Goal: Information Seeking & Learning: Check status

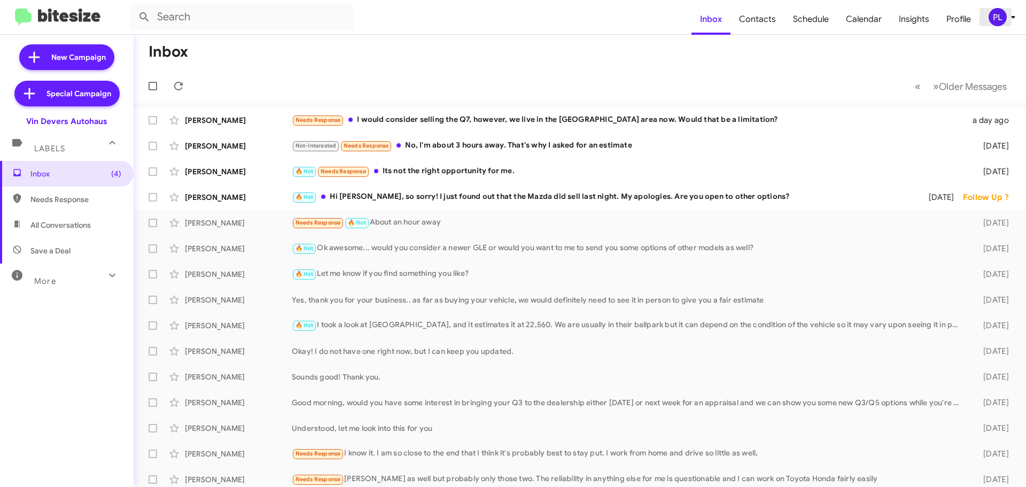
click at [999, 16] on div "PL" at bounding box center [997, 17] width 18 height 18
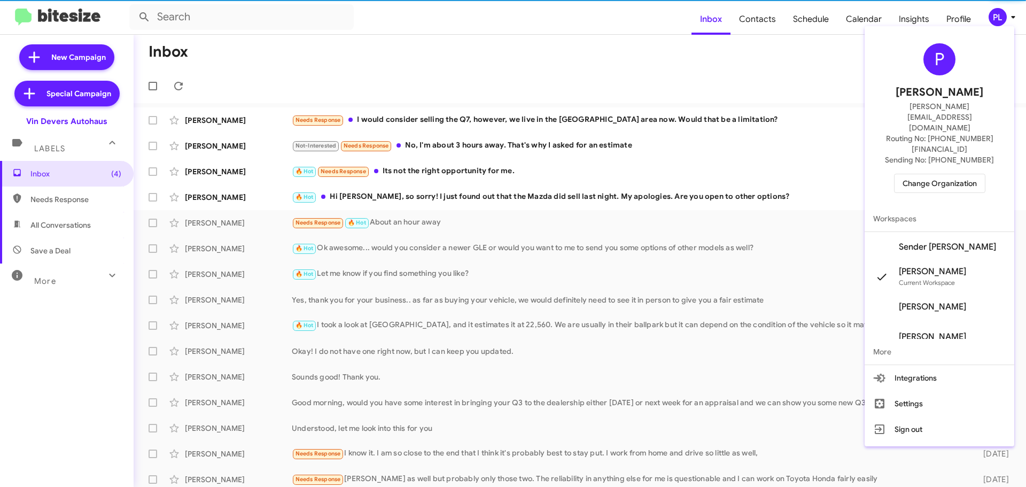
click at [946, 174] on span "Change Organization" at bounding box center [939, 183] width 74 height 18
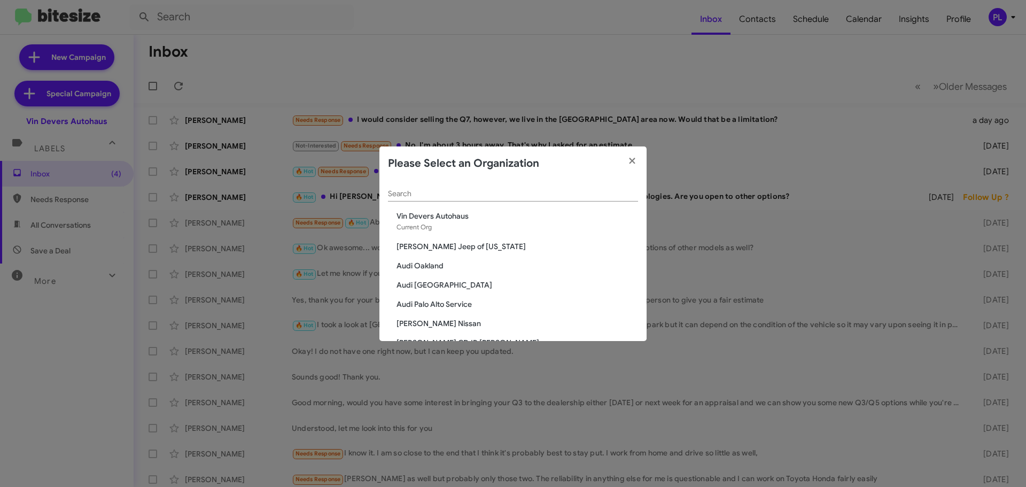
click at [480, 197] on input "Search" at bounding box center [513, 194] width 250 height 9
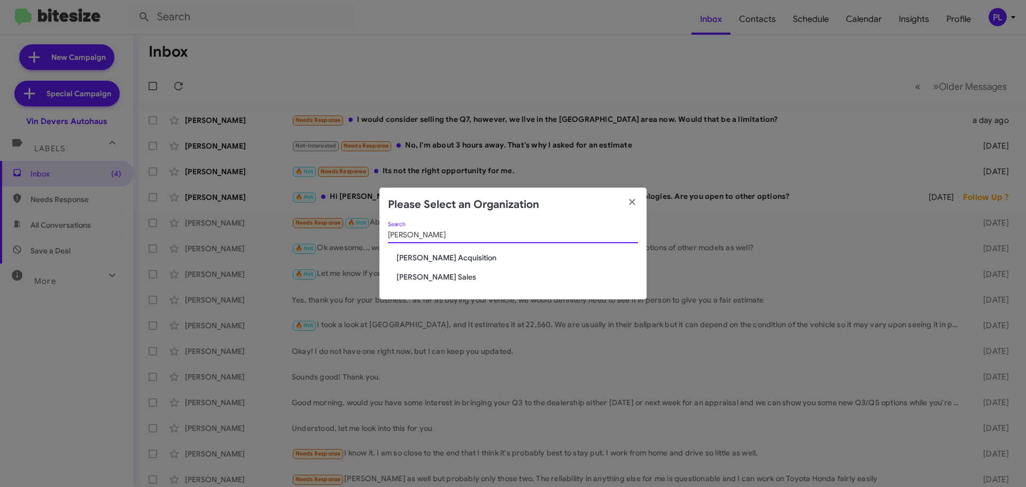
type input "tony"
click at [469, 257] on span "Tony Honda Acquisition" at bounding box center [516, 257] width 241 height 11
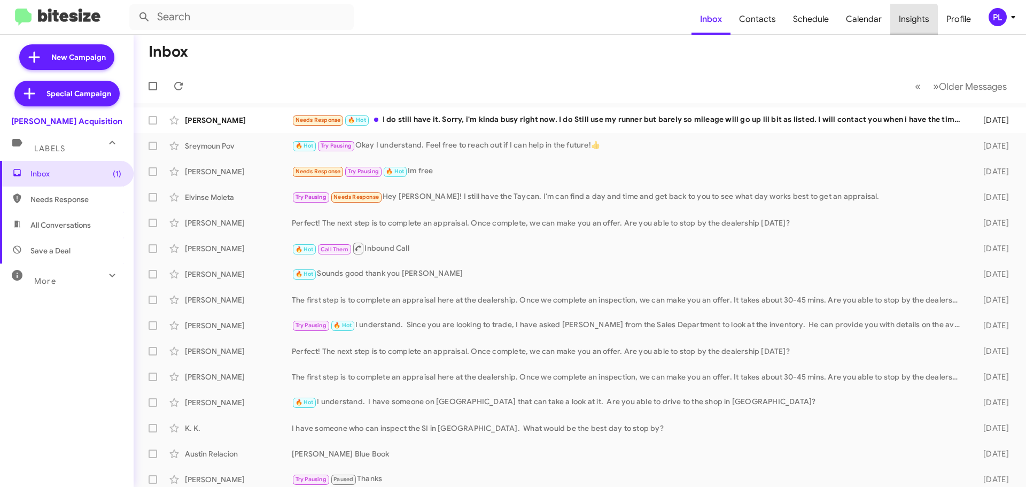
click at [912, 22] on span "Insights" at bounding box center [914, 19] width 48 height 31
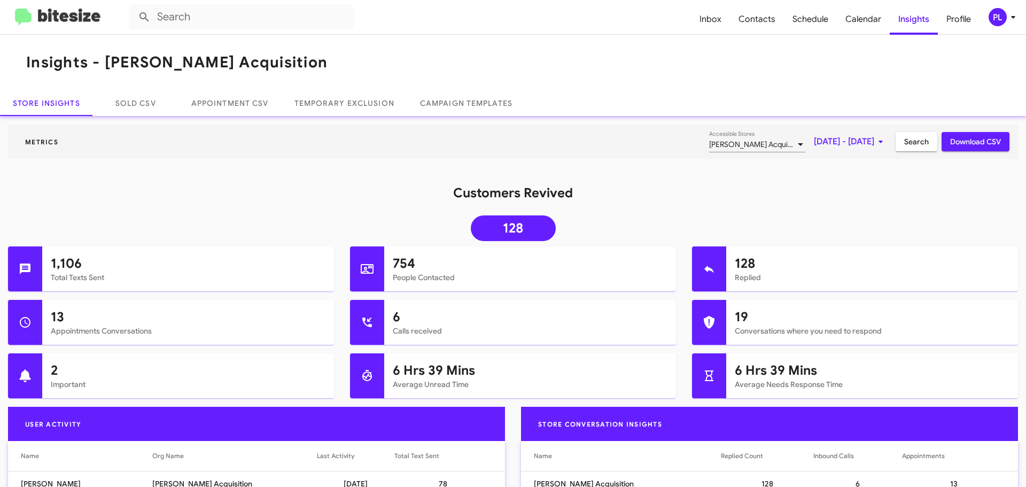
click at [725, 142] on span "[PERSON_NAME] Acquisition" at bounding box center [757, 144] width 97 height 10
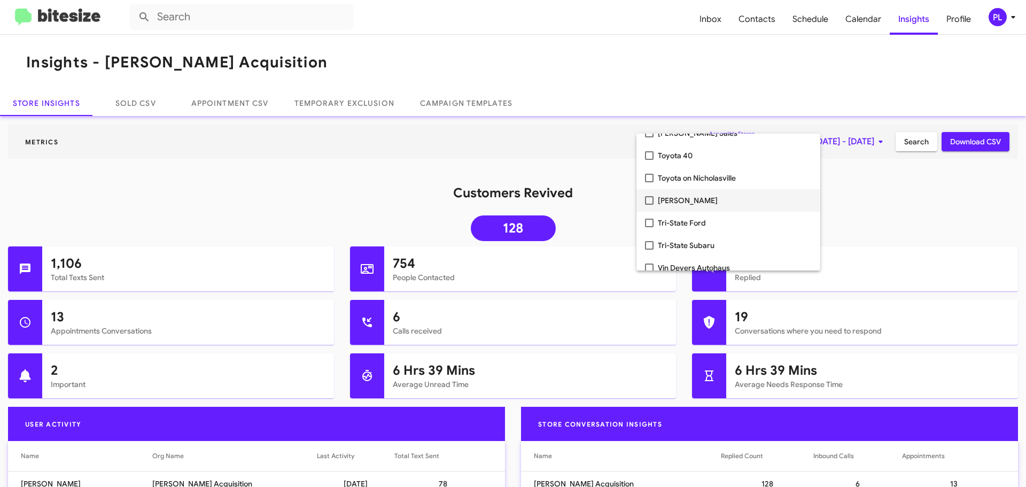
scroll to position [2090, 0]
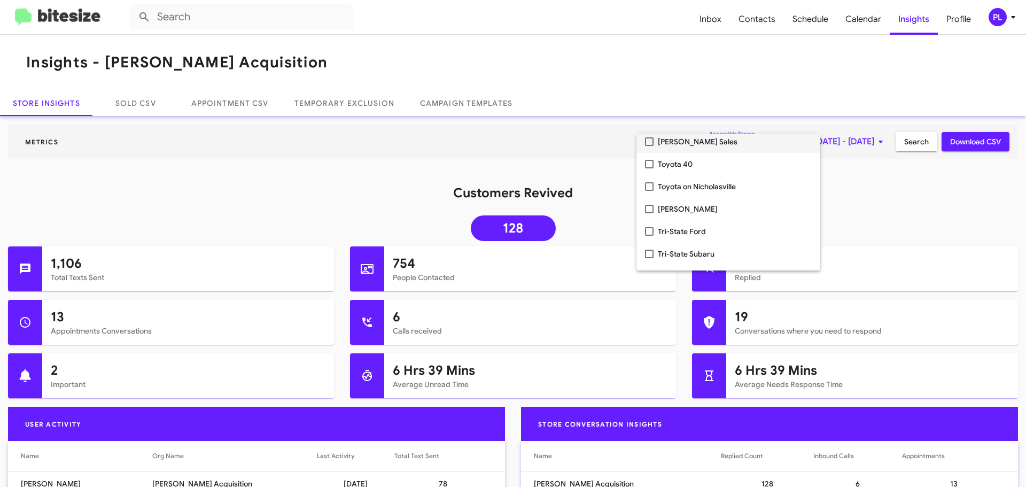
click at [650, 140] on mat-pseudo-checkbox at bounding box center [649, 141] width 9 height 9
click at [883, 210] on div at bounding box center [513, 243] width 1026 height 487
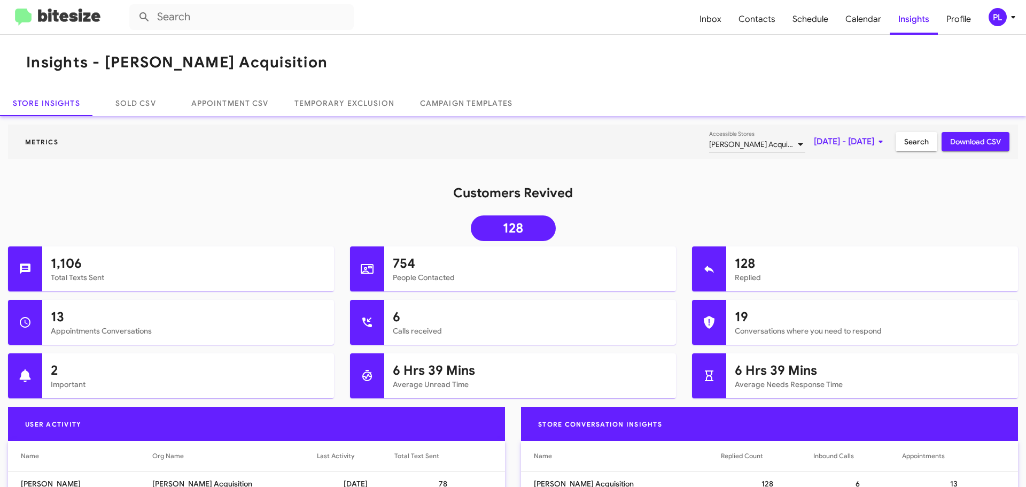
click at [837, 135] on span "[DATE] - [DATE]" at bounding box center [850, 141] width 73 height 19
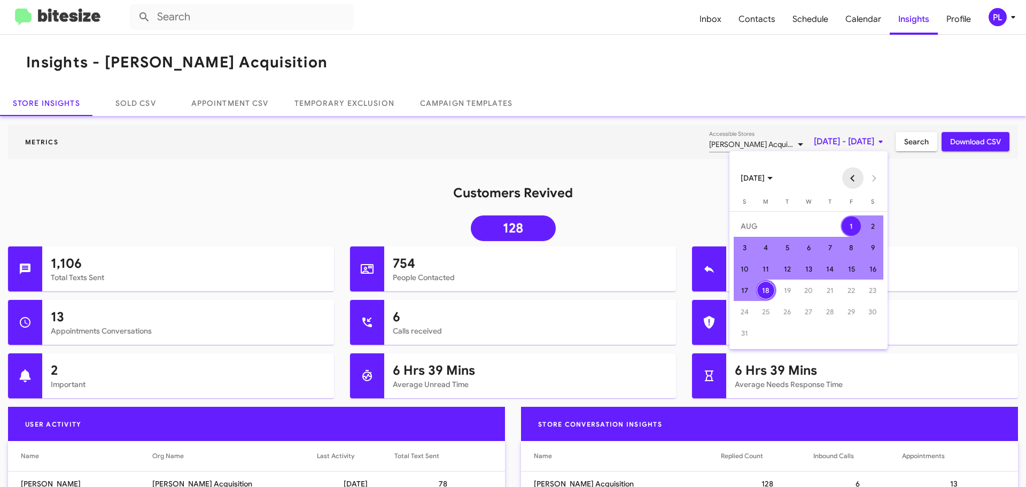
click at [850, 175] on button "Previous month" at bounding box center [852, 177] width 21 height 21
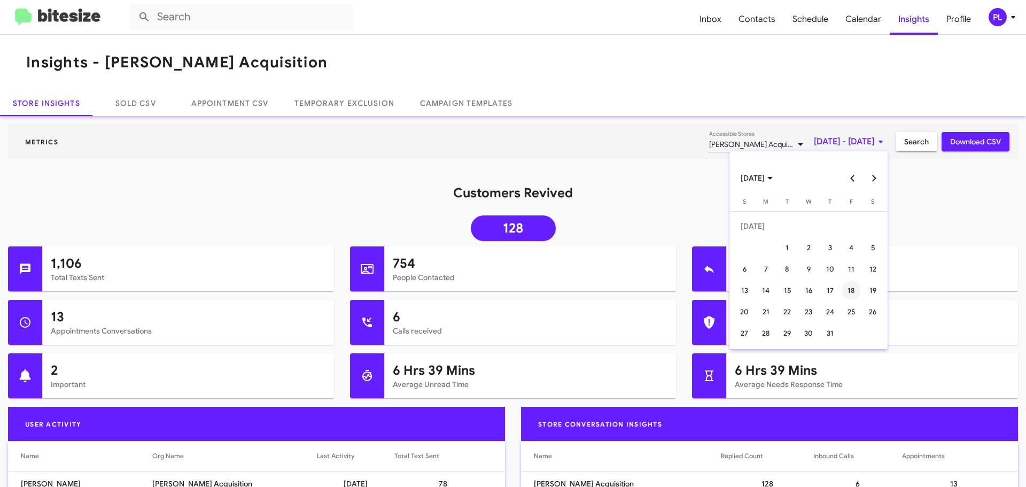
click at [851, 293] on div "18" at bounding box center [850, 289] width 19 height 19
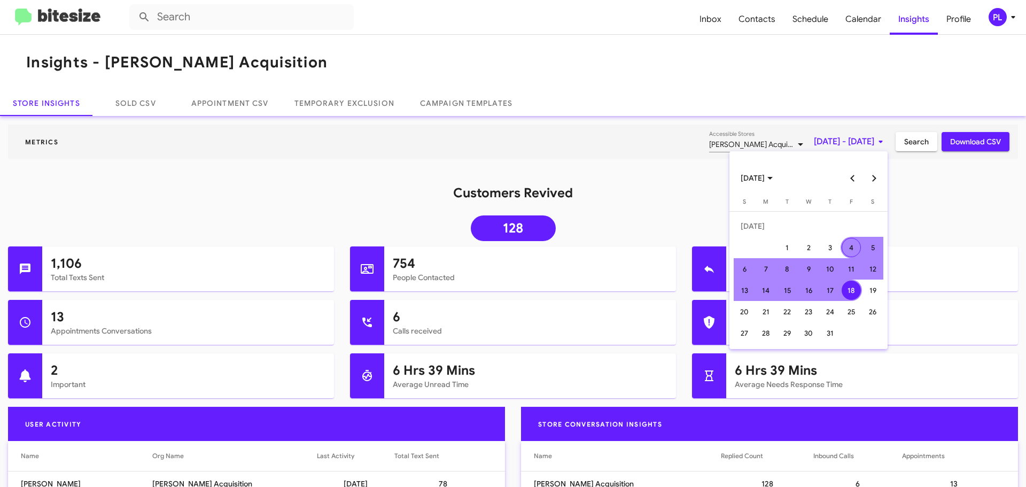
click at [872, 179] on button "Next month" at bounding box center [873, 177] width 21 height 21
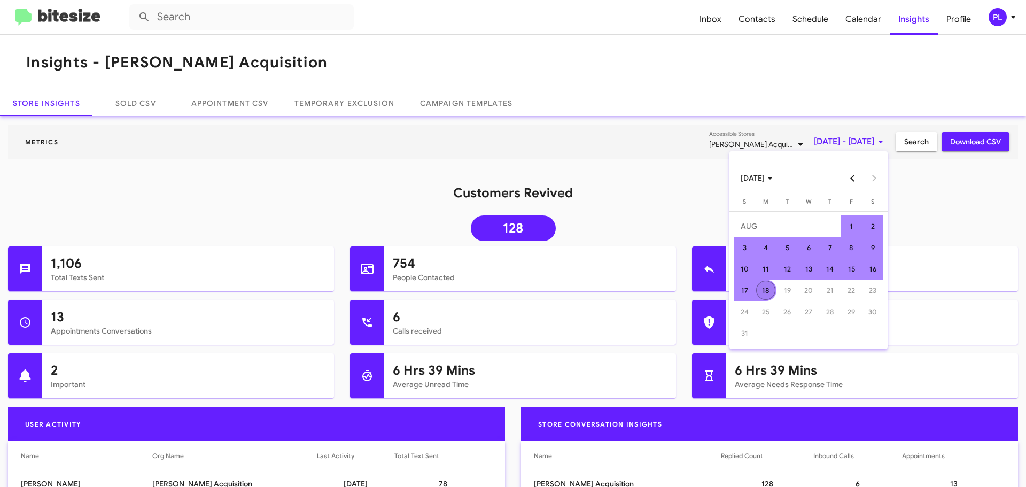
click at [772, 288] on div "18" at bounding box center [765, 289] width 19 height 19
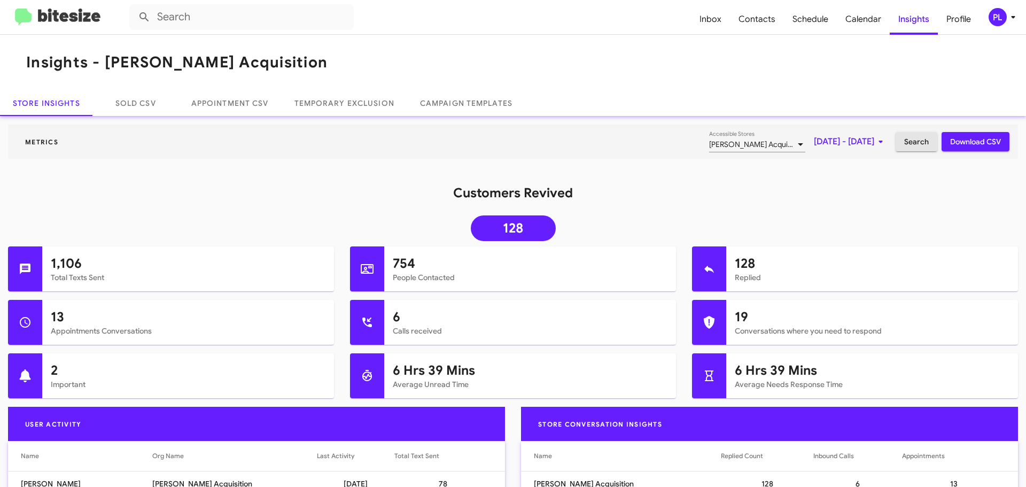
click at [911, 144] on span "Search" at bounding box center [916, 141] width 25 height 19
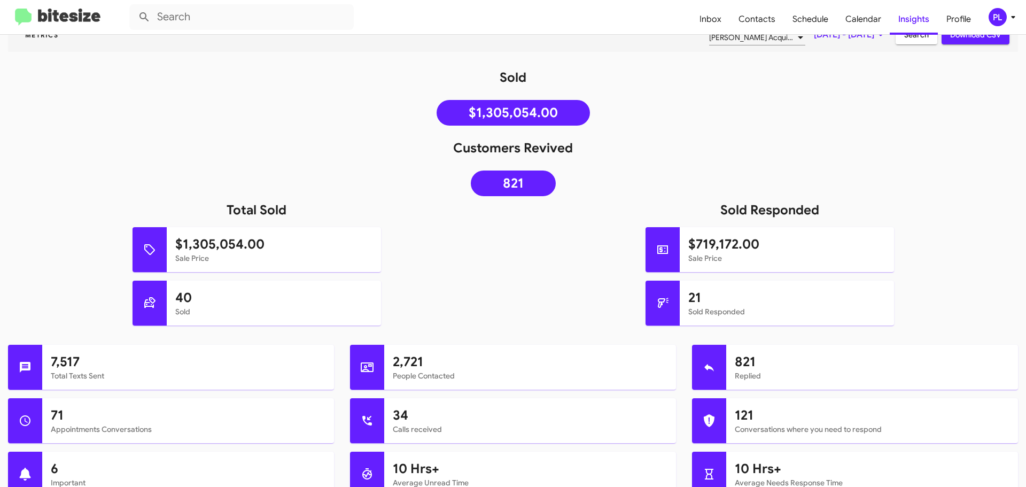
scroll to position [53, 0]
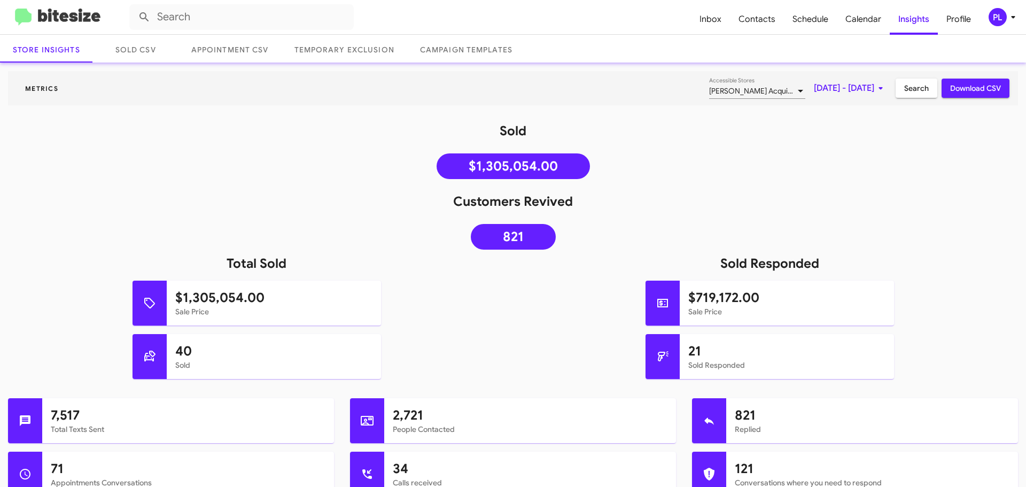
click at [878, 89] on icon at bounding box center [880, 88] width 13 height 13
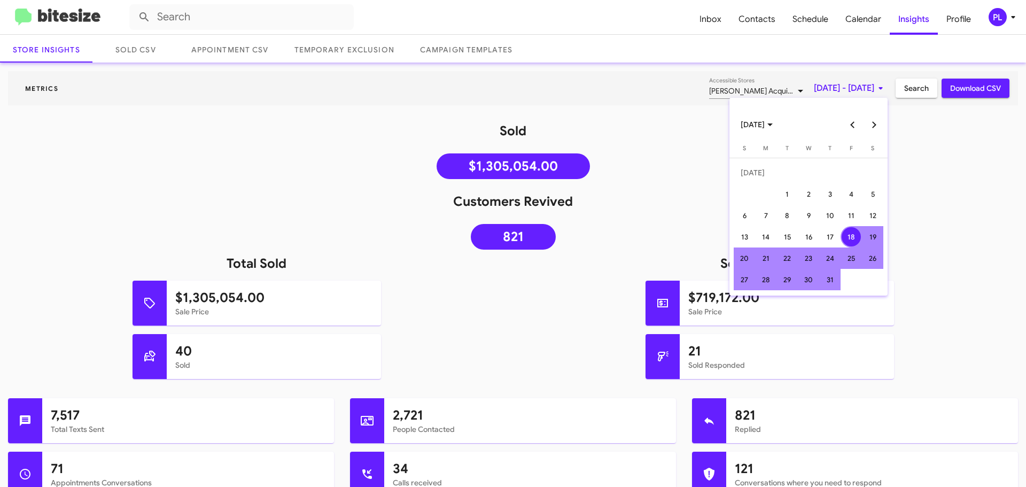
click at [851, 129] on button "Previous month" at bounding box center [852, 124] width 21 height 21
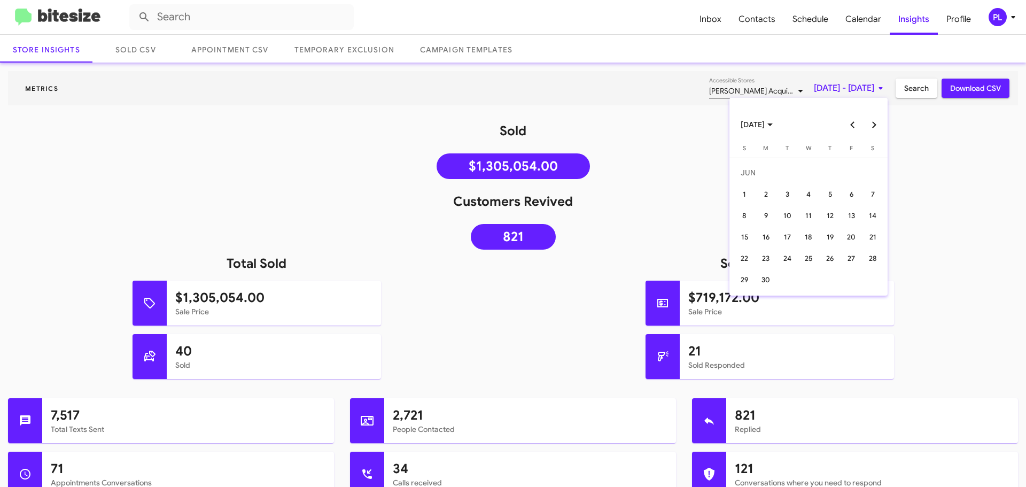
click at [851, 129] on button "Previous month" at bounding box center [852, 124] width 21 height 21
click at [854, 124] on button "Previous month" at bounding box center [852, 124] width 21 height 21
click at [838, 238] on div "17" at bounding box center [829, 236] width 19 height 19
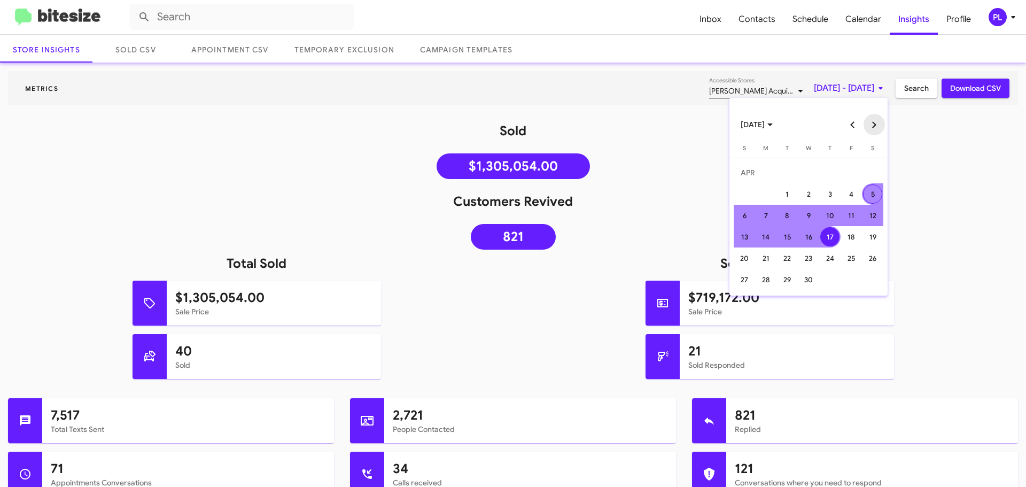
click at [875, 123] on button "Next month" at bounding box center [873, 124] width 21 height 21
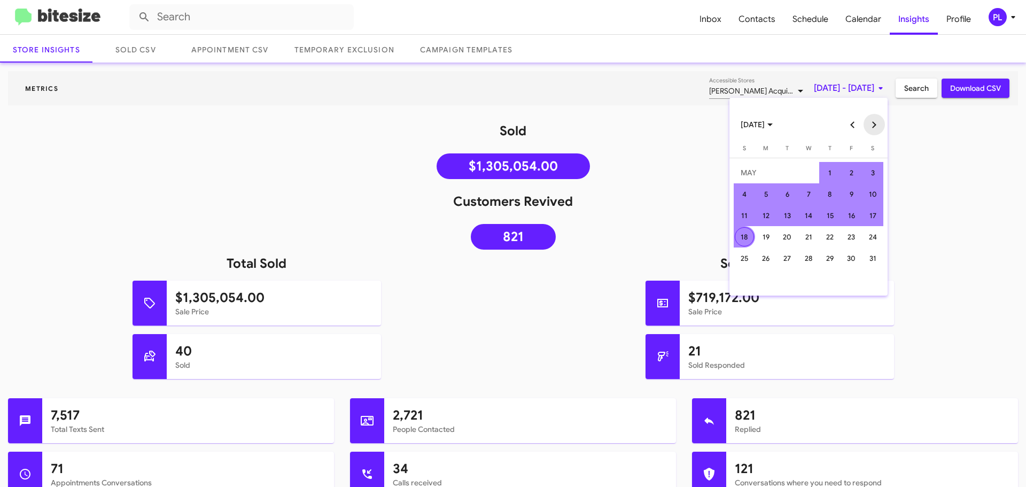
click at [875, 123] on button "Next month" at bounding box center [873, 124] width 21 height 21
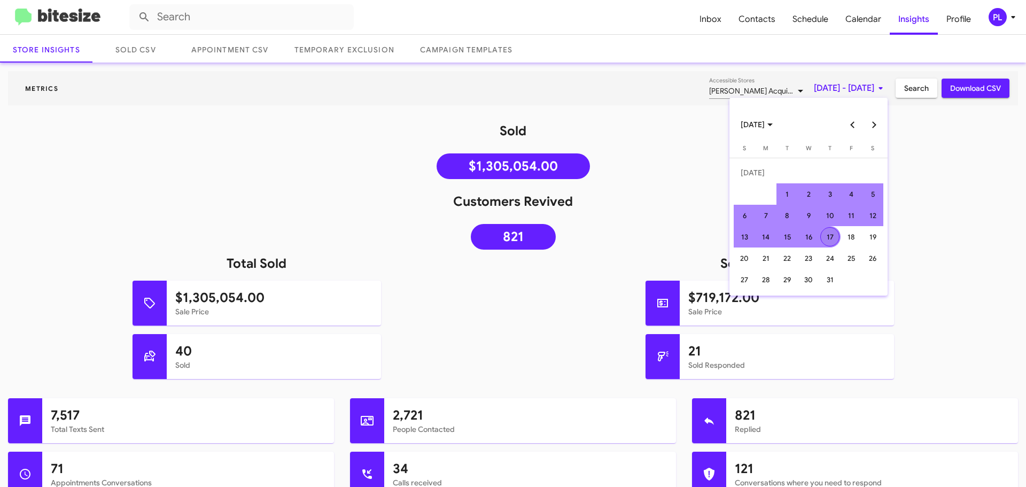
click at [828, 238] on div "17" at bounding box center [829, 236] width 19 height 19
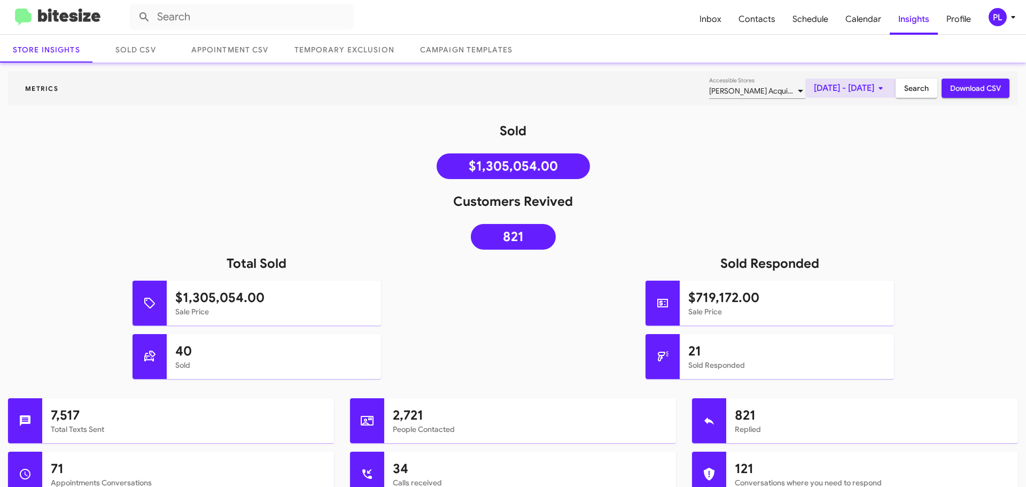
click at [878, 88] on icon at bounding box center [880, 88] width 4 height 3
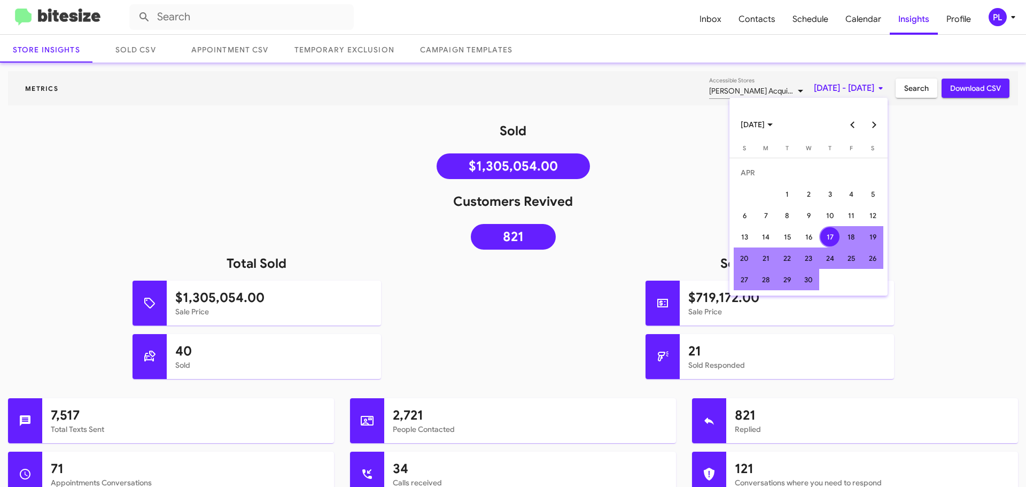
click at [877, 127] on button "Next month" at bounding box center [873, 124] width 21 height 21
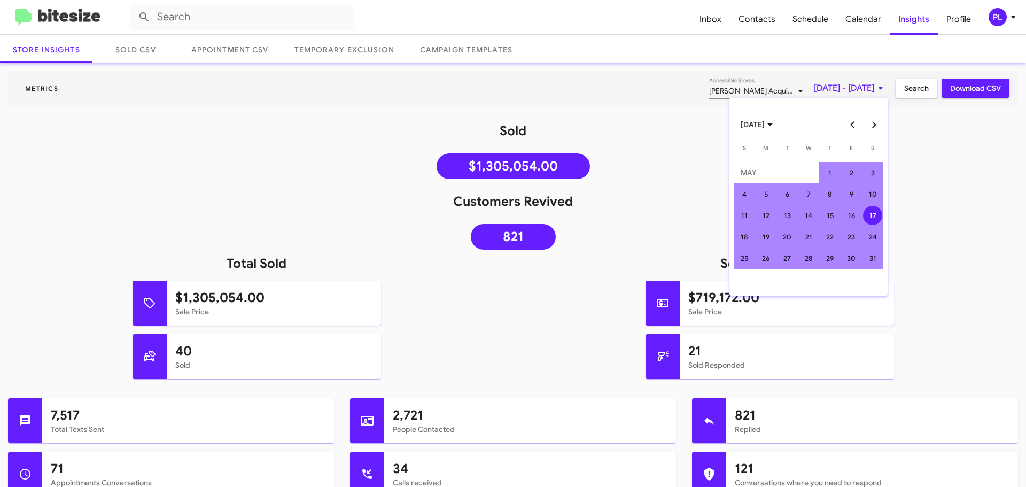
click at [867, 217] on div "17" at bounding box center [872, 215] width 19 height 19
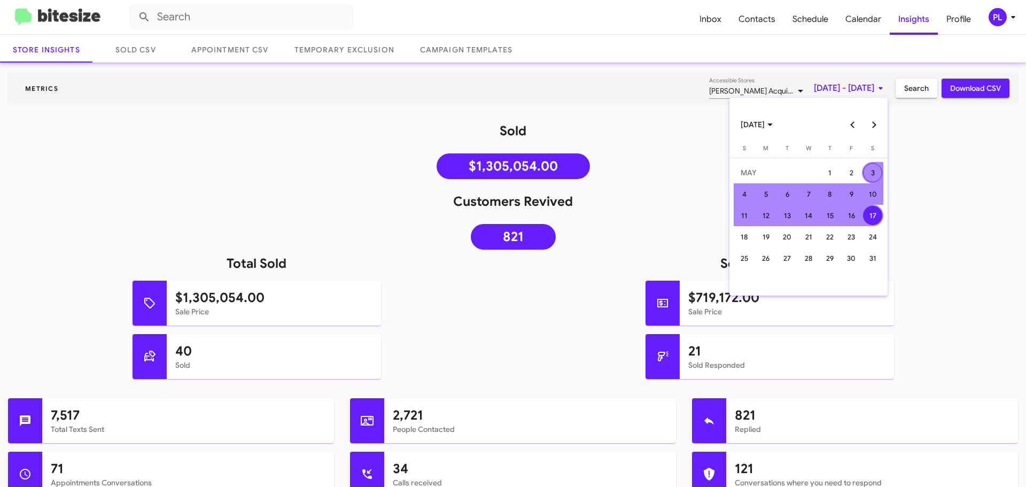
click at [875, 129] on button "Next month" at bounding box center [873, 124] width 21 height 21
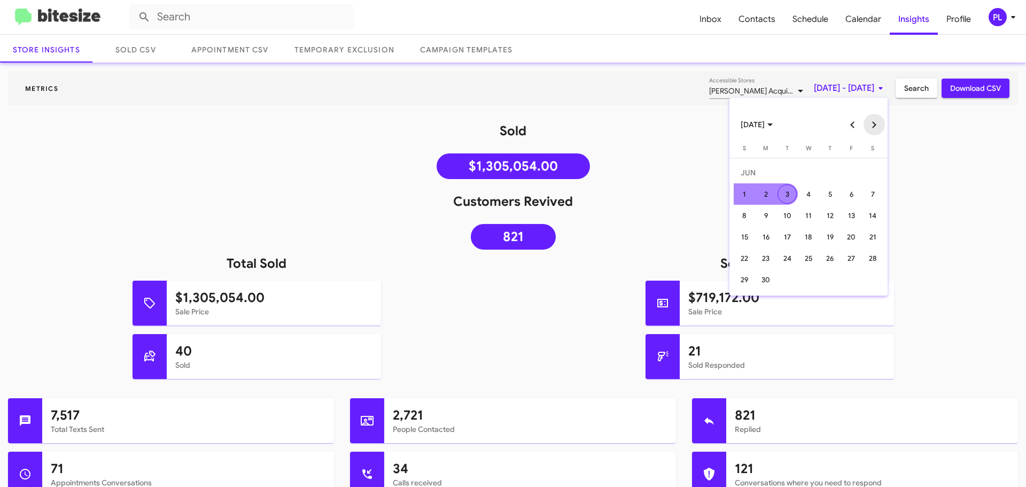
click at [875, 129] on button "Next month" at bounding box center [873, 124] width 21 height 21
click at [876, 127] on button "Next month" at bounding box center [873, 124] width 21 height 21
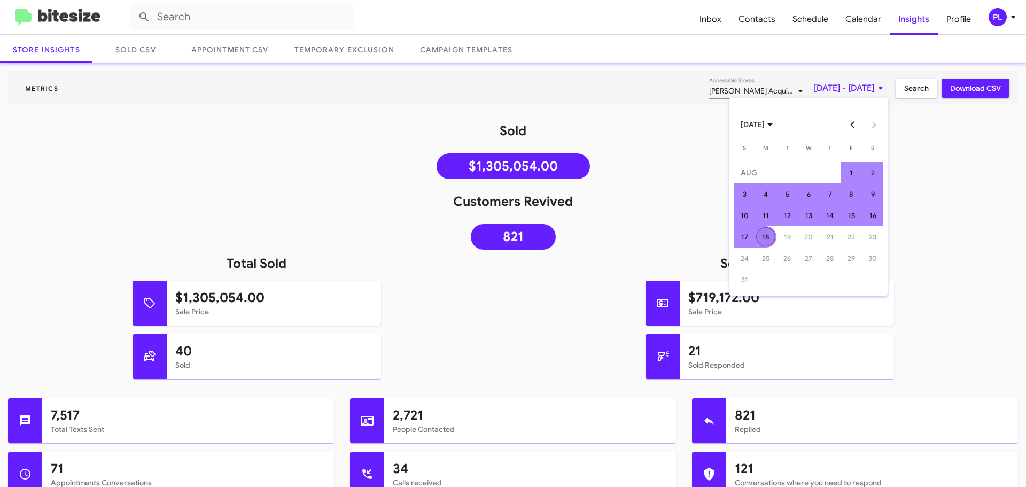
click at [761, 239] on div "18" at bounding box center [765, 236] width 19 height 19
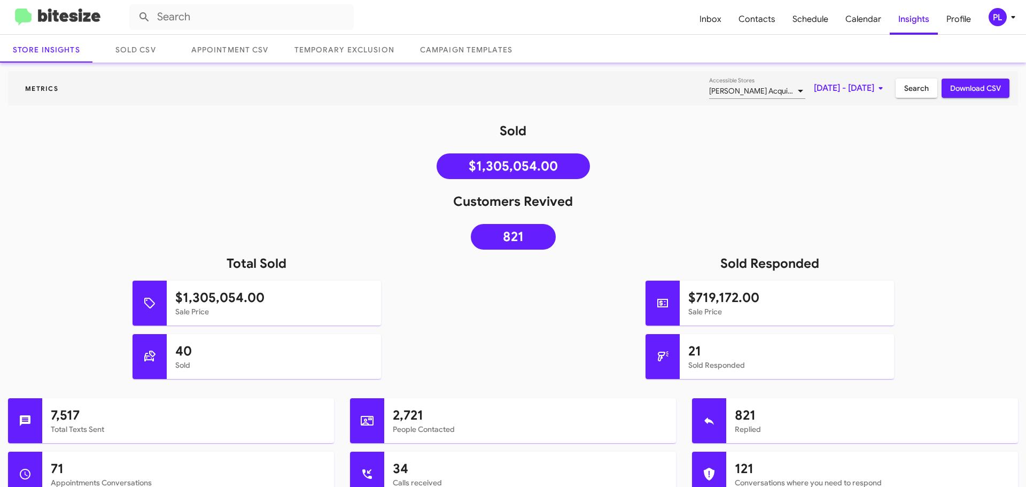
click at [904, 90] on span "Search" at bounding box center [916, 88] width 25 height 19
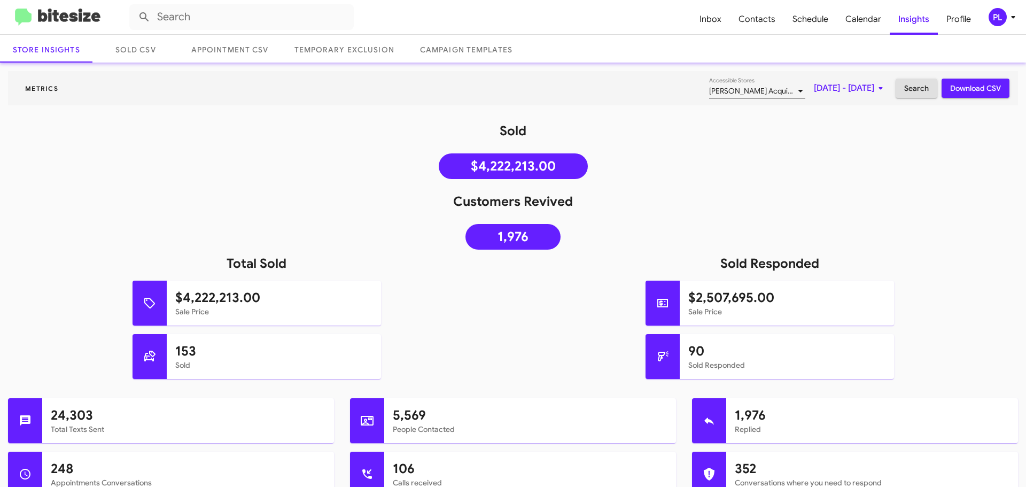
click at [798, 91] on div at bounding box center [800, 91] width 5 height 3
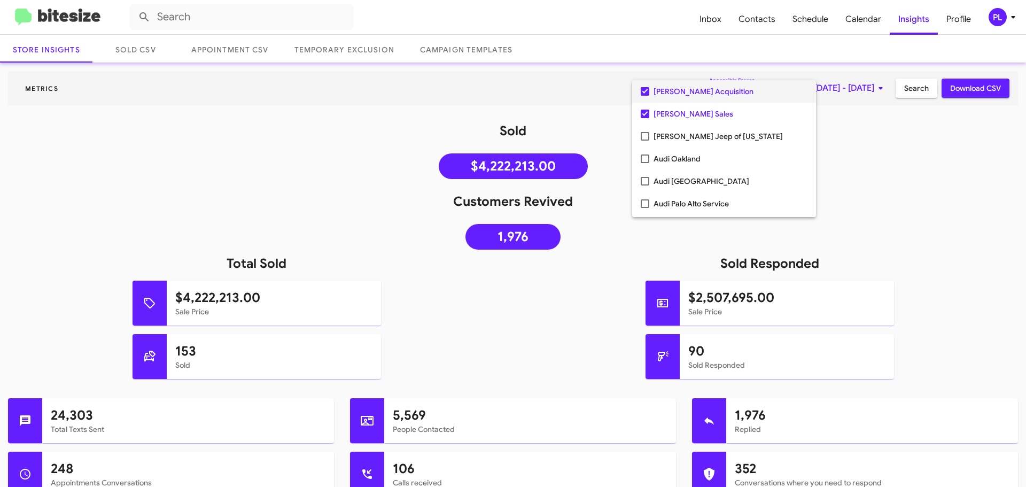
click at [645, 93] on mat-pseudo-checkbox at bounding box center [645, 91] width 9 height 9
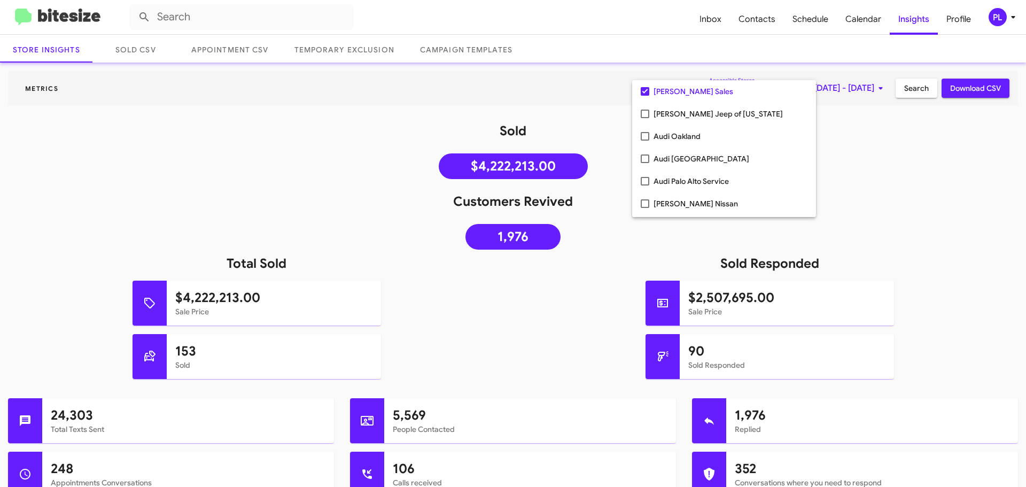
click at [926, 170] on div at bounding box center [513, 243] width 1026 height 487
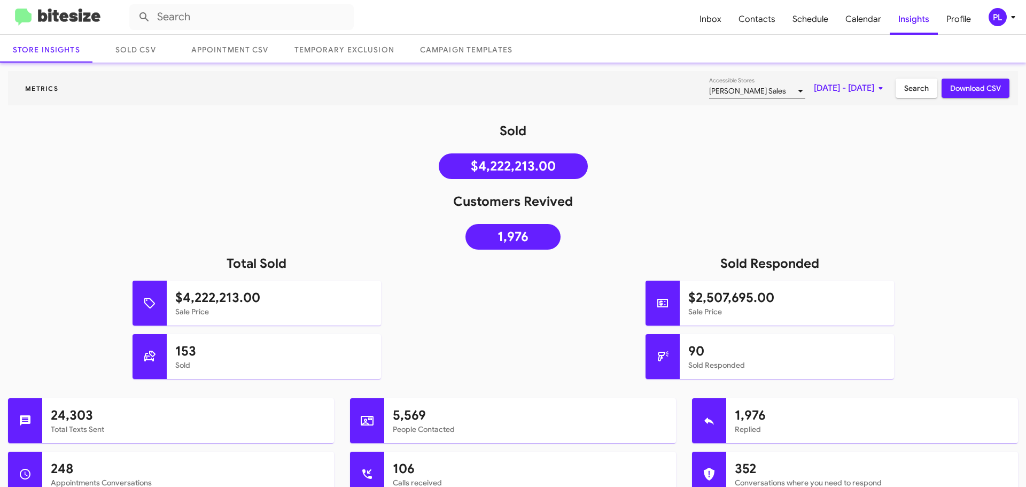
click at [904, 87] on span "Search" at bounding box center [916, 88] width 25 height 19
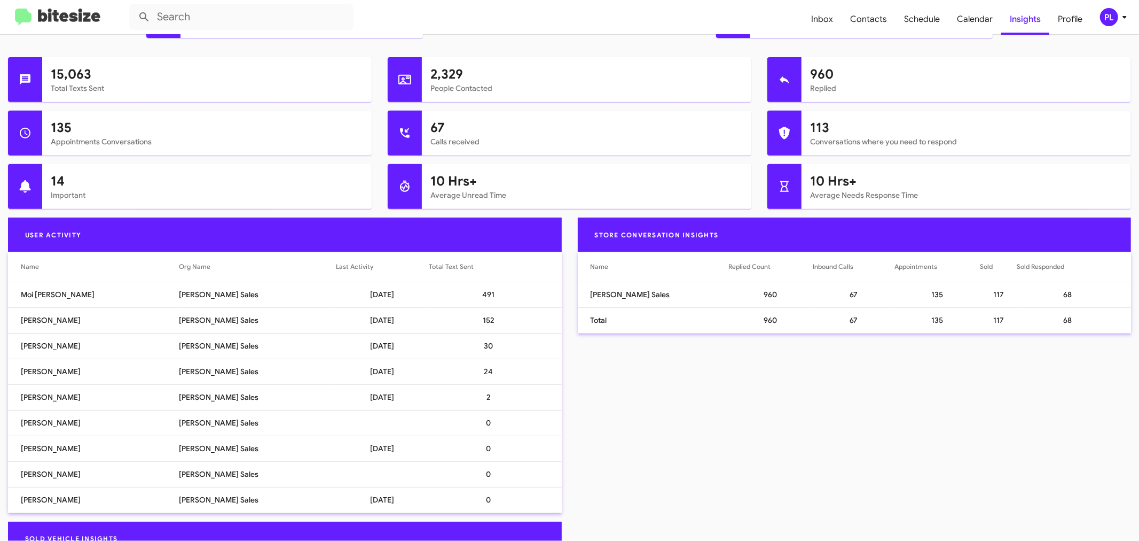
scroll to position [415, 0]
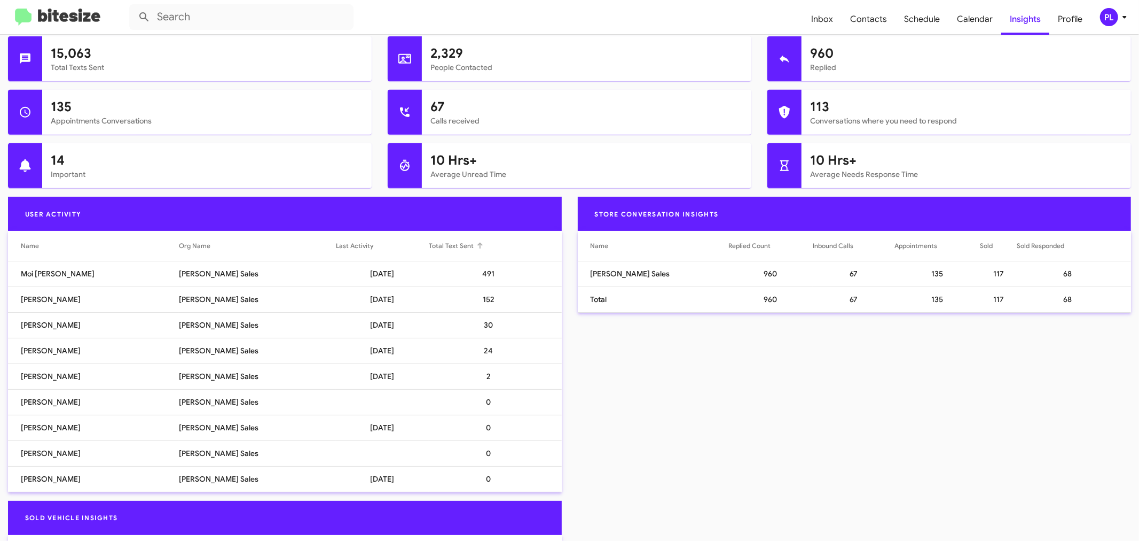
click at [477, 246] on div at bounding box center [480, 246] width 6 height 6
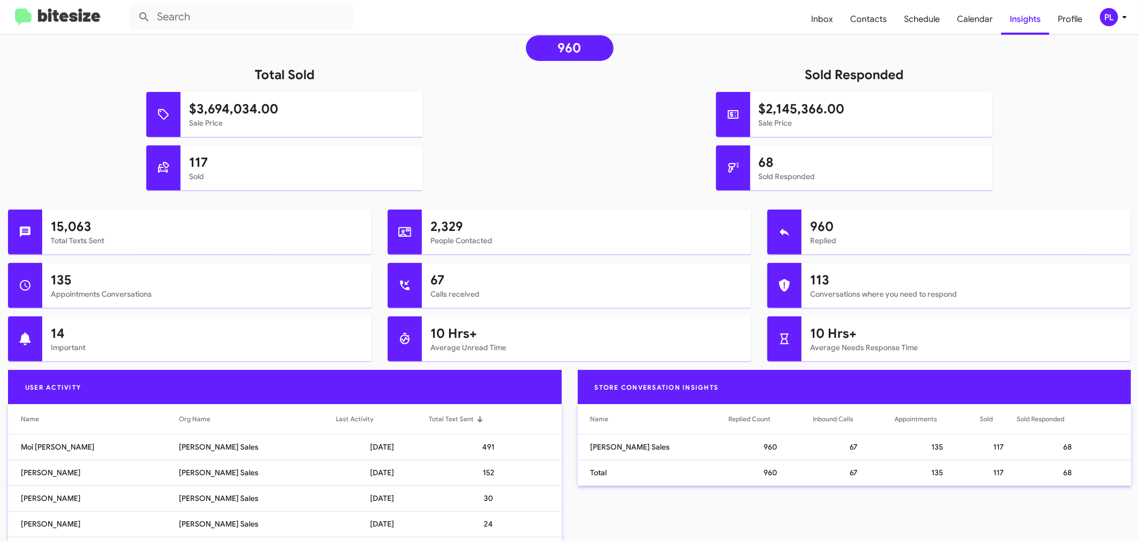
scroll to position [368, 0]
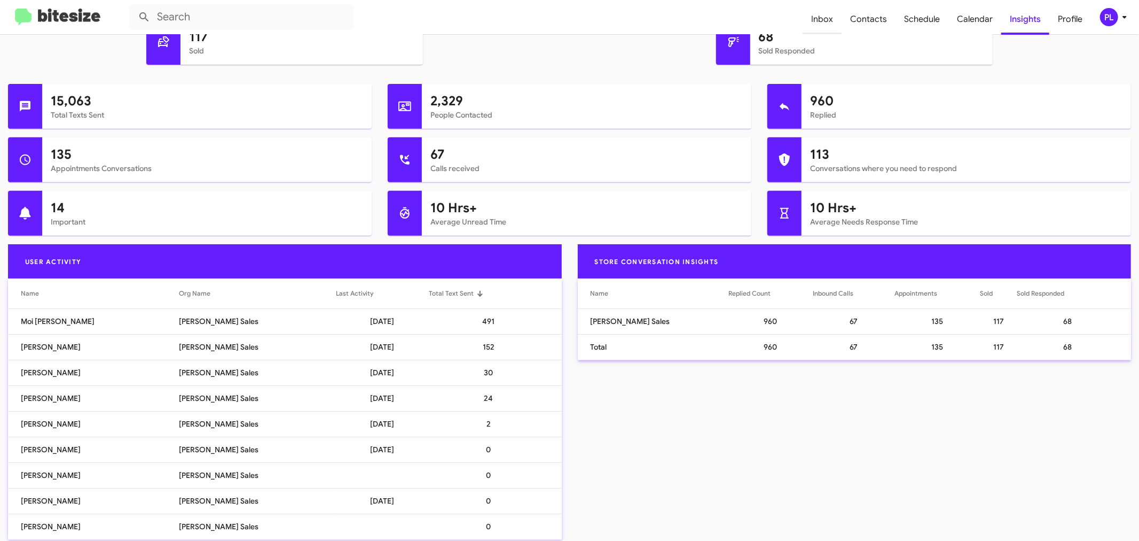
click at [826, 19] on span "Inbox" at bounding box center [822, 19] width 39 height 31
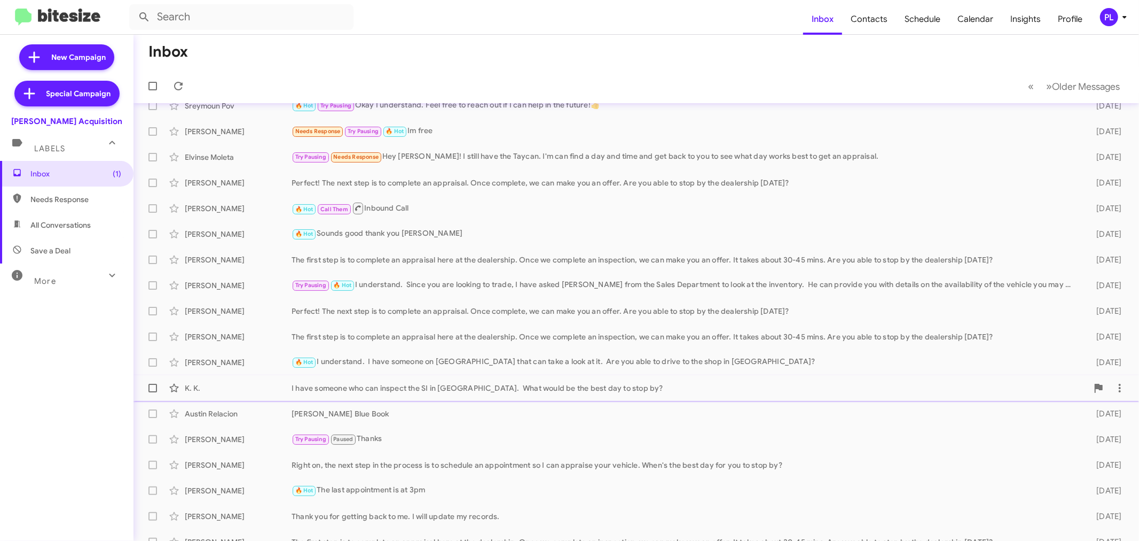
scroll to position [79, 0]
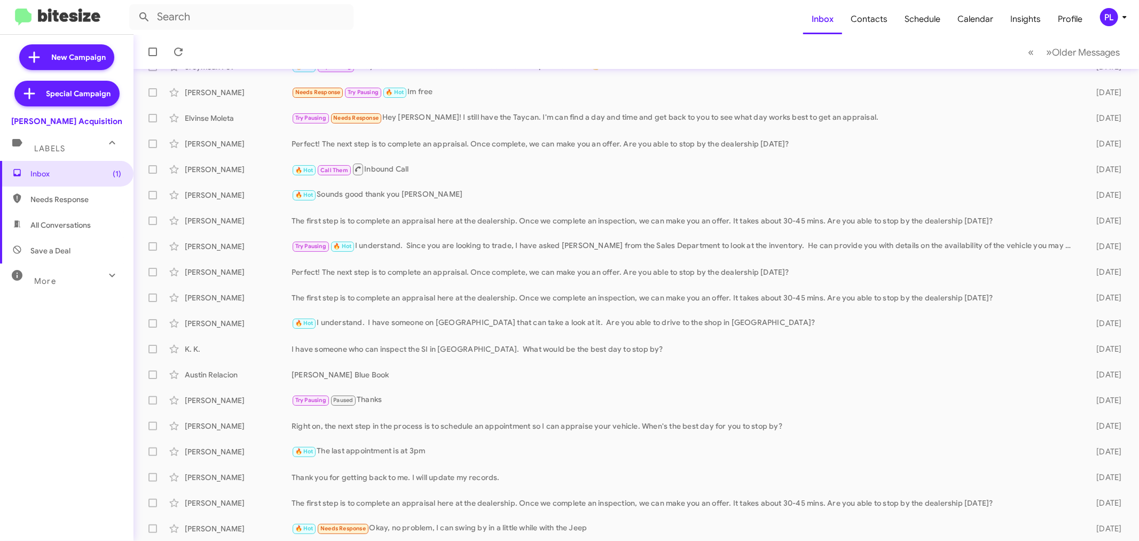
click at [72, 200] on span "Needs Response" at bounding box center [75, 199] width 91 height 11
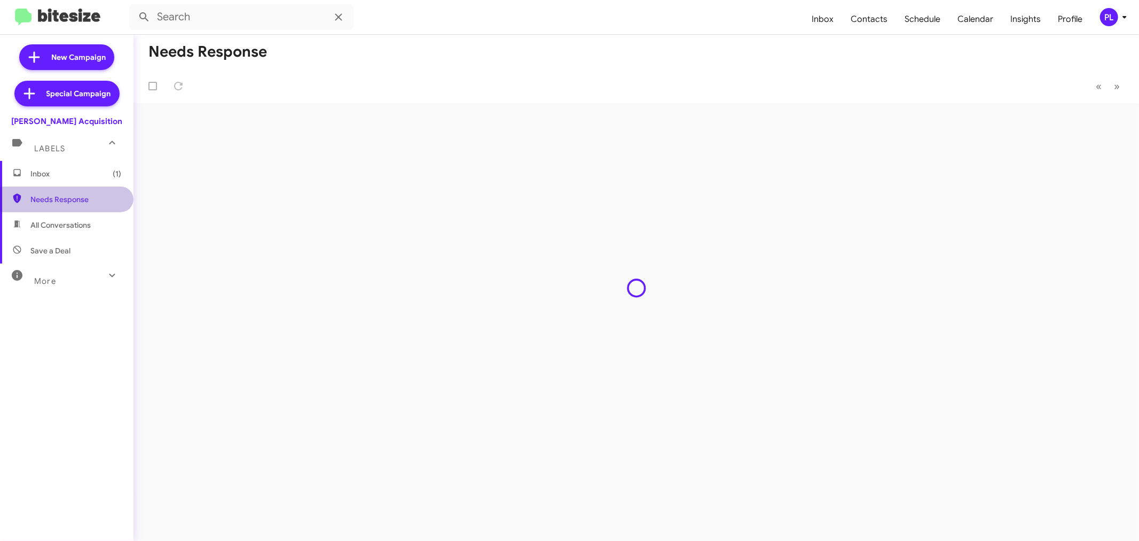
type input "in:needs-response"
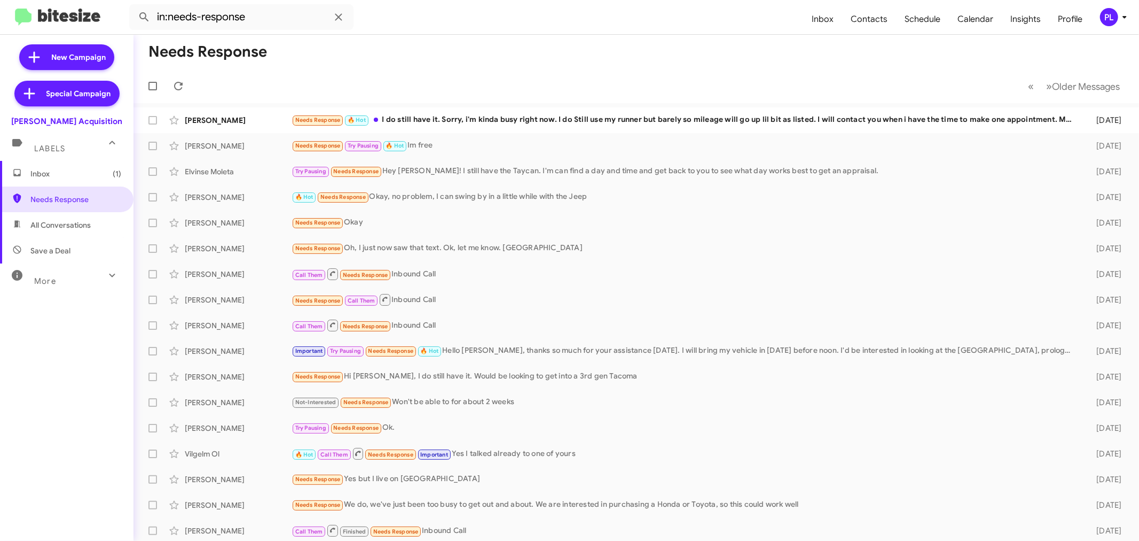
click at [68, 179] on span "Inbox (1)" at bounding box center [67, 174] width 134 height 26
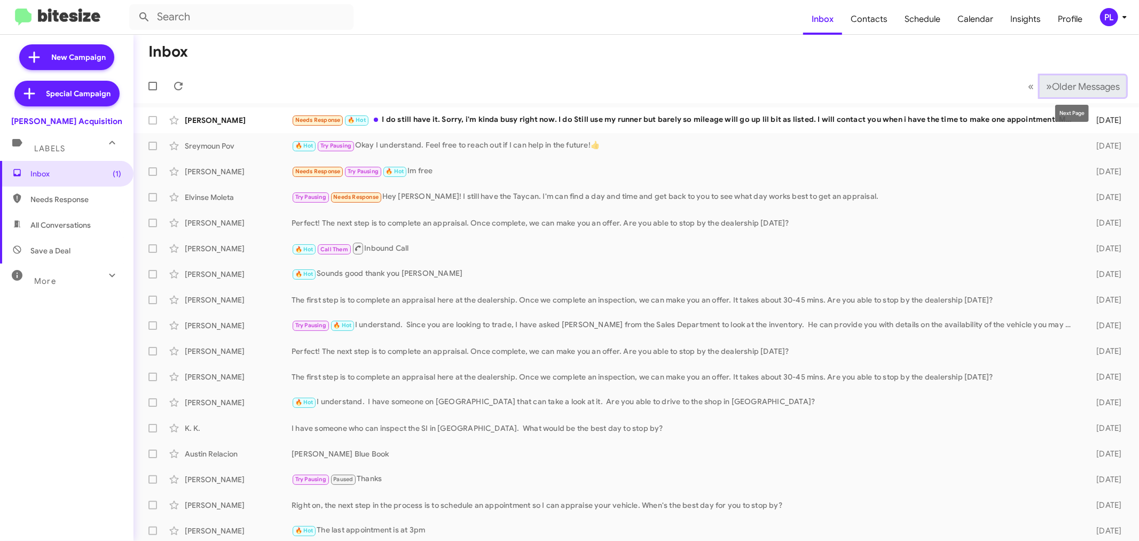
click at [1025, 85] on span "»" at bounding box center [1050, 86] width 6 height 13
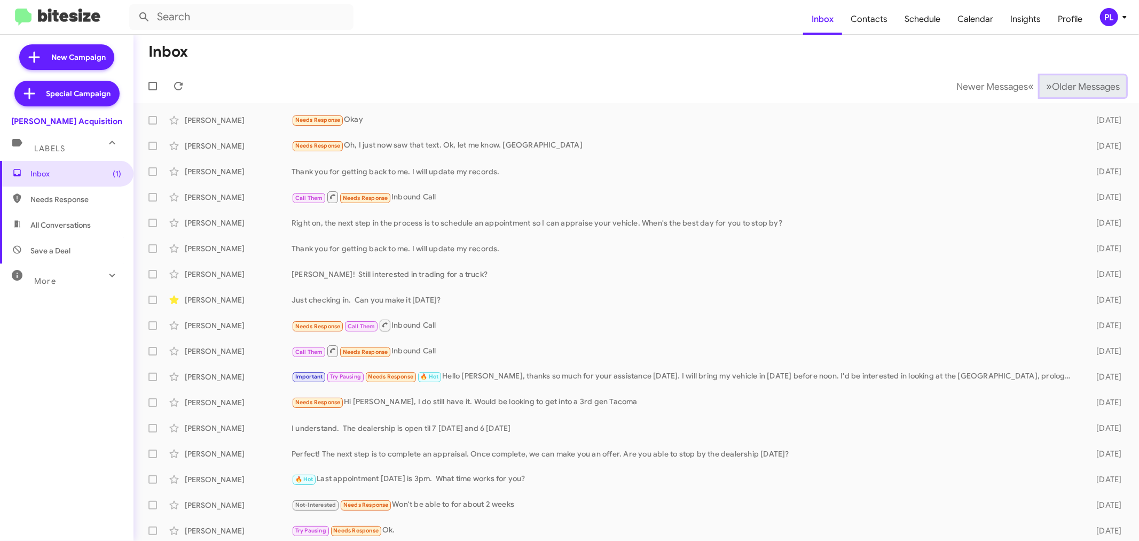
click at [1025, 85] on span "»" at bounding box center [1050, 86] width 6 height 13
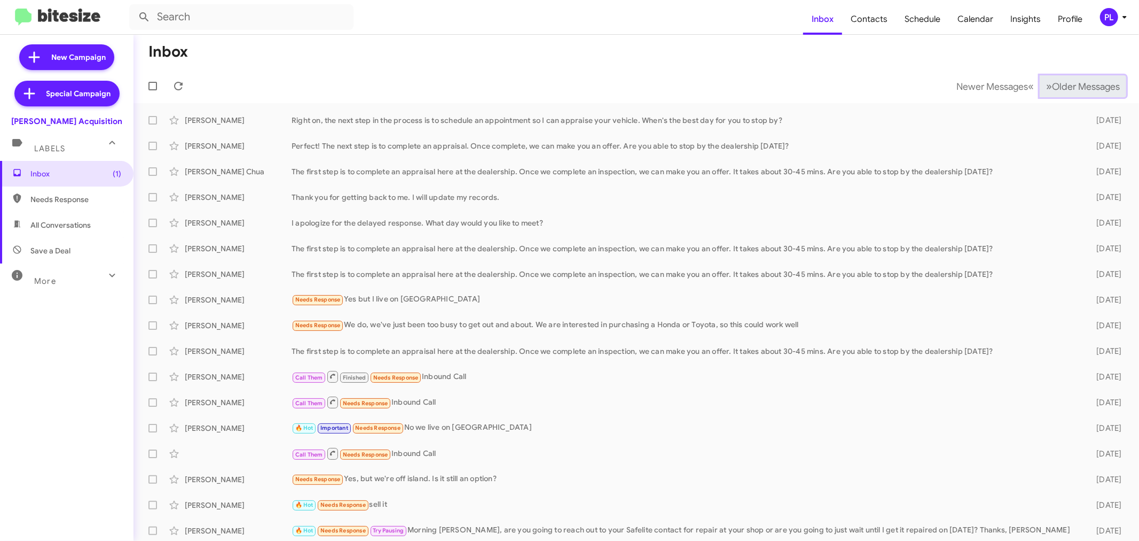
click at [1025, 86] on span "»" at bounding box center [1050, 86] width 6 height 13
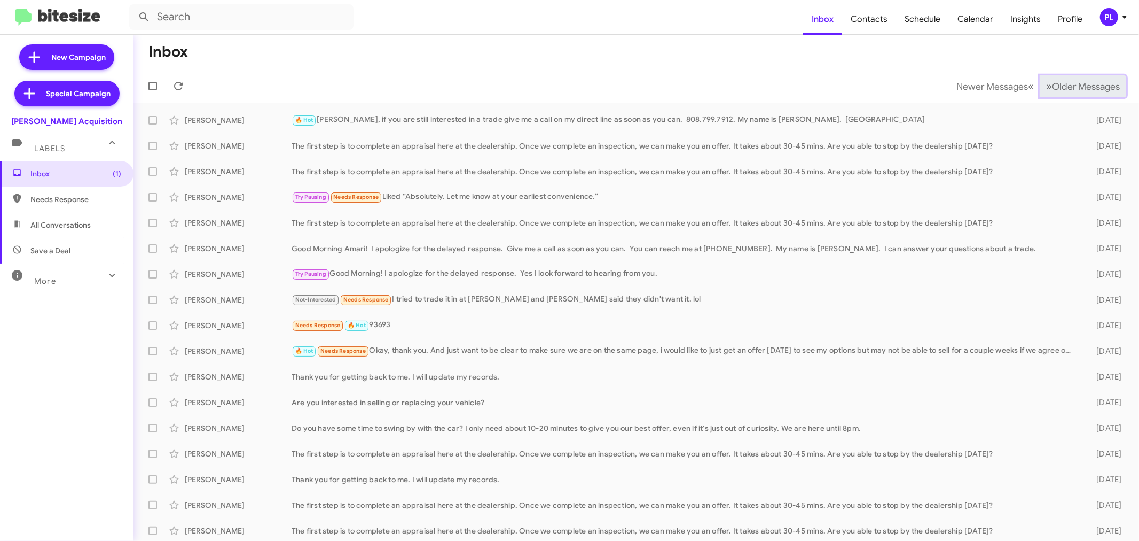
click at [1025, 86] on span "»" at bounding box center [1050, 86] width 6 height 13
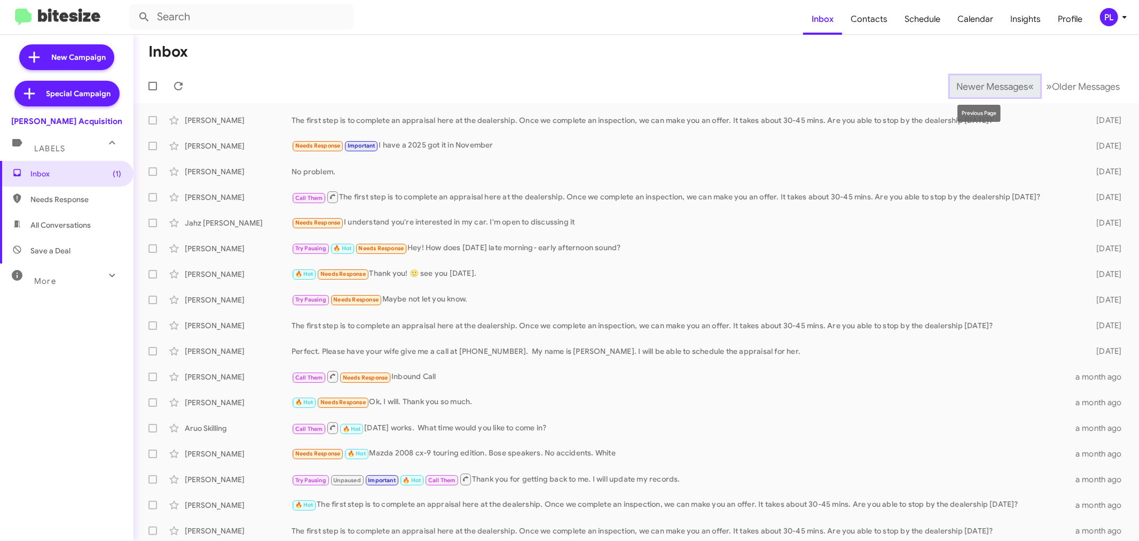
click at [957, 85] on span "Newer Messages" at bounding box center [993, 87] width 72 height 12
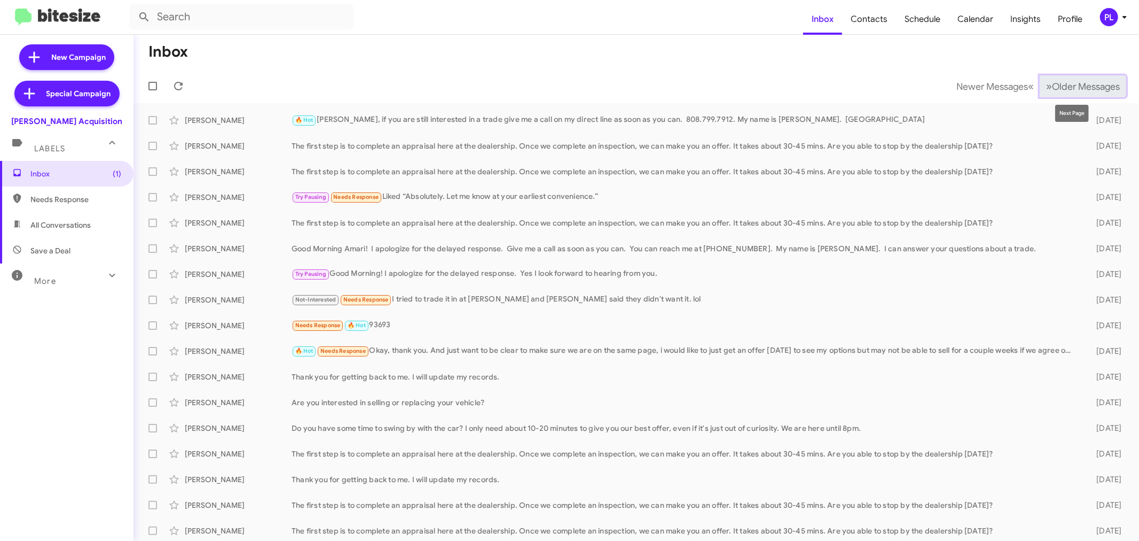
click at [1025, 87] on span "Older Messages" at bounding box center [1086, 87] width 68 height 12
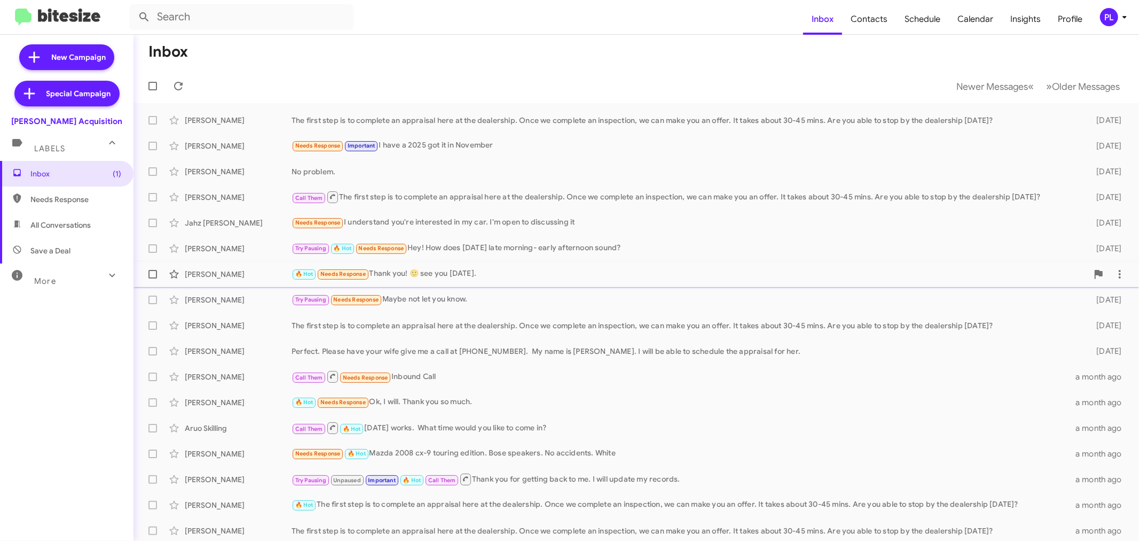
click at [418, 275] on div "🔥 Hot Needs Response Thank you! 🙂 see you on saturday." at bounding box center [690, 274] width 797 height 12
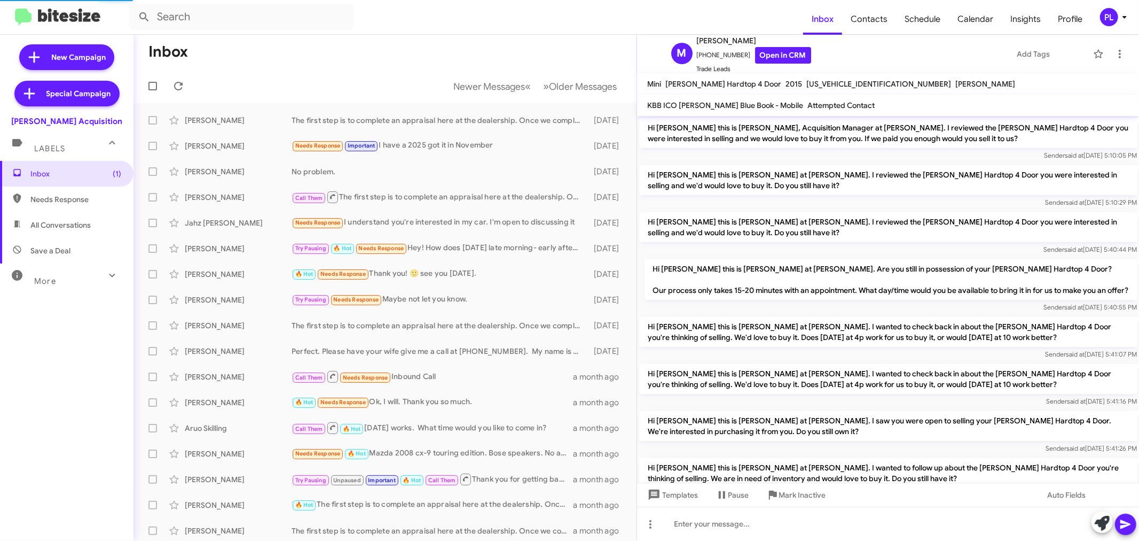
scroll to position [456, 0]
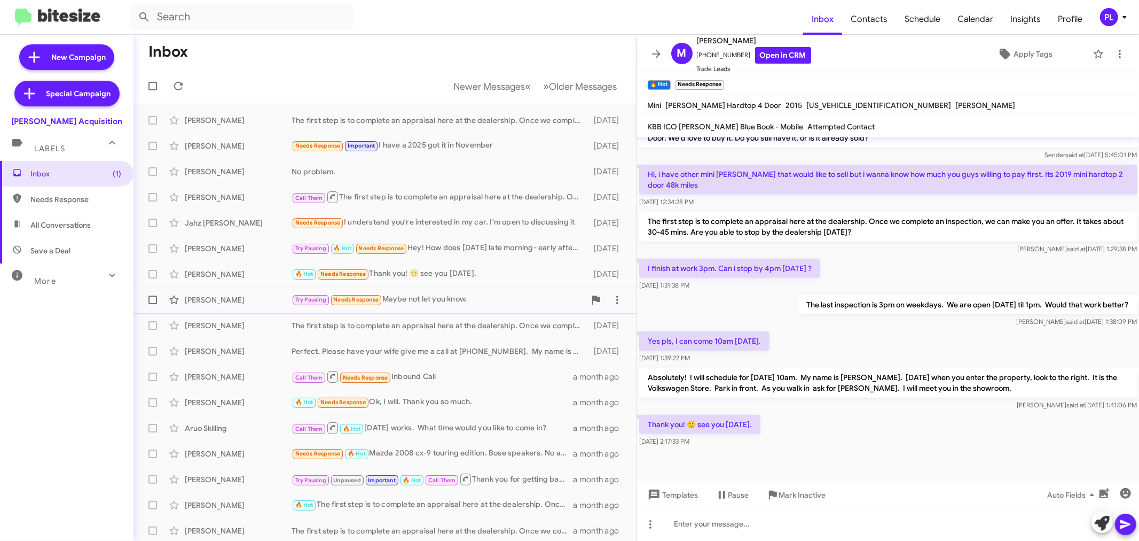
click at [424, 301] on div "Try Pausing Needs Response Maybe not let you know." at bounding box center [439, 299] width 294 height 12
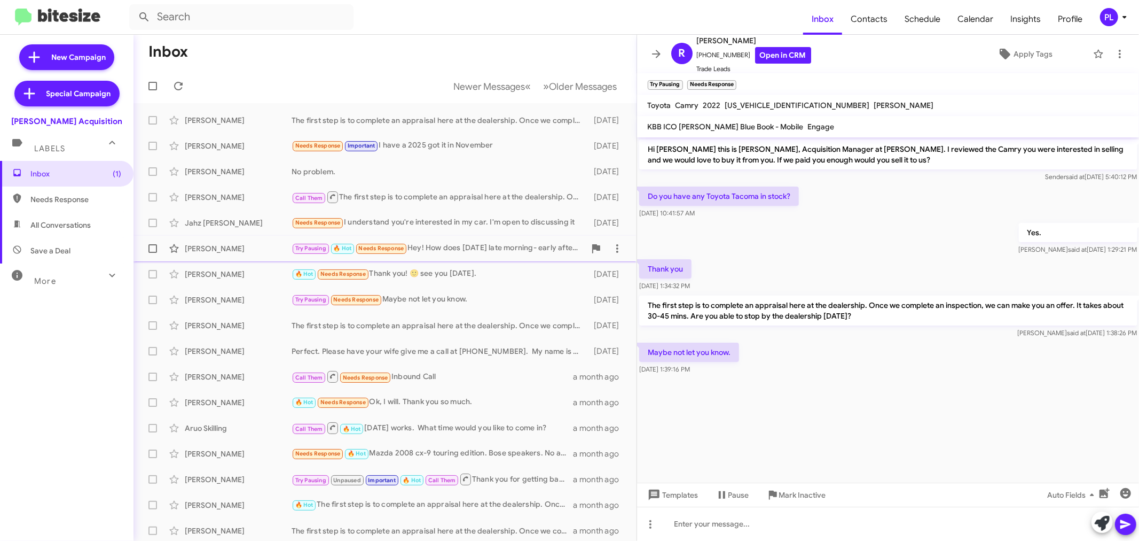
click at [443, 245] on div "Try Pausing 🔥 Hot Needs Response Hey! How does tomorrow late morning- early aft…" at bounding box center [439, 248] width 294 height 12
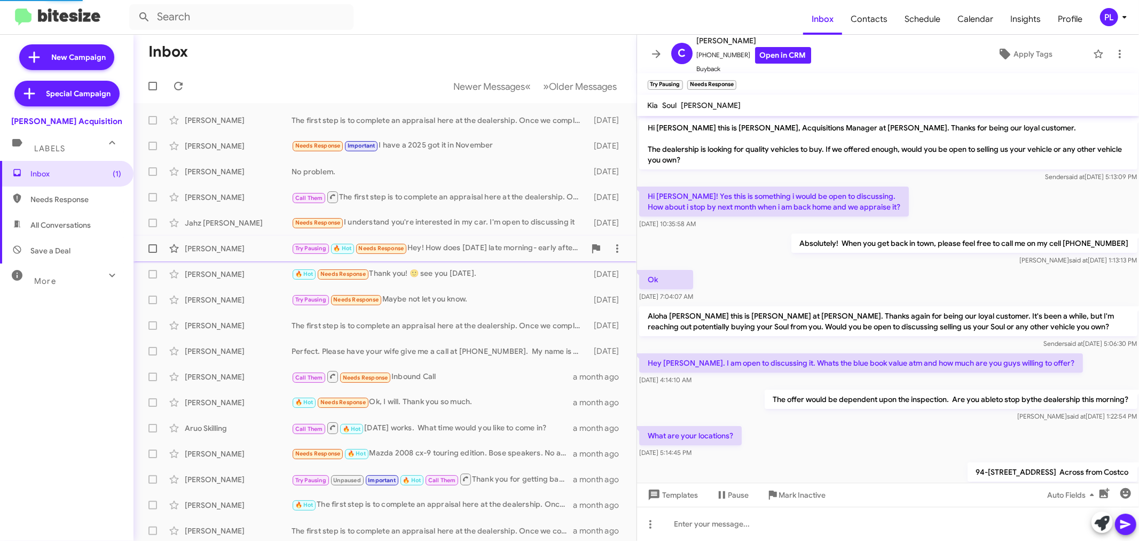
scroll to position [437, 0]
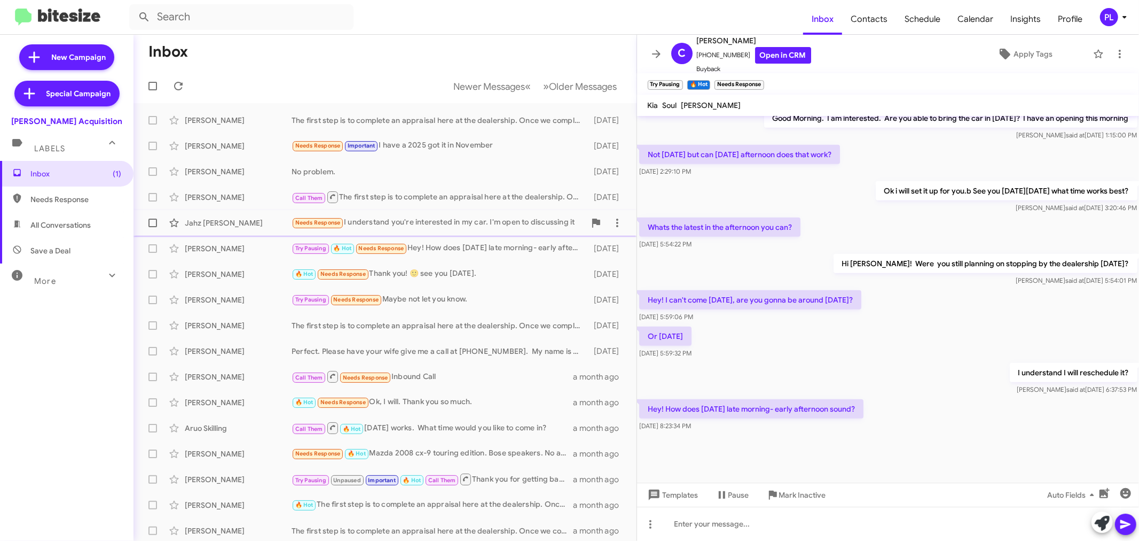
click at [412, 230] on div "Jahz Lagua Needs Response I understand you're interested in my car. I'm open to…" at bounding box center [385, 222] width 486 height 21
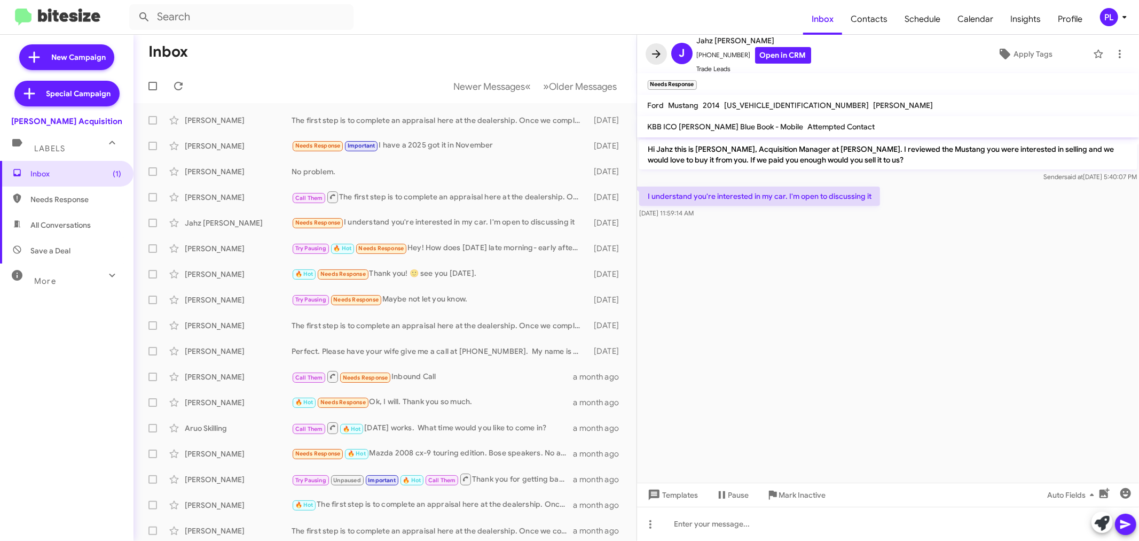
click at [658, 54] on icon at bounding box center [656, 54] width 13 height 13
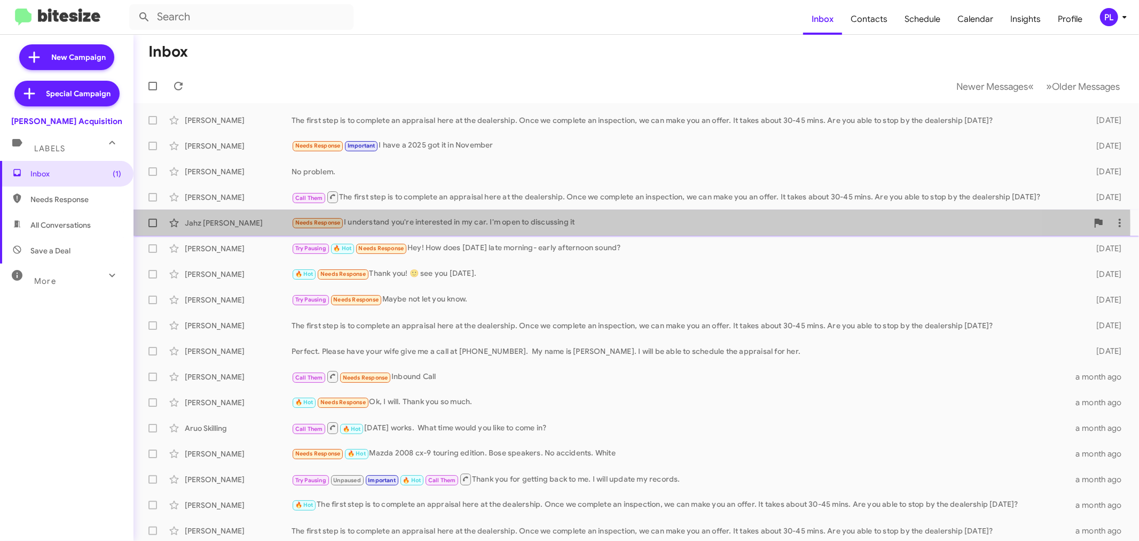
click at [476, 225] on div "Needs Response I understand you're interested in my car. I'm open to discussing…" at bounding box center [690, 222] width 797 height 12
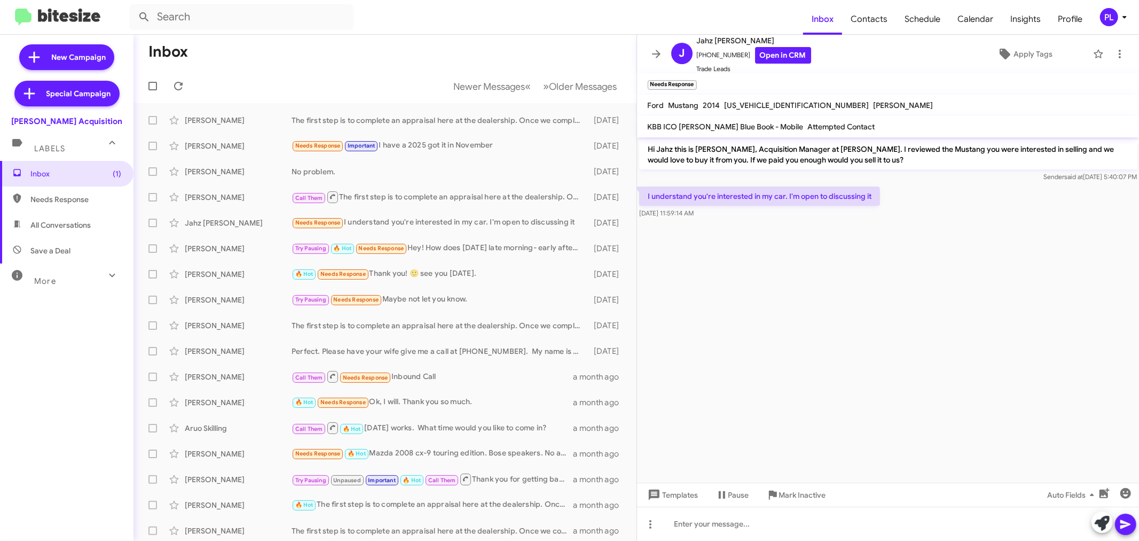
click at [1025, 14] on icon at bounding box center [1125, 17] width 13 height 13
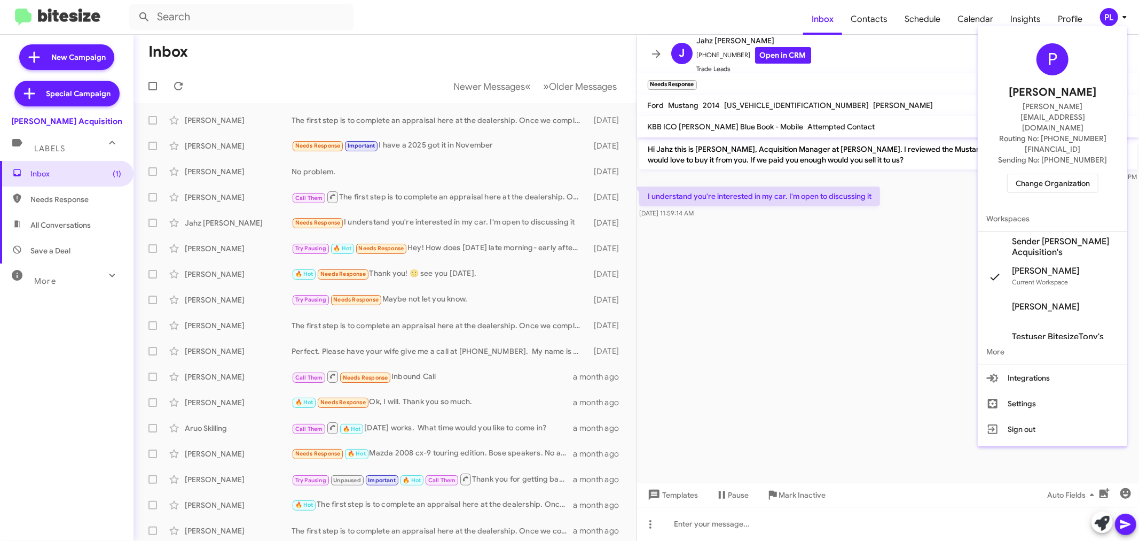
click at [1025, 174] on span "Change Organization" at bounding box center [1053, 183] width 74 height 18
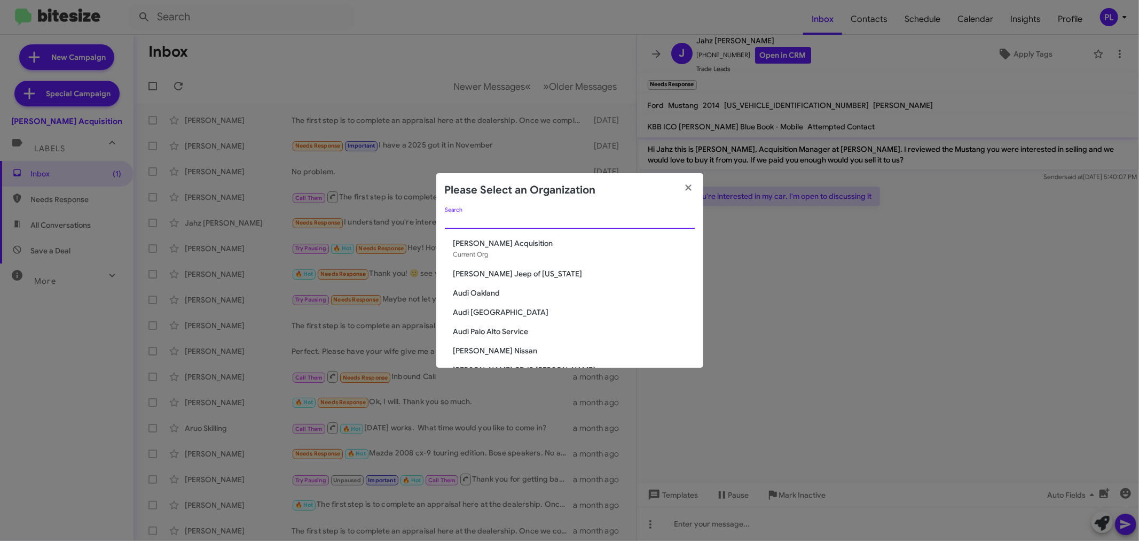
click at [548, 223] on input "Search" at bounding box center [570, 220] width 250 height 9
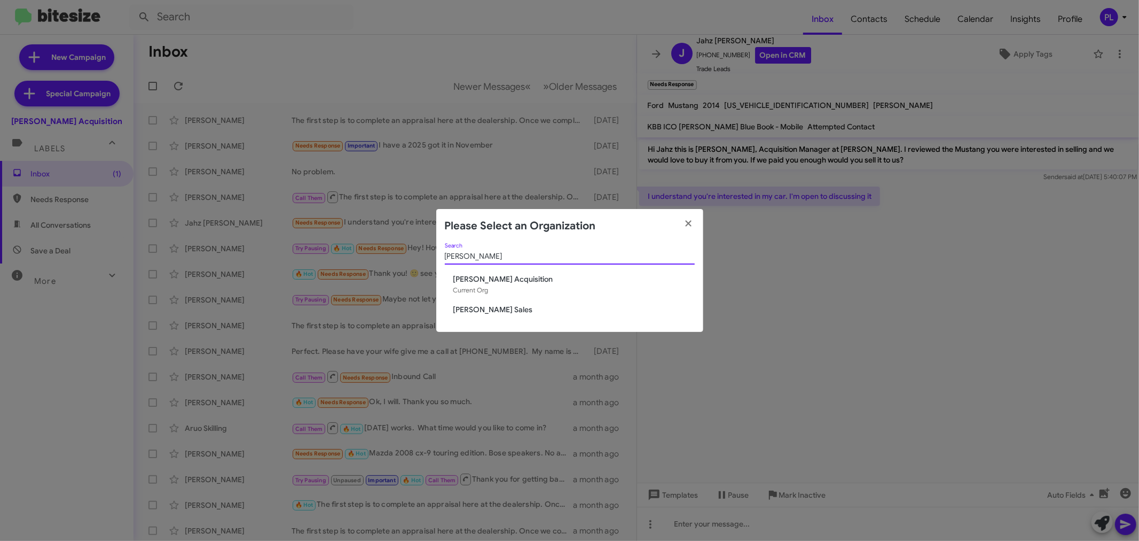
type input "tony"
click at [504, 307] on span "[PERSON_NAME] Sales" at bounding box center [574, 309] width 241 height 11
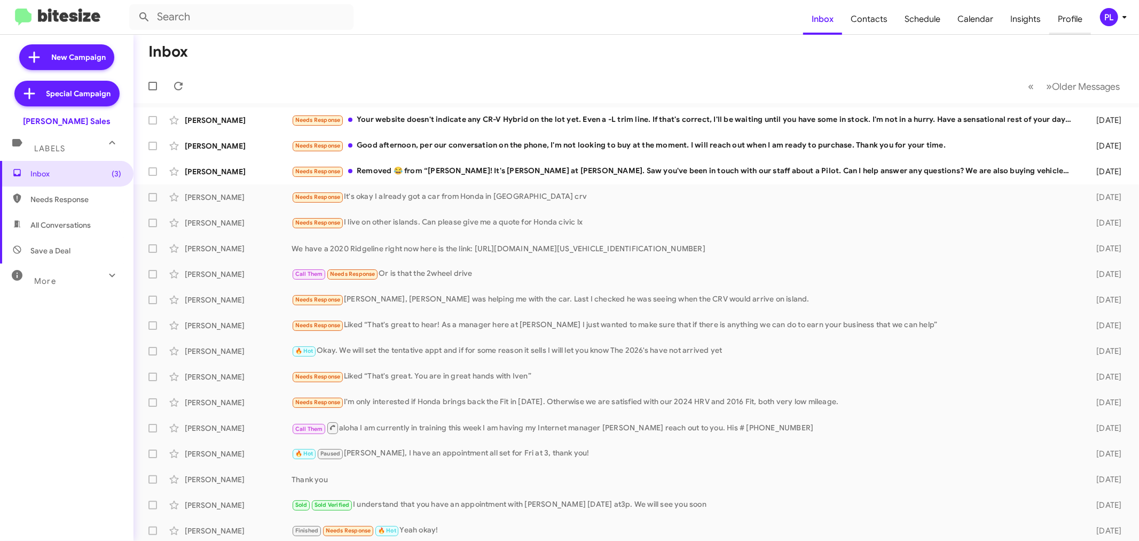
click at [1071, 22] on span "Profile" at bounding box center [1071, 19] width 42 height 31
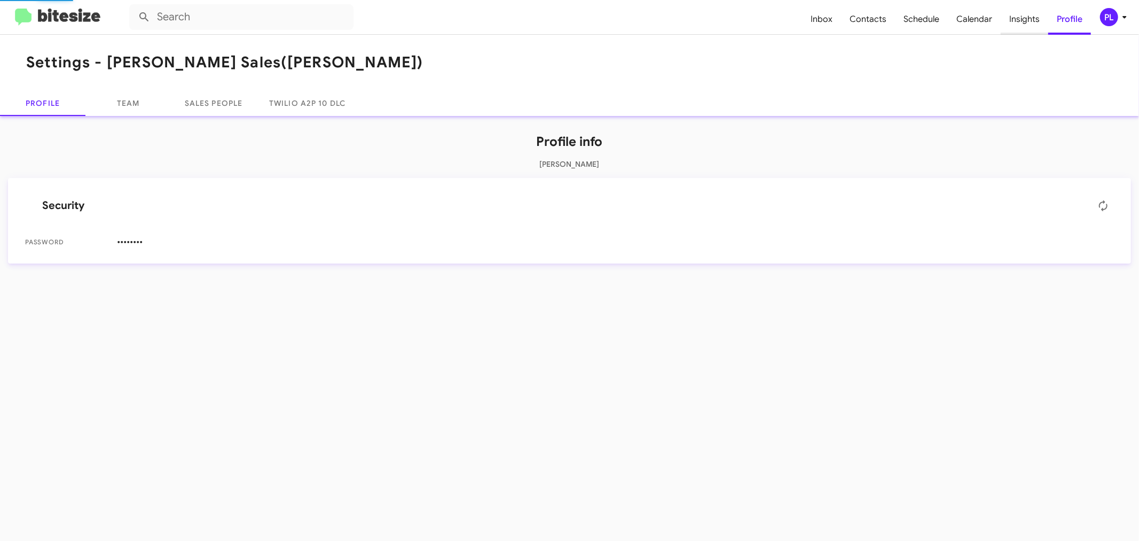
click at [1026, 24] on span "Insights" at bounding box center [1025, 19] width 48 height 31
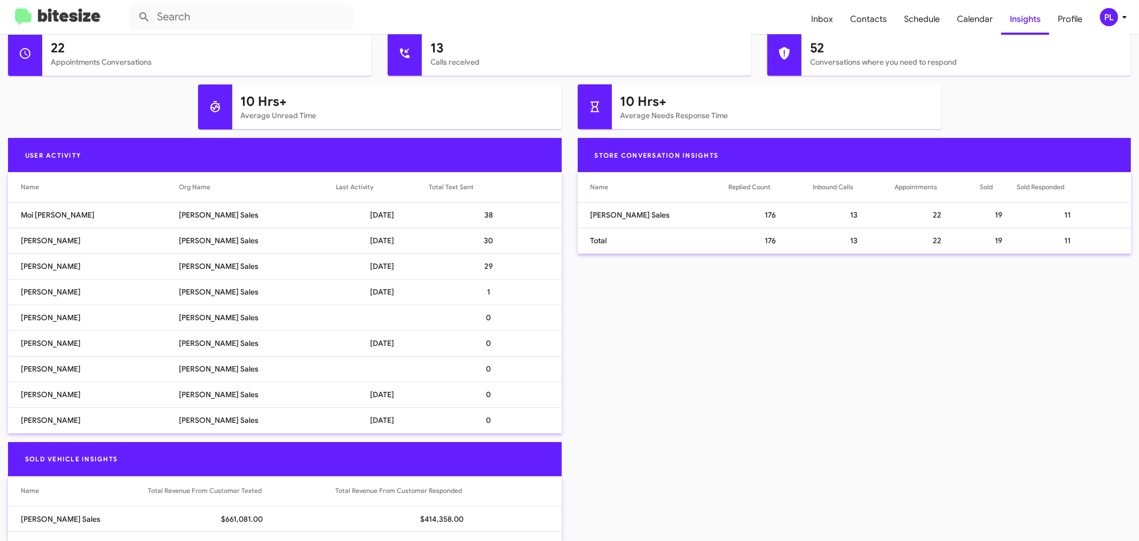
scroll to position [474, 0]
click at [477, 183] on div at bounding box center [480, 183] width 6 height 1
click at [478, 184] on div at bounding box center [479, 184] width 3 height 3
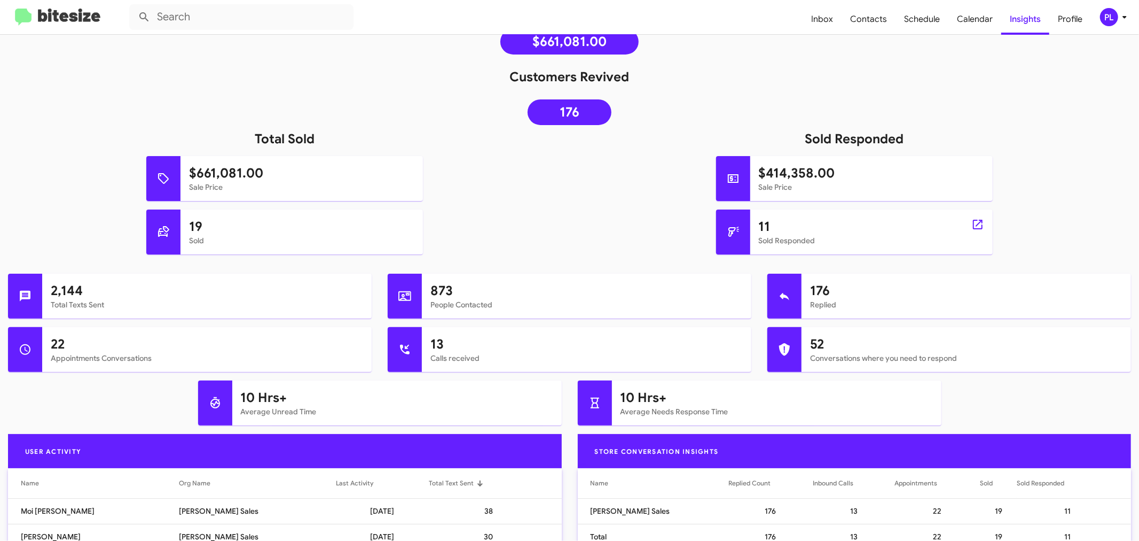
scroll to position [0, 0]
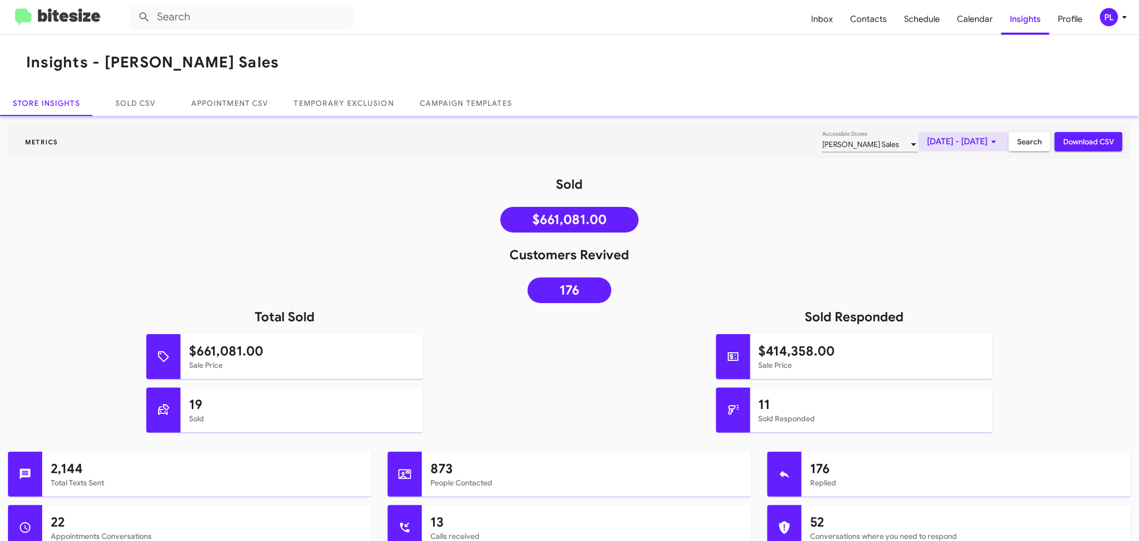
click at [969, 144] on span "[DATE] - [DATE]" at bounding box center [963, 141] width 73 height 19
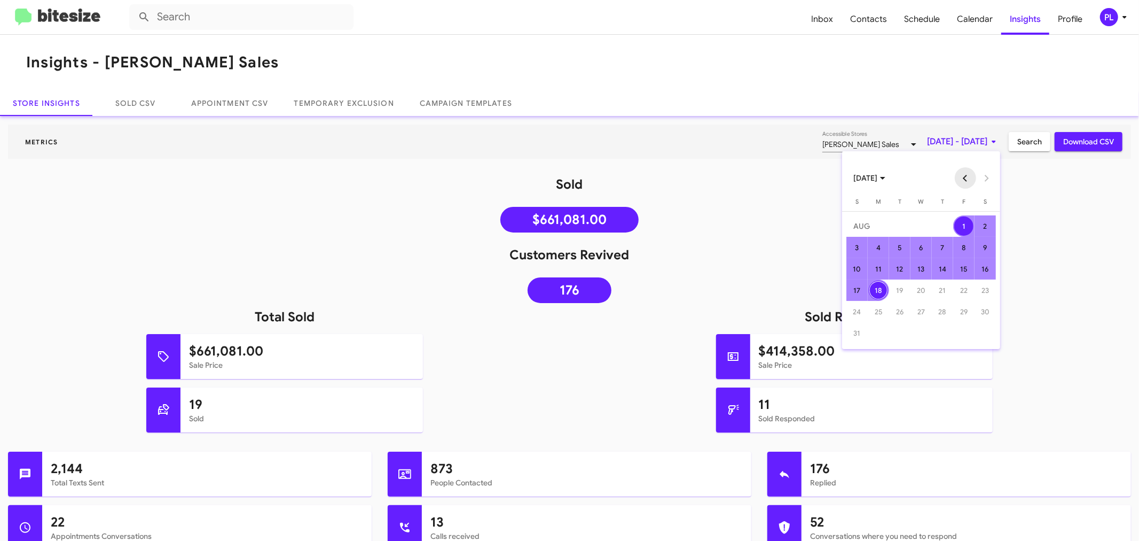
click at [969, 175] on button "Previous month" at bounding box center [965, 177] width 21 height 21
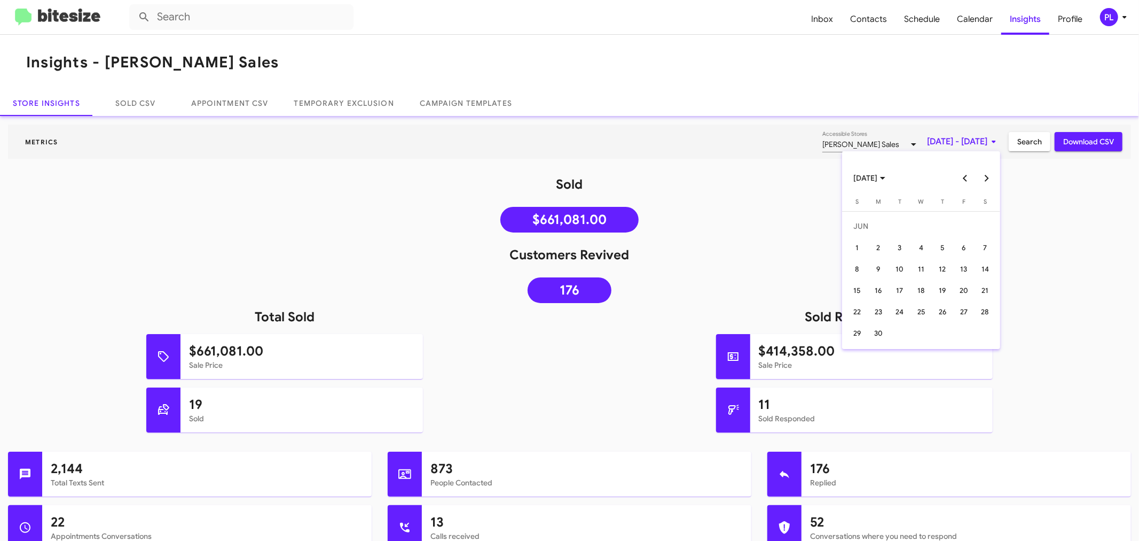
click at [969, 175] on button "Previous month" at bounding box center [965, 177] width 21 height 21
click at [981, 266] on div "17" at bounding box center [985, 268] width 19 height 19
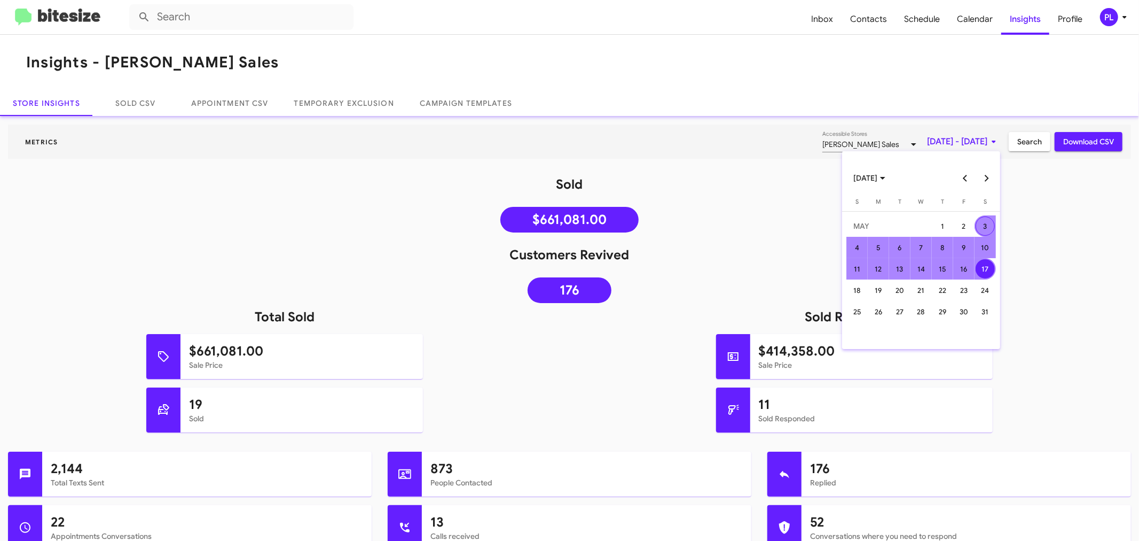
click at [986, 140] on div at bounding box center [569, 270] width 1139 height 541
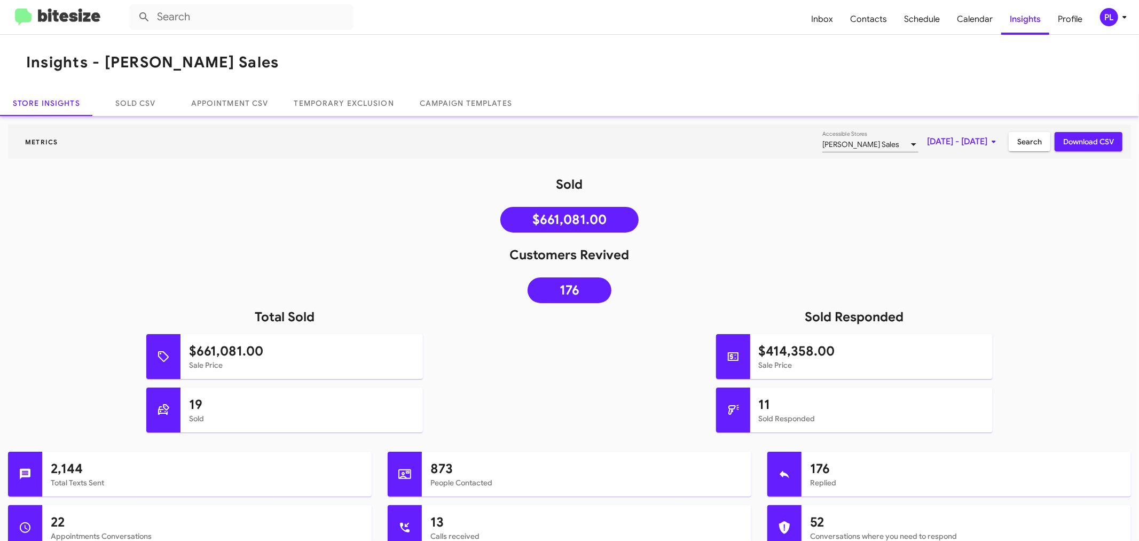
click at [927, 136] on span "[DATE] - [DATE]" at bounding box center [963, 141] width 73 height 19
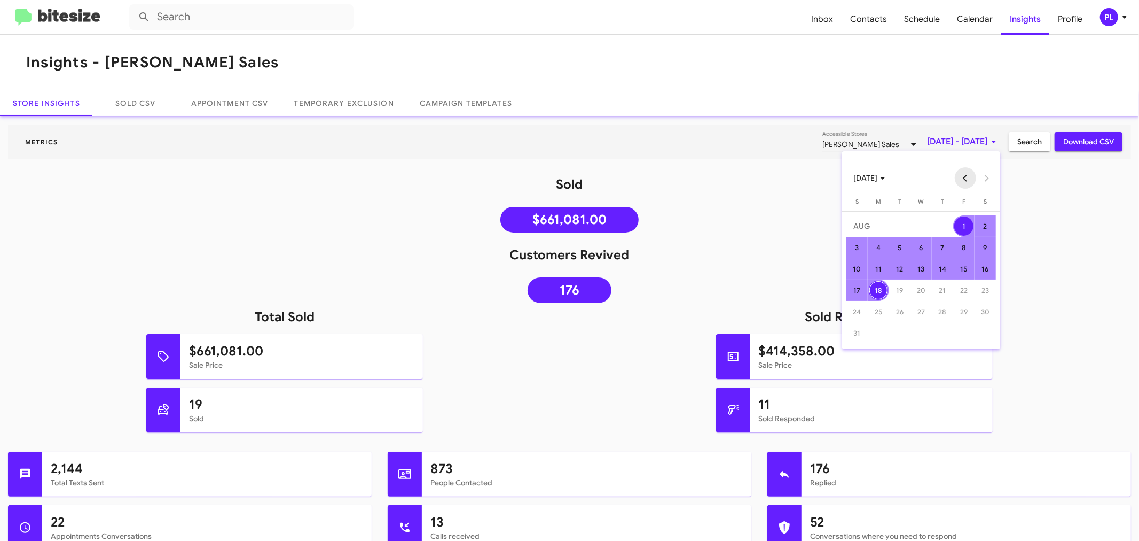
click at [964, 179] on button "Previous month" at bounding box center [965, 177] width 21 height 21
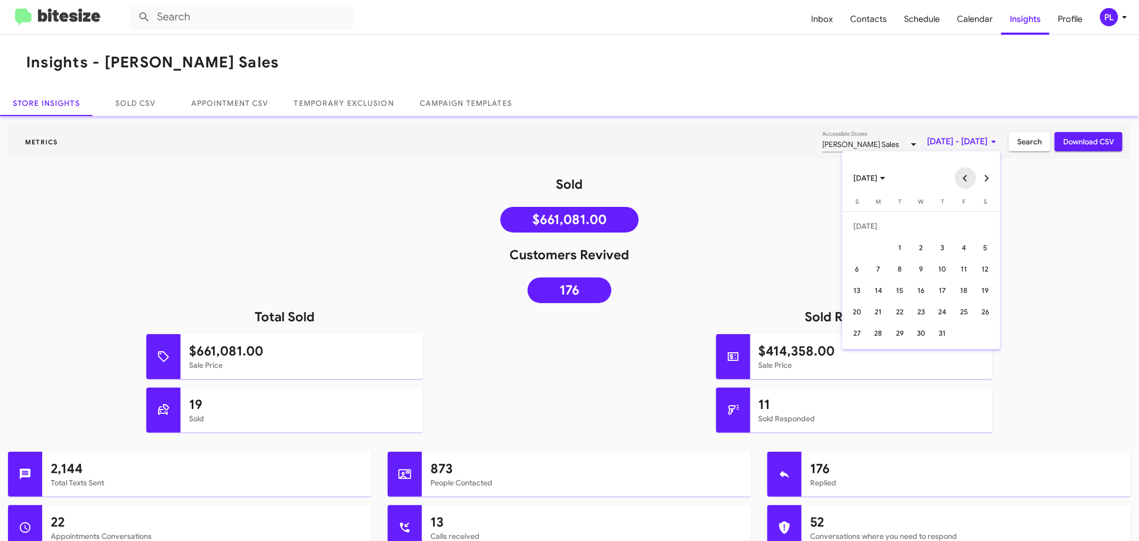
click at [964, 179] on button "Previous month" at bounding box center [965, 177] width 21 height 21
click at [982, 269] on div "17" at bounding box center [985, 268] width 19 height 19
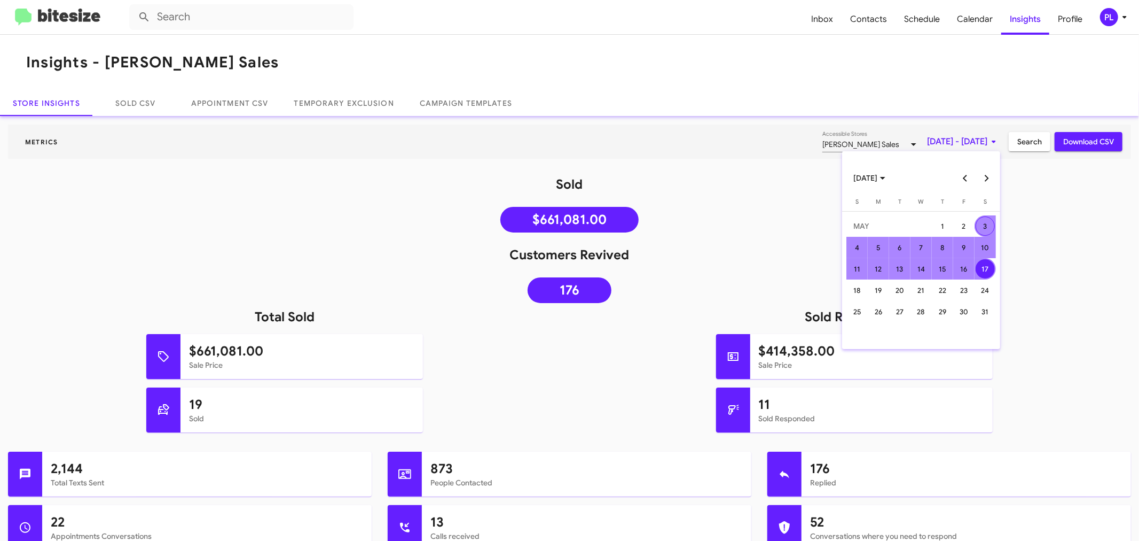
click at [983, 140] on div at bounding box center [569, 270] width 1139 height 541
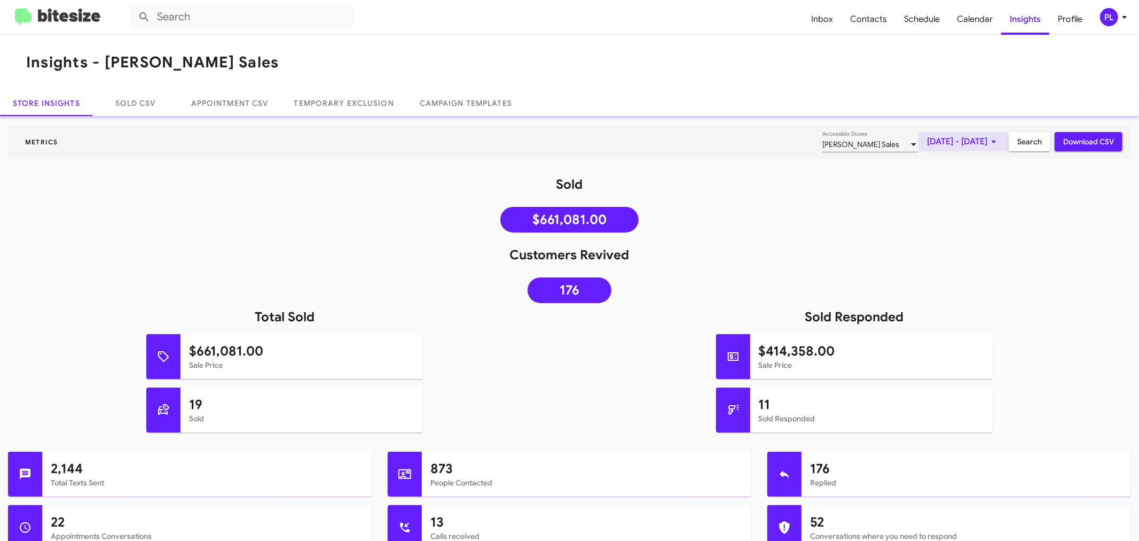
click at [927, 144] on span "[DATE] - [DATE]" at bounding box center [963, 141] width 73 height 19
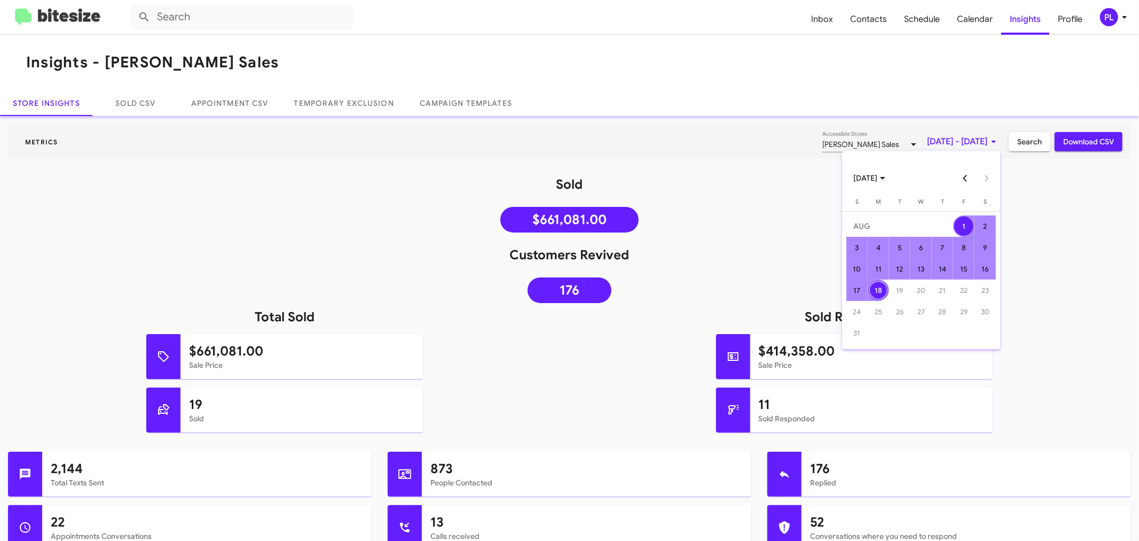
click at [961, 173] on button "Previous month" at bounding box center [965, 177] width 21 height 21
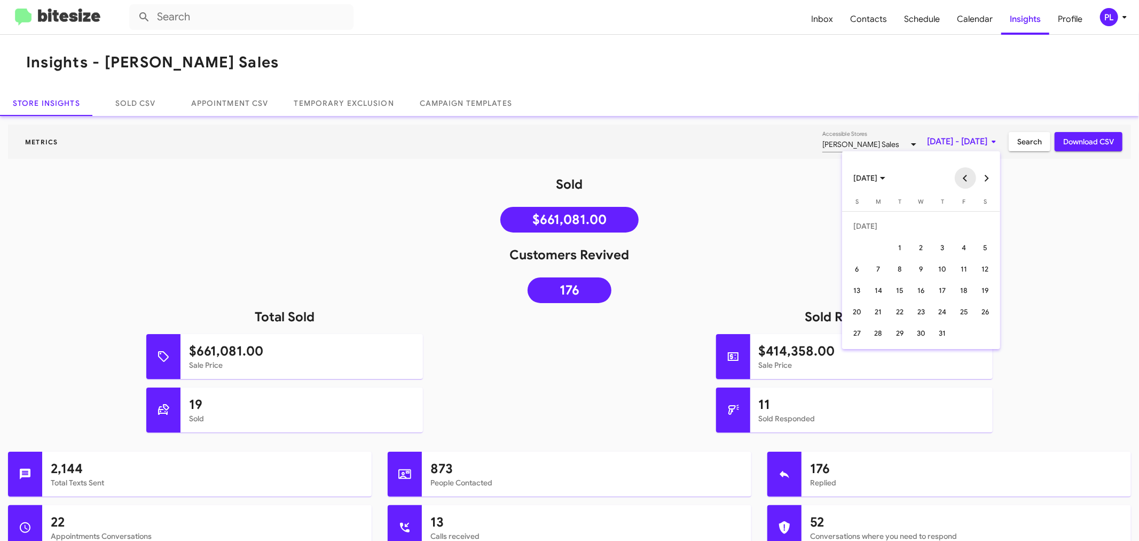
click at [967, 177] on button "Previous month" at bounding box center [965, 177] width 21 height 21
click at [990, 269] on div "17" at bounding box center [985, 268] width 19 height 19
click at [983, 184] on button "Next month" at bounding box center [987, 177] width 21 height 21
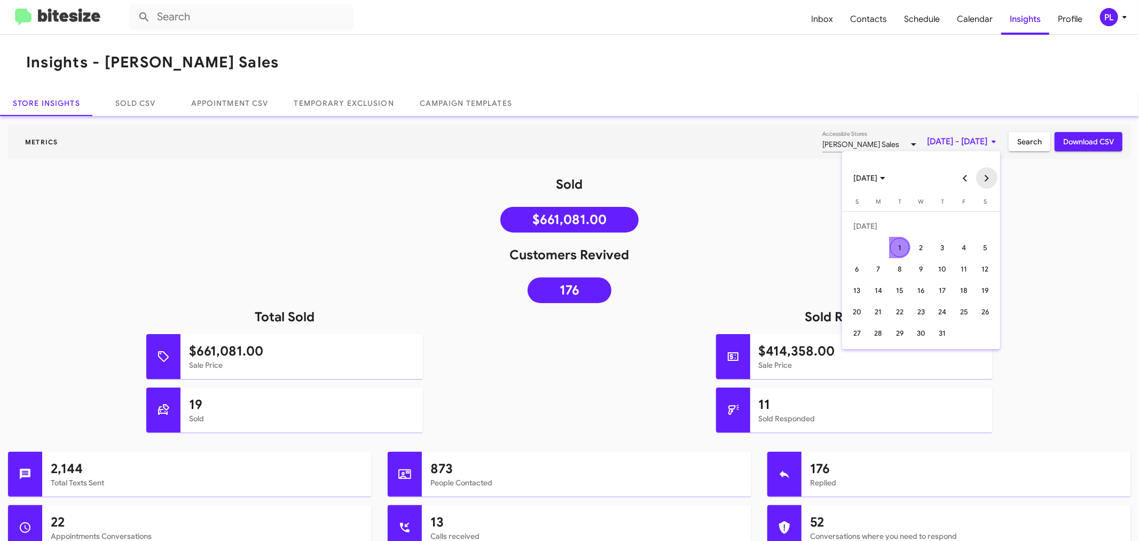
click at [983, 184] on button "Next month" at bounding box center [987, 177] width 21 height 21
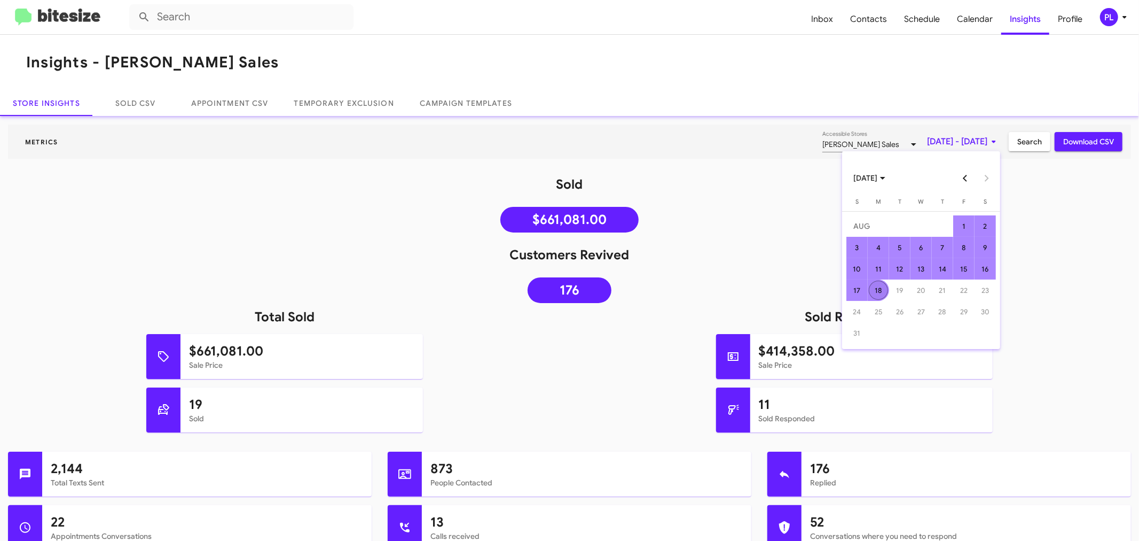
click at [881, 292] on div "18" at bounding box center [878, 289] width 19 height 19
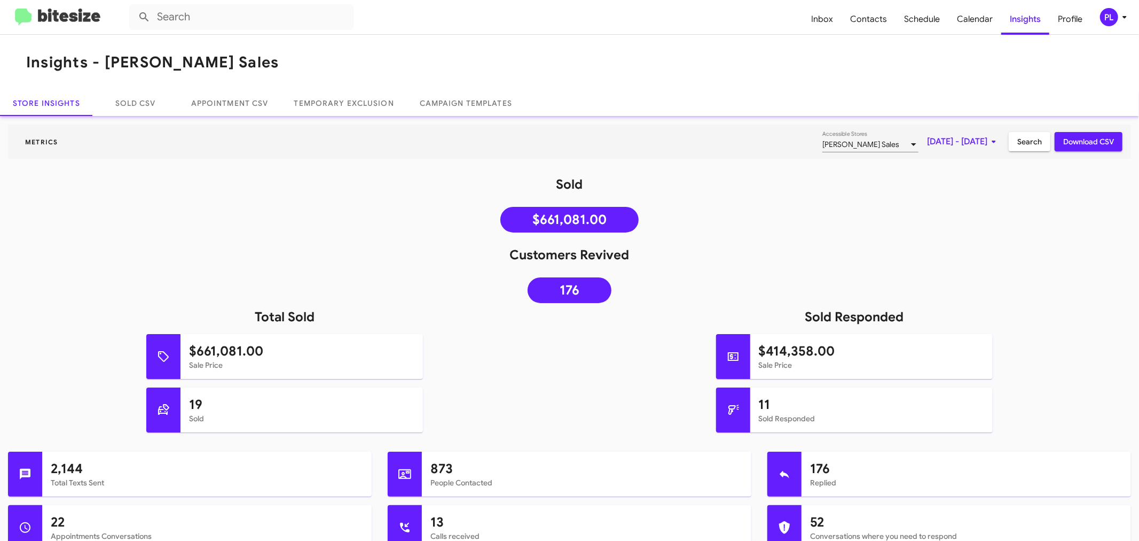
click at [1032, 139] on span "Search" at bounding box center [1030, 141] width 25 height 19
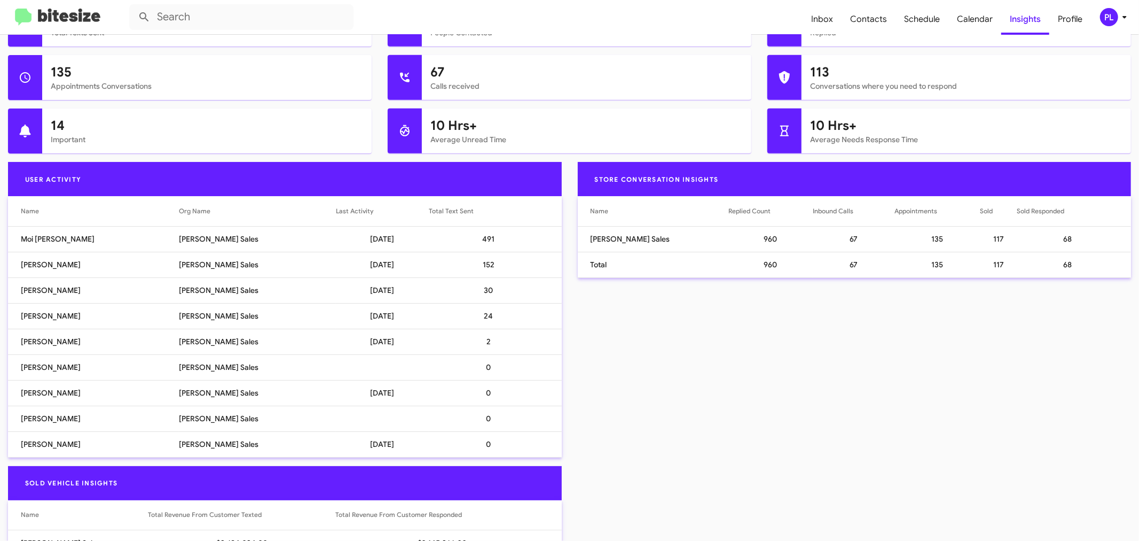
scroll to position [474, 0]
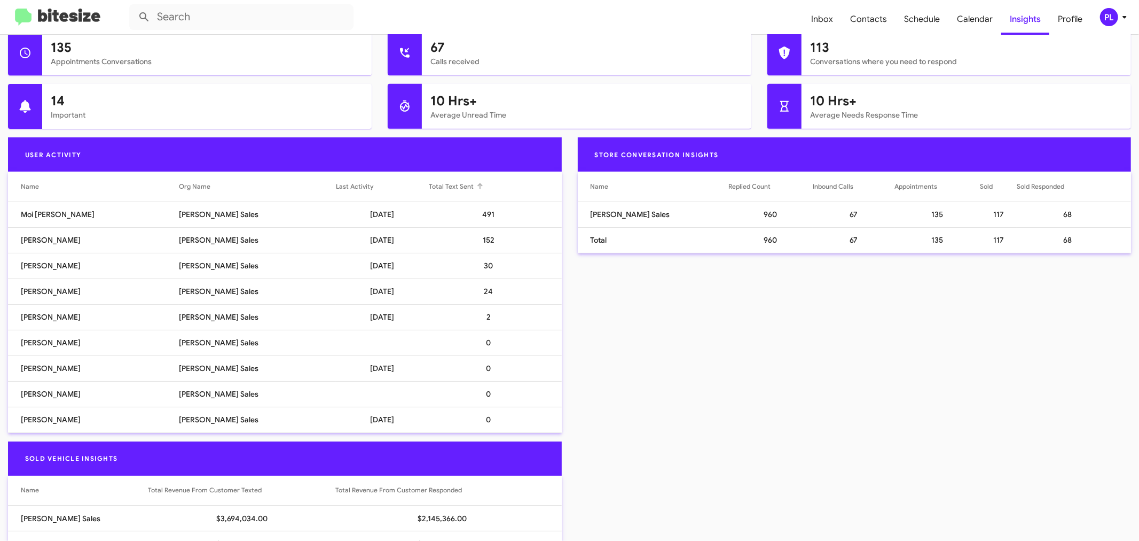
click at [477, 187] on div at bounding box center [480, 186] width 6 height 6
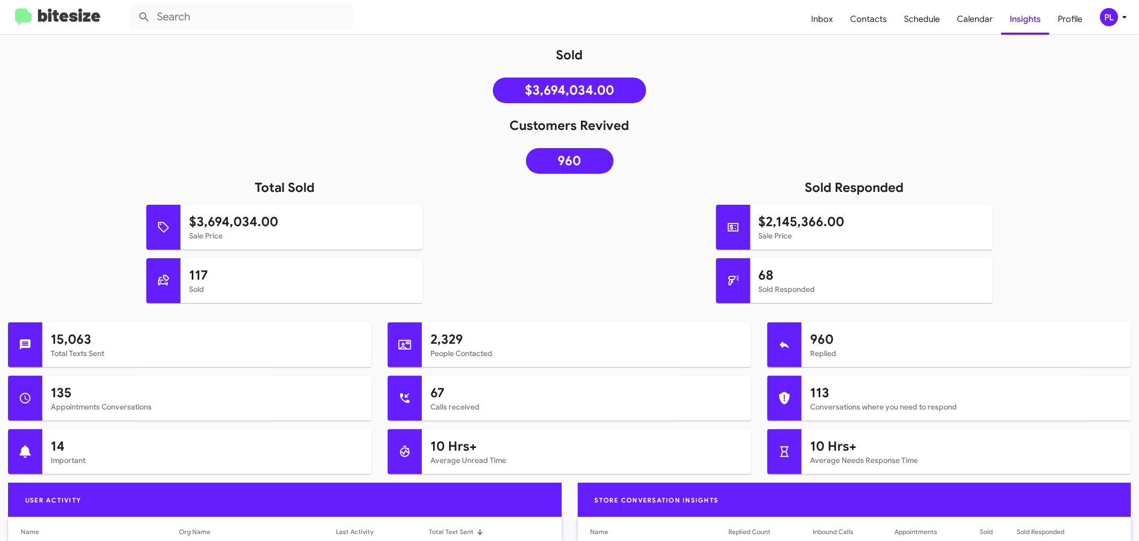
scroll to position [0, 0]
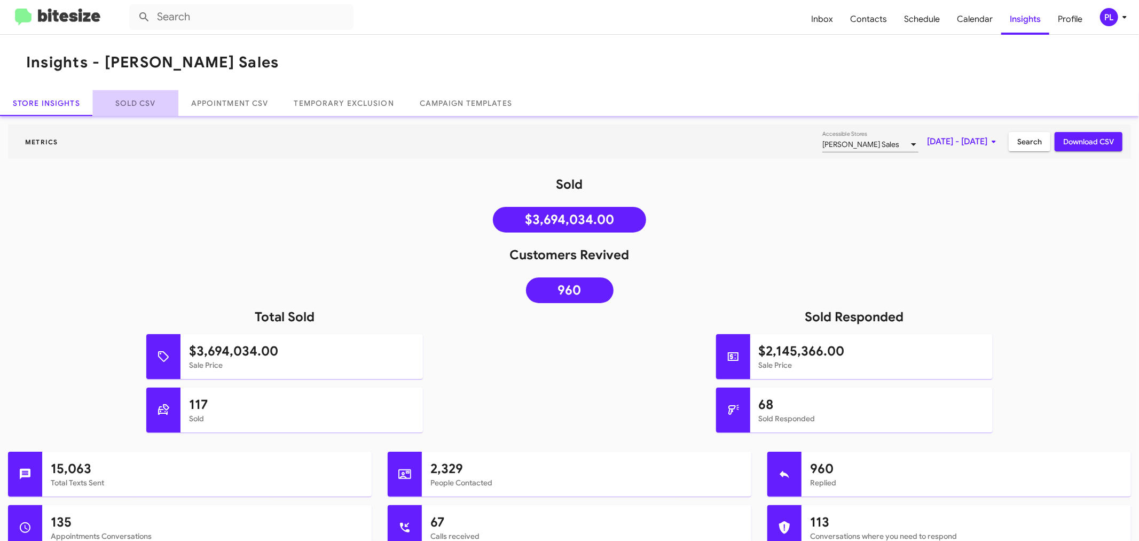
click at [142, 92] on link "Sold CSV" at bounding box center [135, 103] width 85 height 26
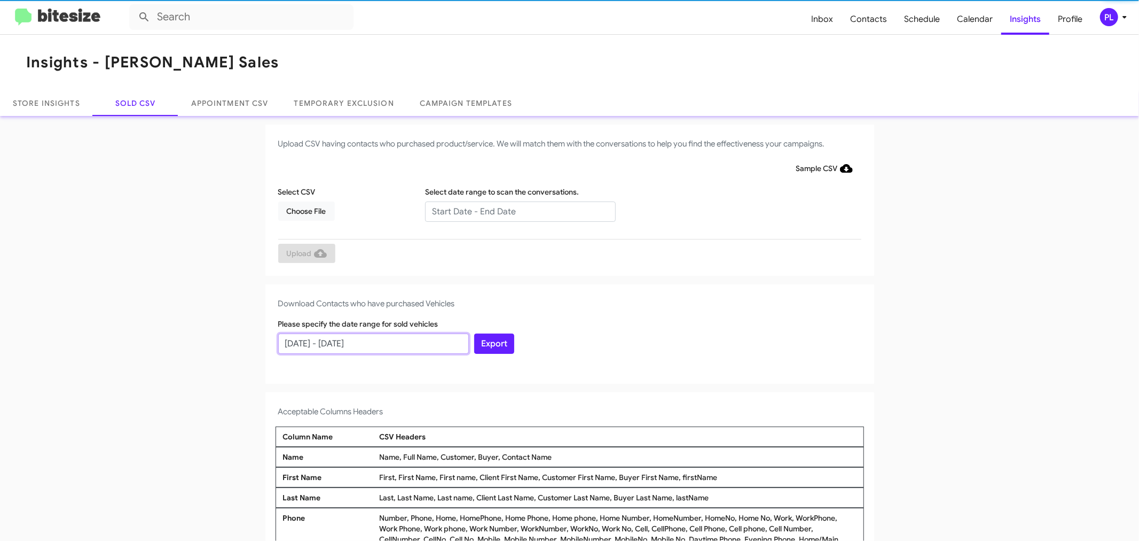
click at [404, 340] on input "[DATE] - [DATE]" at bounding box center [373, 343] width 191 height 20
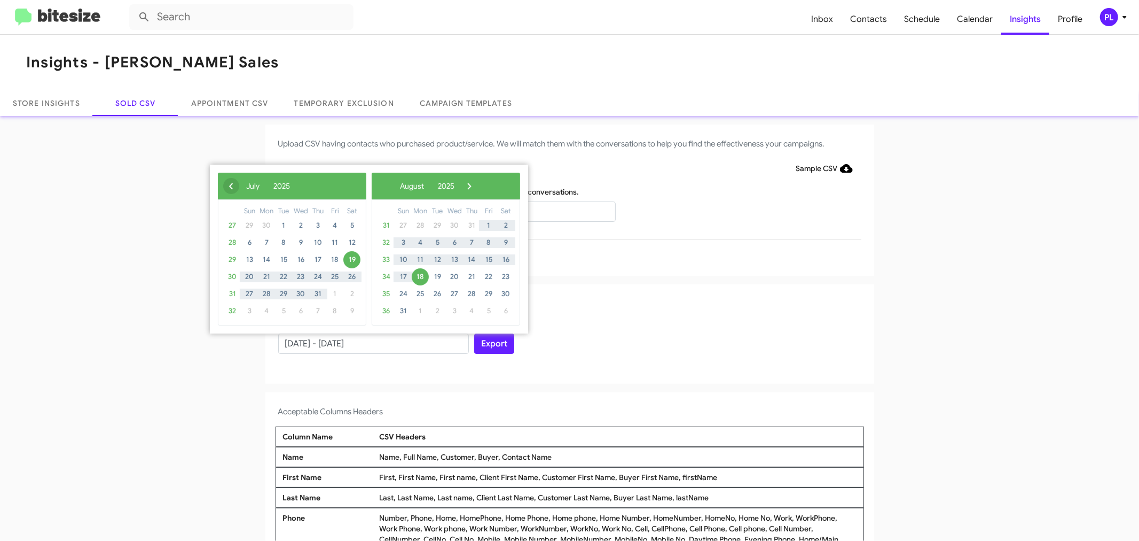
click at [232, 184] on span "‹" at bounding box center [231, 186] width 16 height 16
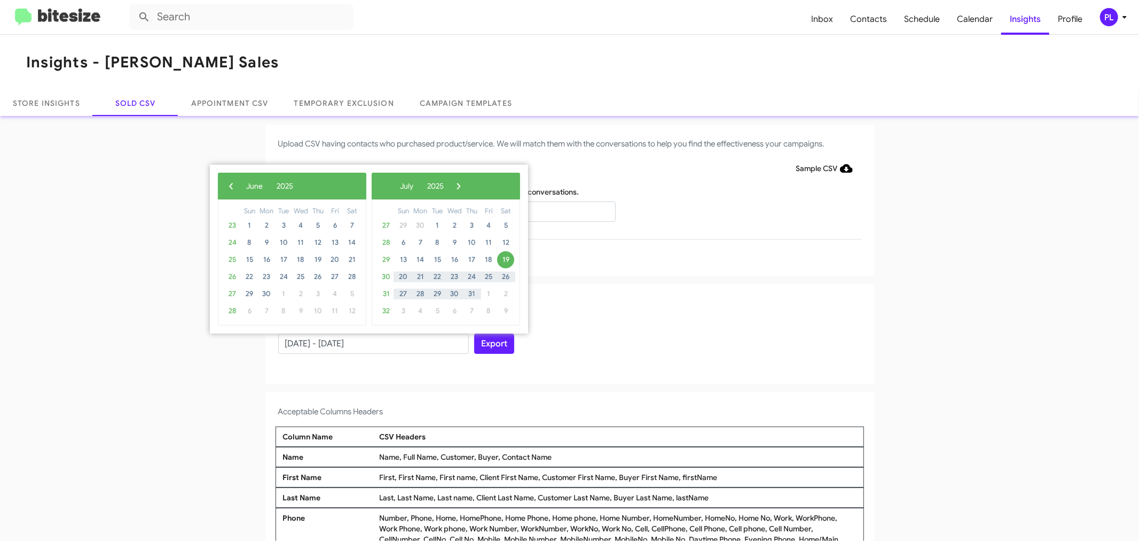
click at [232, 184] on span "‹" at bounding box center [231, 186] width 16 height 16
click at [346, 260] on span "17" at bounding box center [352, 259] width 17 height 17
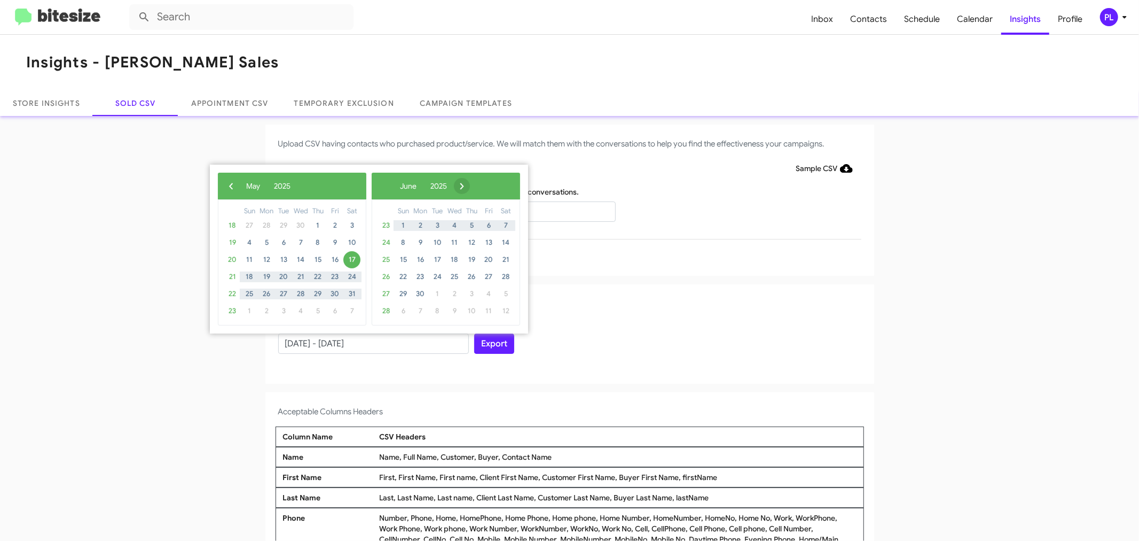
click at [470, 184] on span "›" at bounding box center [462, 186] width 16 height 16
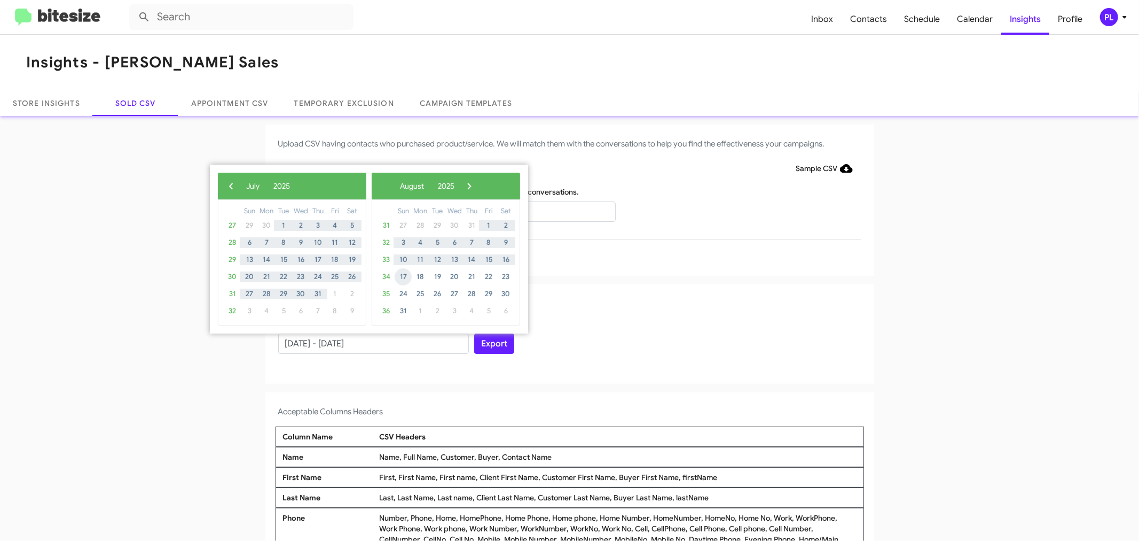
click at [407, 275] on span "17" at bounding box center [403, 276] width 17 height 17
type input "[DATE] - [DATE]"
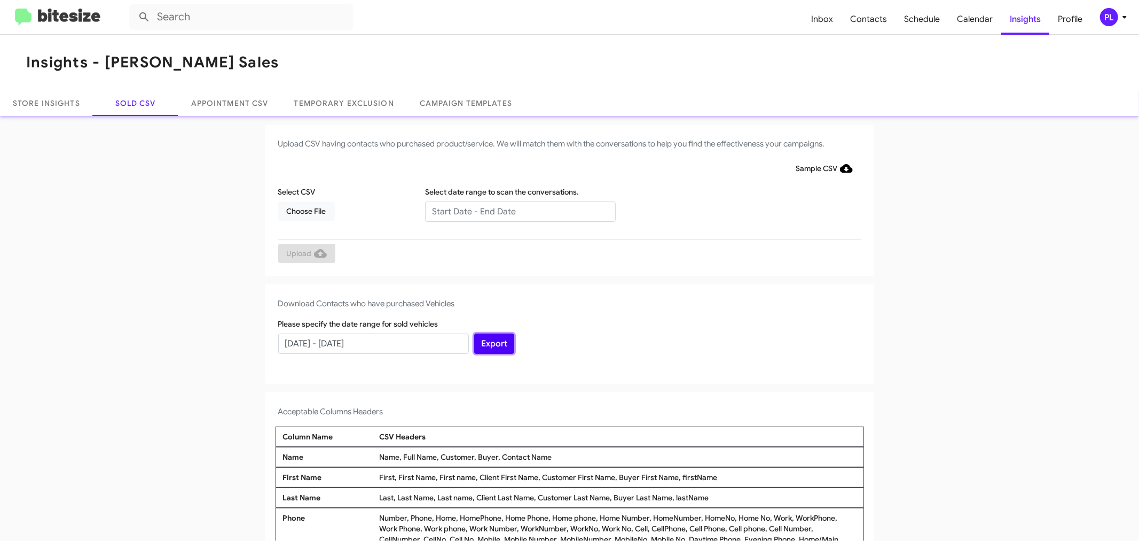
click at [496, 345] on button "Export" at bounding box center [494, 343] width 40 height 20
click at [834, 17] on span "Inbox" at bounding box center [822, 19] width 39 height 31
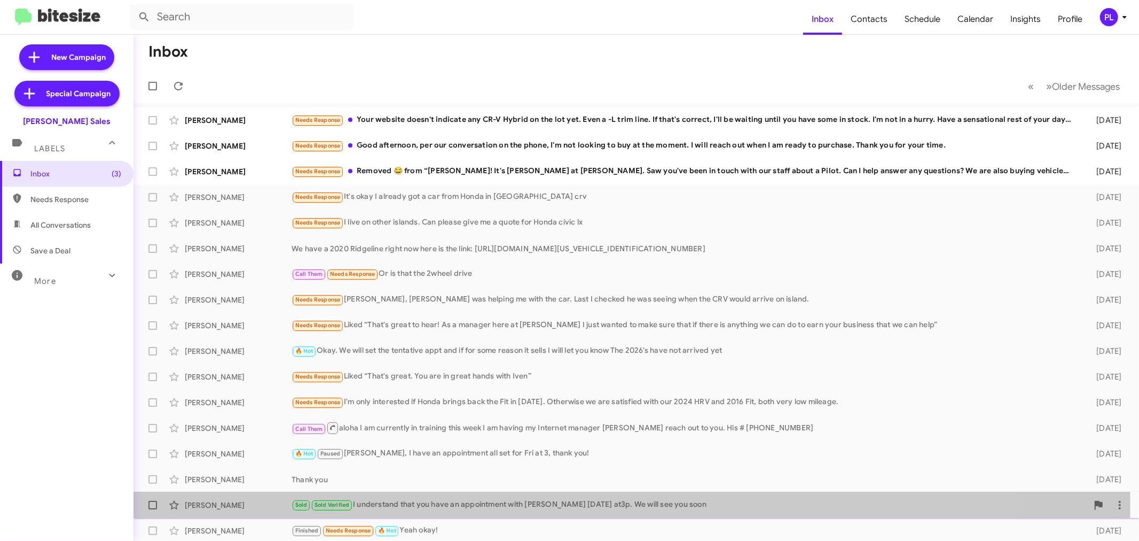
click at [463, 503] on div "Sold Sold Verified I understand that you have an appointment with [PERSON_NAME]…" at bounding box center [690, 504] width 797 height 12
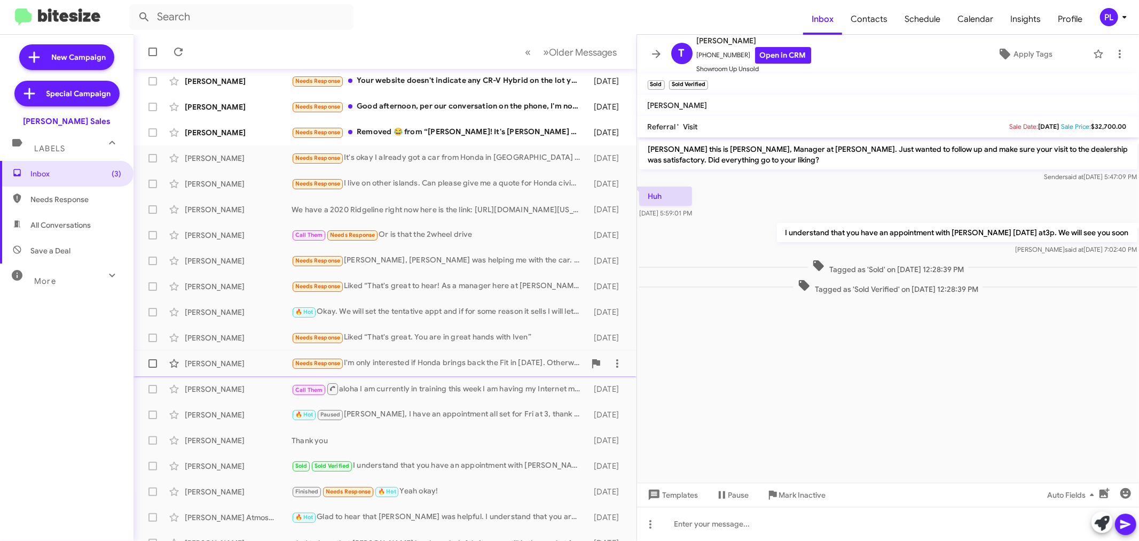
scroll to position [79, 0]
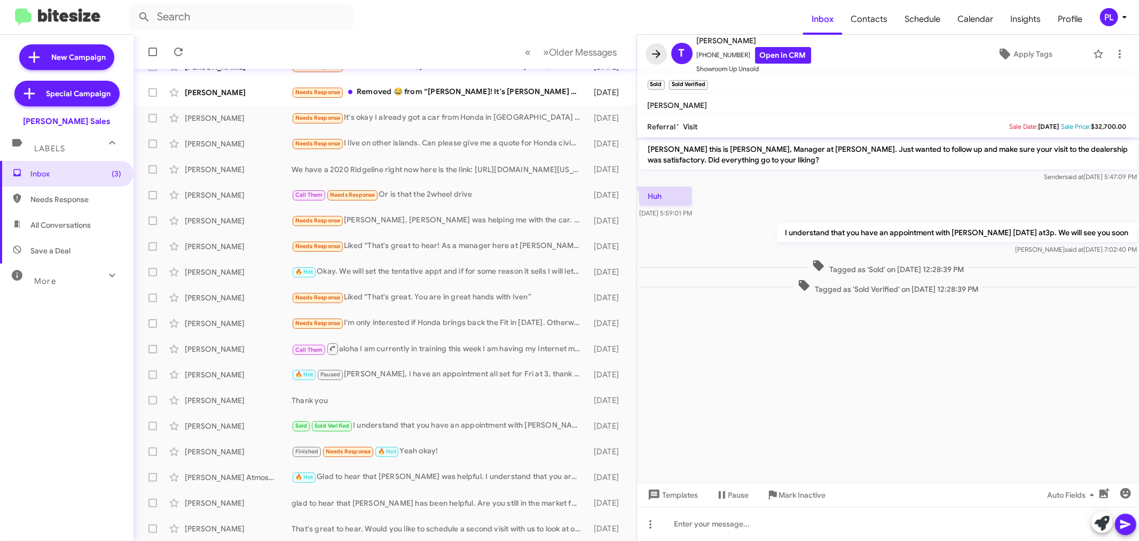
click at [655, 46] on button at bounding box center [656, 53] width 21 height 21
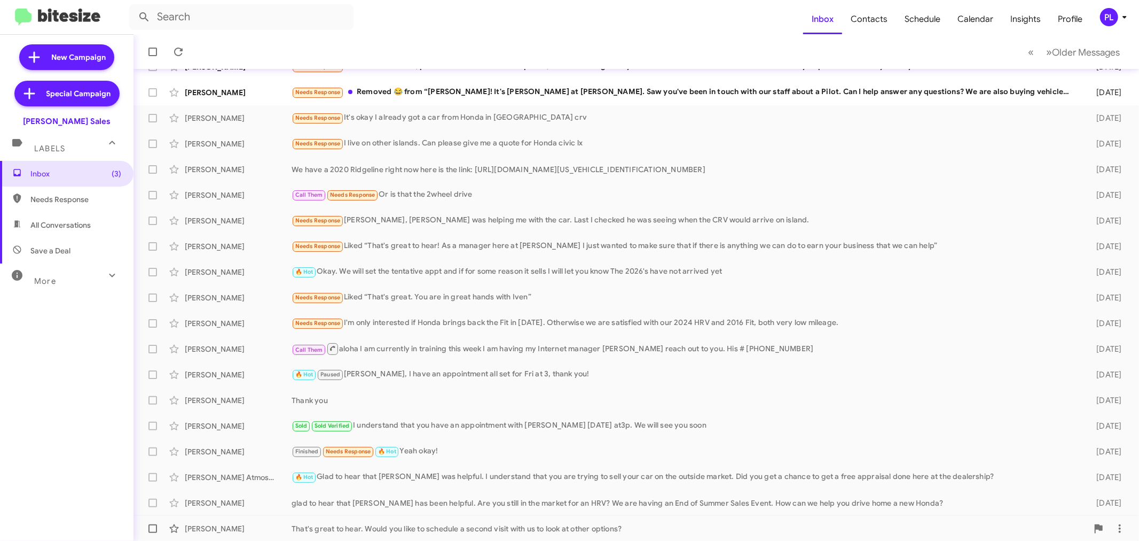
click at [552, 524] on div "That's great to hear. Would you like to schedule a second visit with us to look…" at bounding box center [690, 528] width 797 height 11
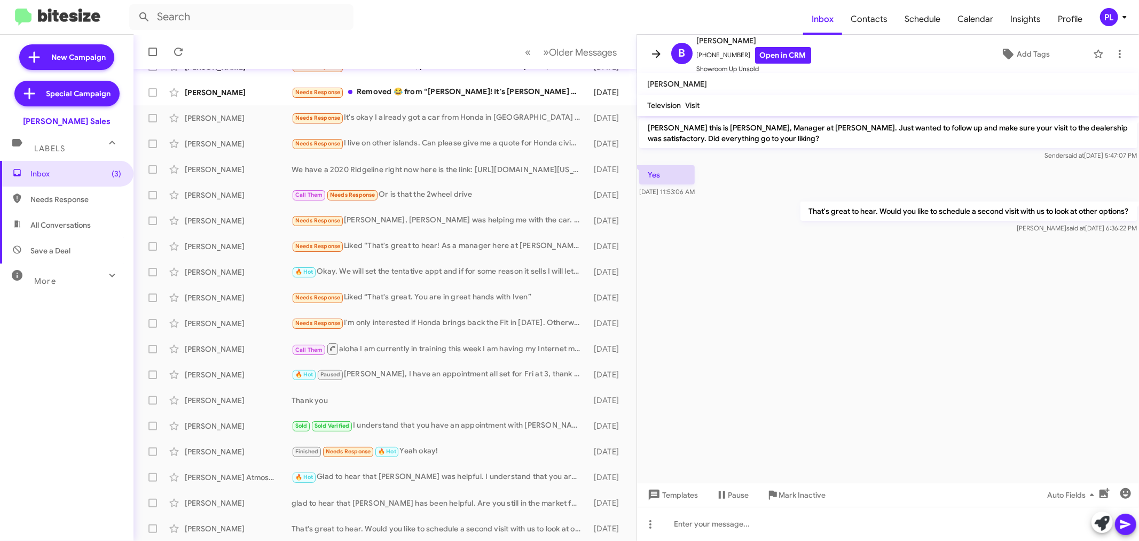
click at [662, 48] on icon at bounding box center [656, 54] width 13 height 13
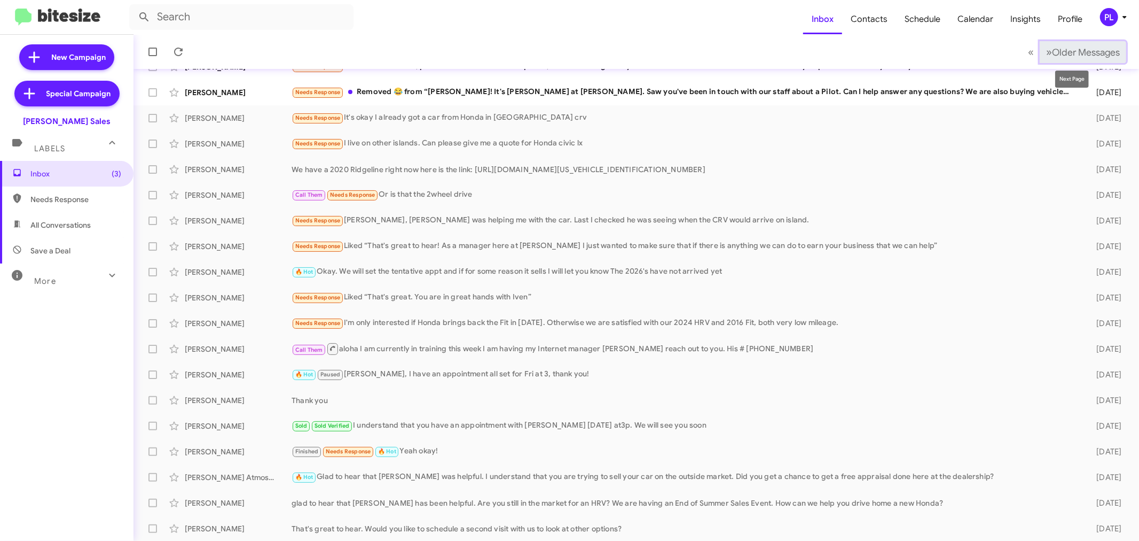
click at [1074, 54] on span "Older Messages" at bounding box center [1086, 52] width 68 height 12
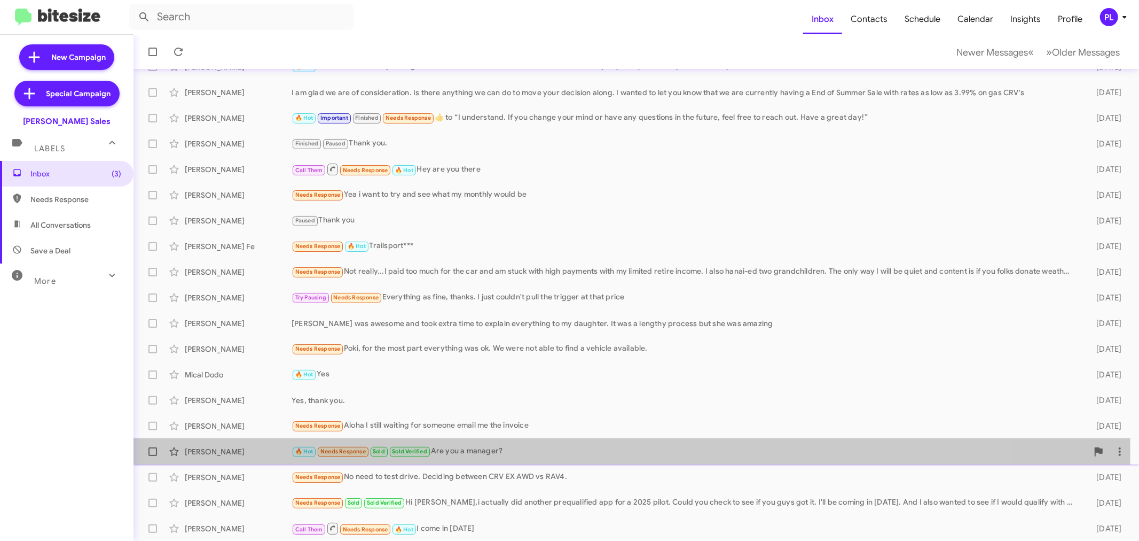
click at [528, 449] on div "🔥 Hot Needs Response Sold Sold Verified Are you a manager?" at bounding box center [690, 451] width 797 height 12
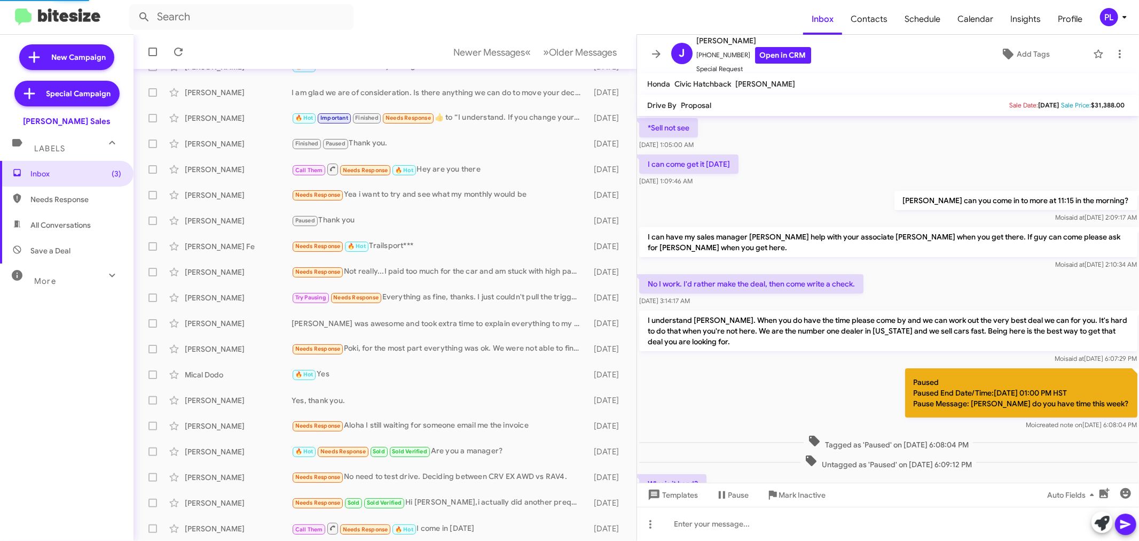
scroll to position [447, 0]
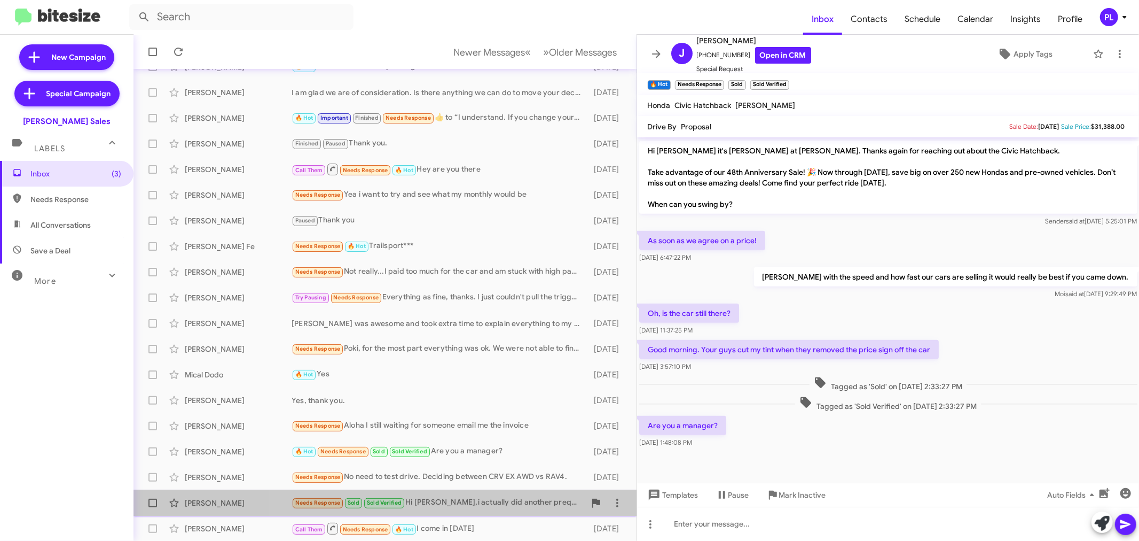
click at [495, 505] on div "Needs Response Sold Sold Verified Hi poki,i actually did another prequalified a…" at bounding box center [439, 502] width 294 height 12
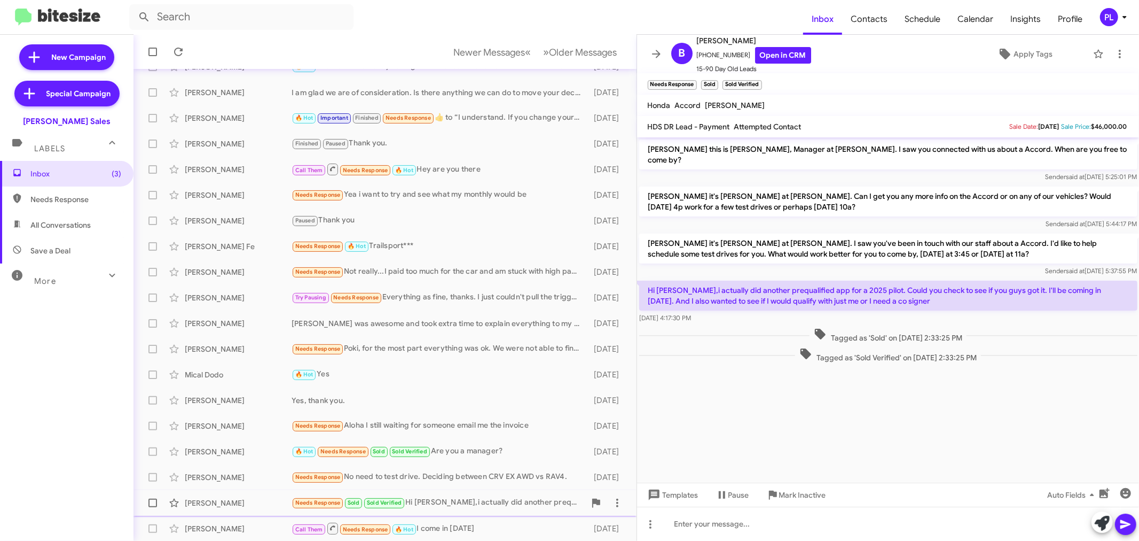
click at [484, 496] on div "Needs Response Sold Sold Verified Hi poki,i actually did another prequalified a…" at bounding box center [439, 502] width 294 height 12
click at [654, 51] on icon at bounding box center [656, 54] width 13 height 13
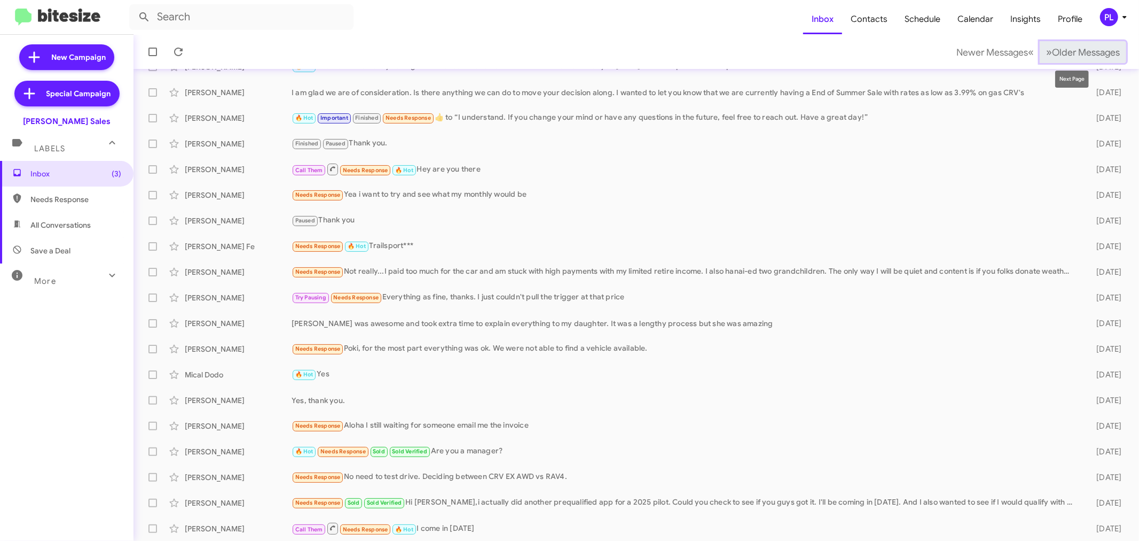
click at [1065, 49] on span "Older Messages" at bounding box center [1086, 52] width 68 height 12
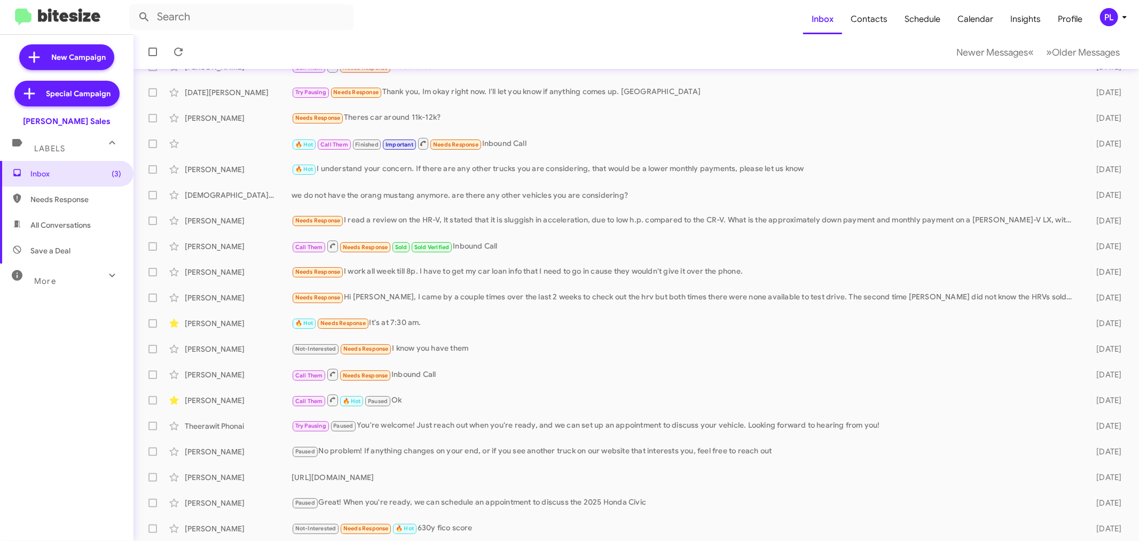
click at [77, 280] on div "More" at bounding box center [56, 277] width 95 height 20
click at [68, 468] on span "Sold Responded" at bounding box center [58, 464] width 57 height 11
type input "in:sold-verified"
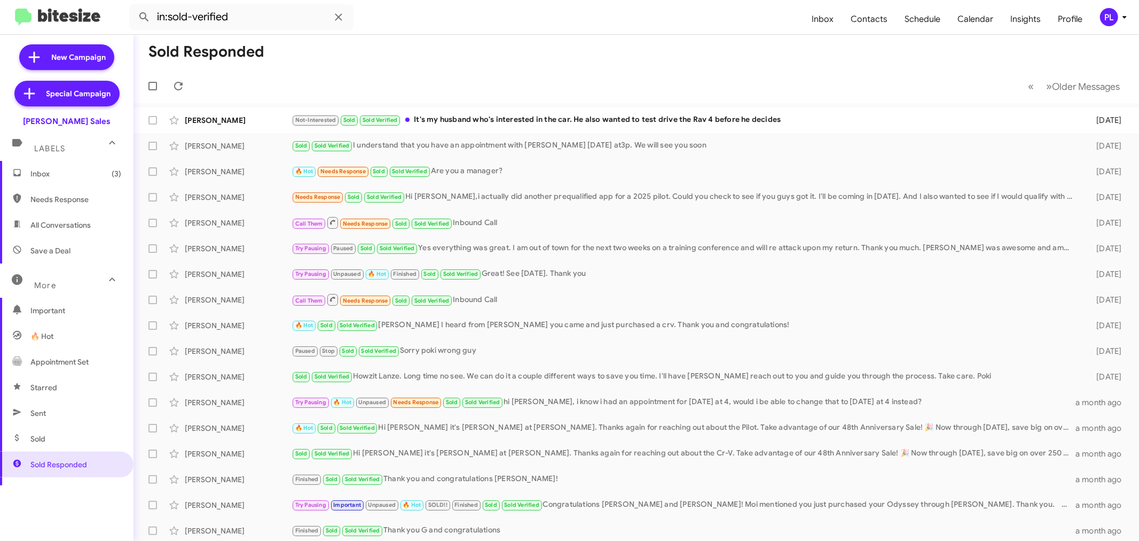
click at [79, 172] on span "Inbox (3)" at bounding box center [75, 173] width 91 height 11
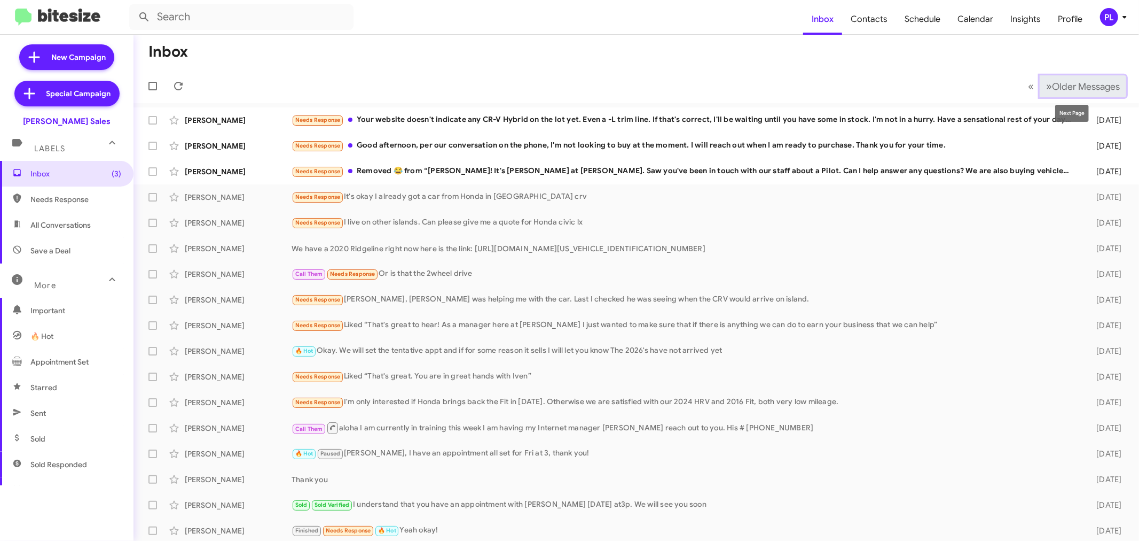
click at [1080, 90] on span "Older Messages" at bounding box center [1086, 87] width 68 height 12
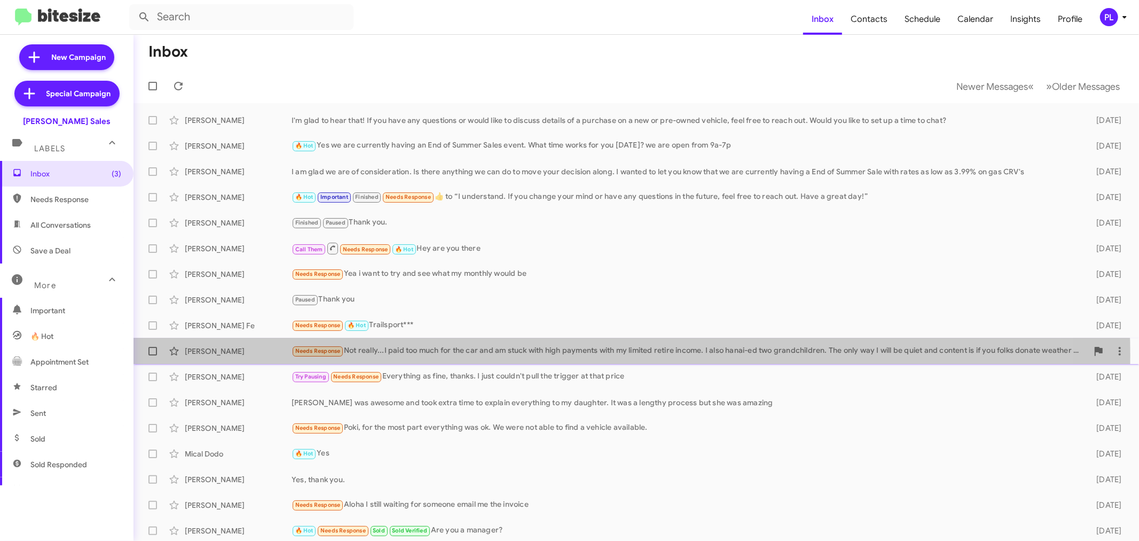
click at [559, 355] on div "Needs Response Not really...I paid too much for the car and am stuck with high …" at bounding box center [690, 351] width 797 height 12
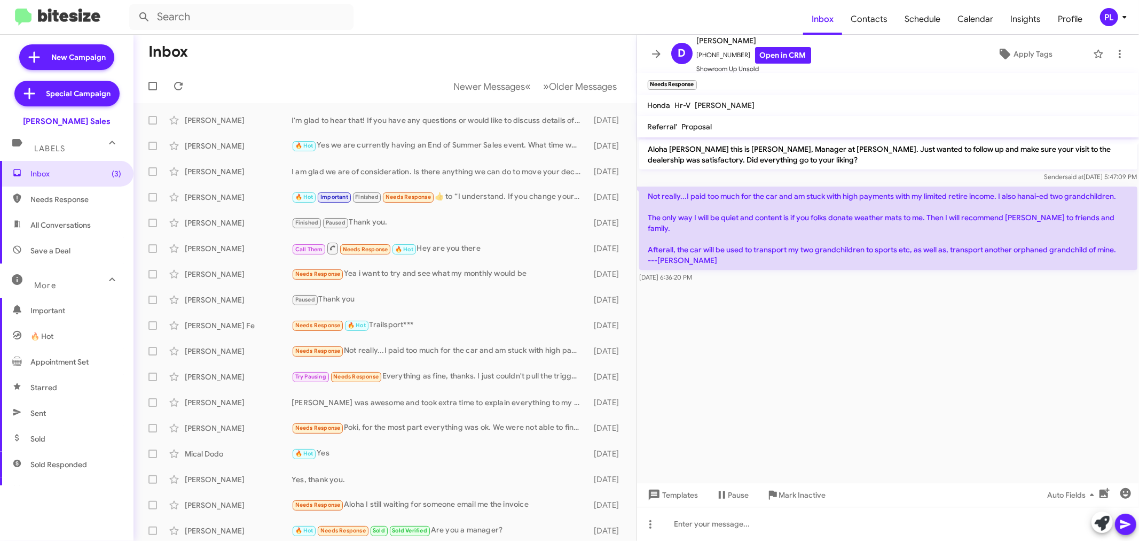
click at [720, 362] on cdk-virtual-scroll-viewport "Aloha [PERSON_NAME] this is [PERSON_NAME], Manager at [PERSON_NAME]. Just wante…" at bounding box center [888, 309] width 503 height 345
click at [459, 534] on div "🔥 Hot Needs Response Sold Sold Verified Are you a manager?" at bounding box center [439, 530] width 294 height 12
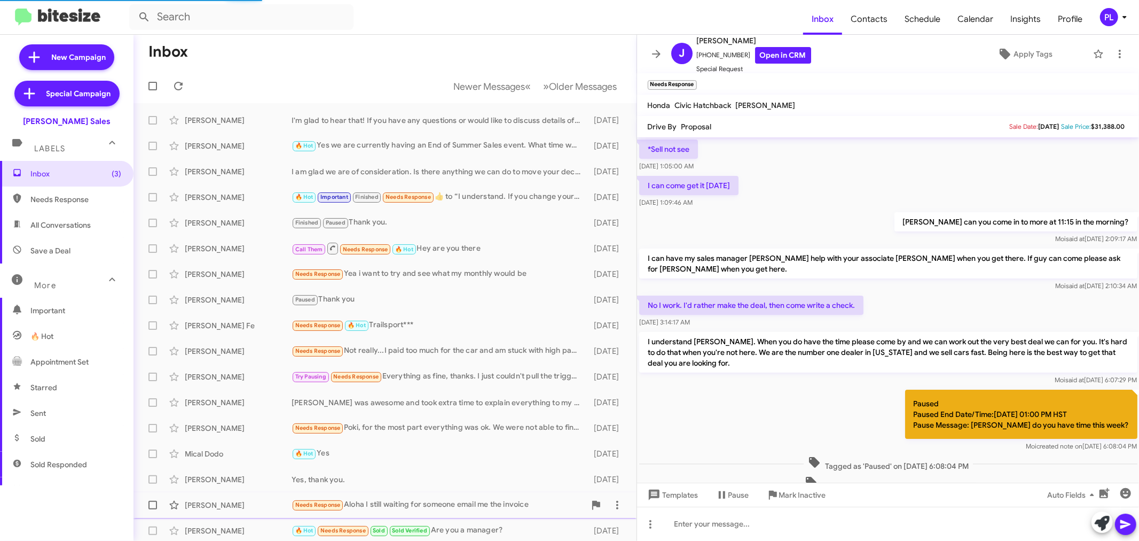
scroll to position [468, 0]
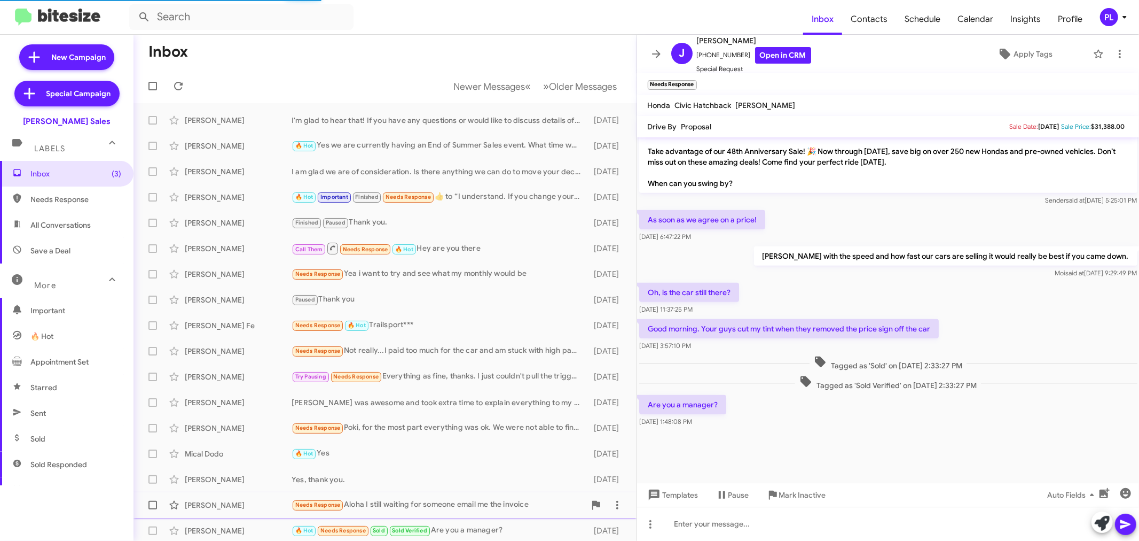
click at [399, 504] on div "Needs Response Aloha I still waiting for someone email me the invoice" at bounding box center [439, 504] width 294 height 12
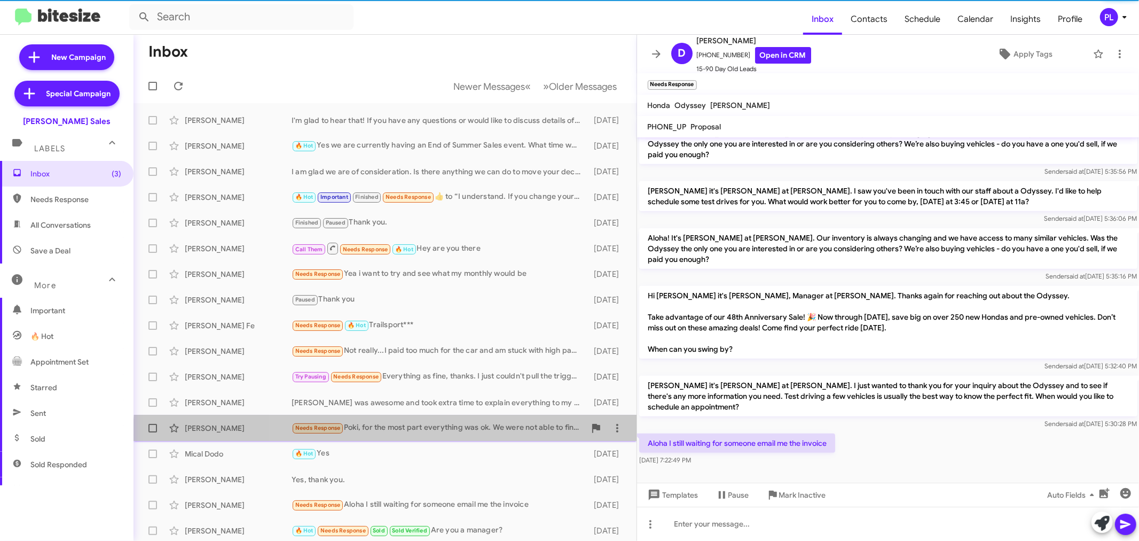
click at [391, 434] on div "[PERSON_NAME] Needs Response Poki, for the most part everything was ok. We were…" at bounding box center [385, 427] width 486 height 21
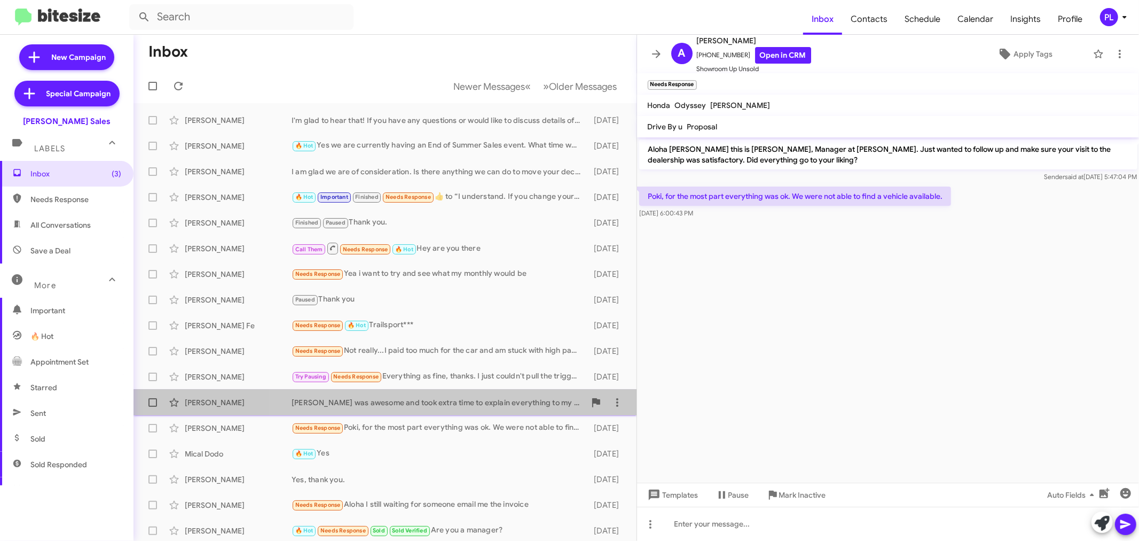
click at [399, 402] on div "[PERSON_NAME] was awesome and took extra time to explain everything to my daugh…" at bounding box center [439, 402] width 294 height 11
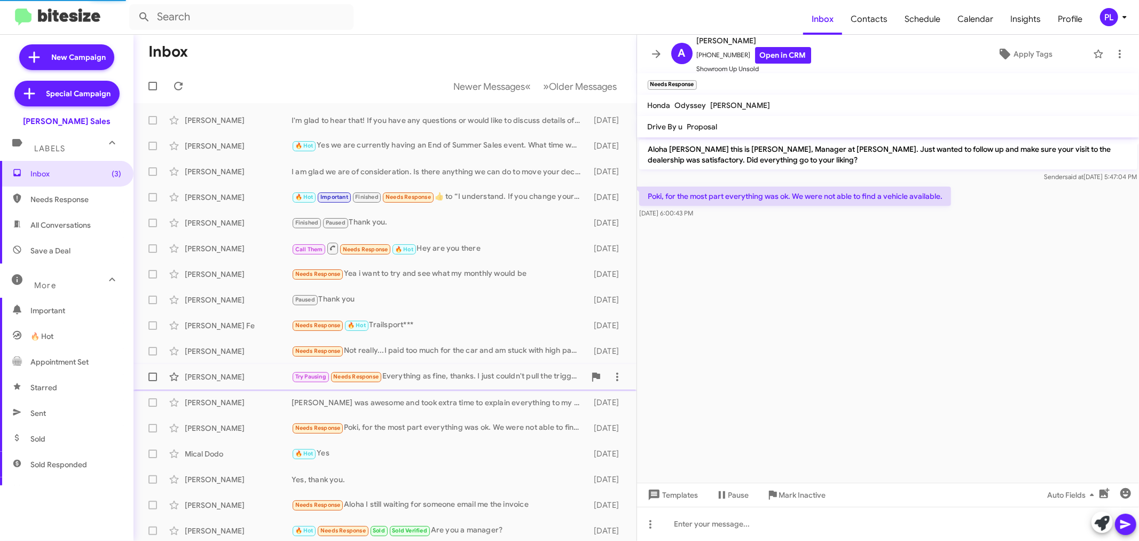
click at [439, 381] on div "Try Pausing Needs Response Everything as fine, thanks. I just couldn't pull the…" at bounding box center [439, 376] width 294 height 12
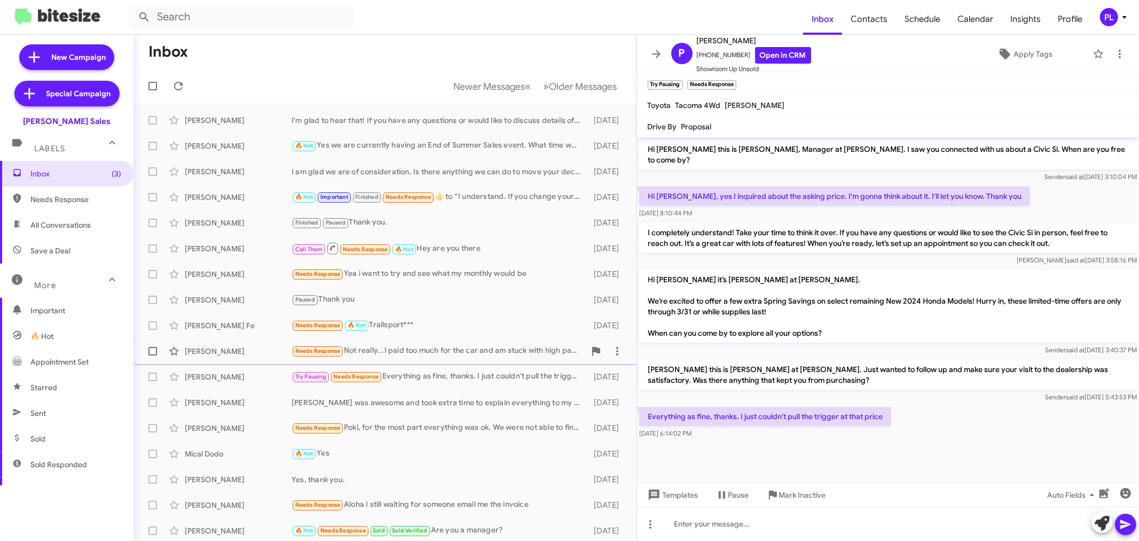
click at [447, 350] on div "Needs Response Not really...I paid too much for the car and am stuck with high …" at bounding box center [439, 351] width 294 height 12
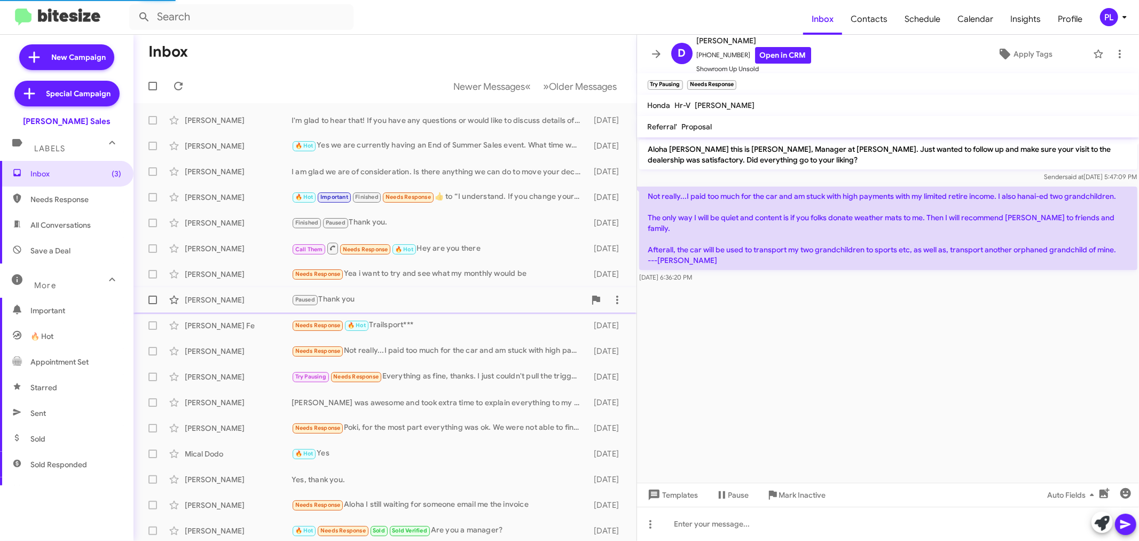
click at [371, 301] on div "Paused Thank you" at bounding box center [439, 299] width 294 height 12
click at [415, 276] on div "Needs Response Yea i want to try and see what my monthly would be" at bounding box center [439, 274] width 294 height 12
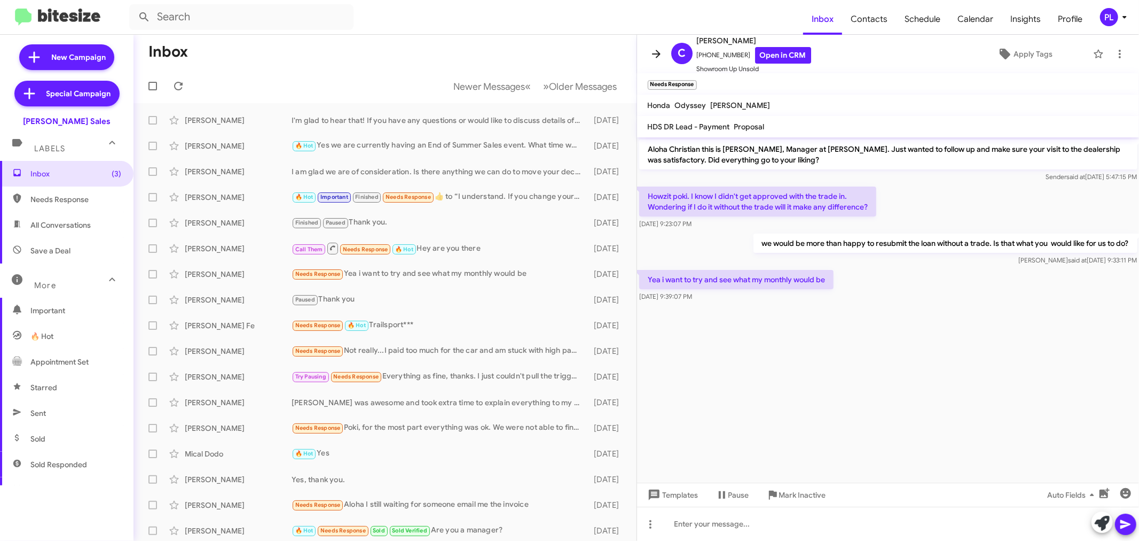
click at [653, 56] on icon at bounding box center [656, 54] width 13 height 13
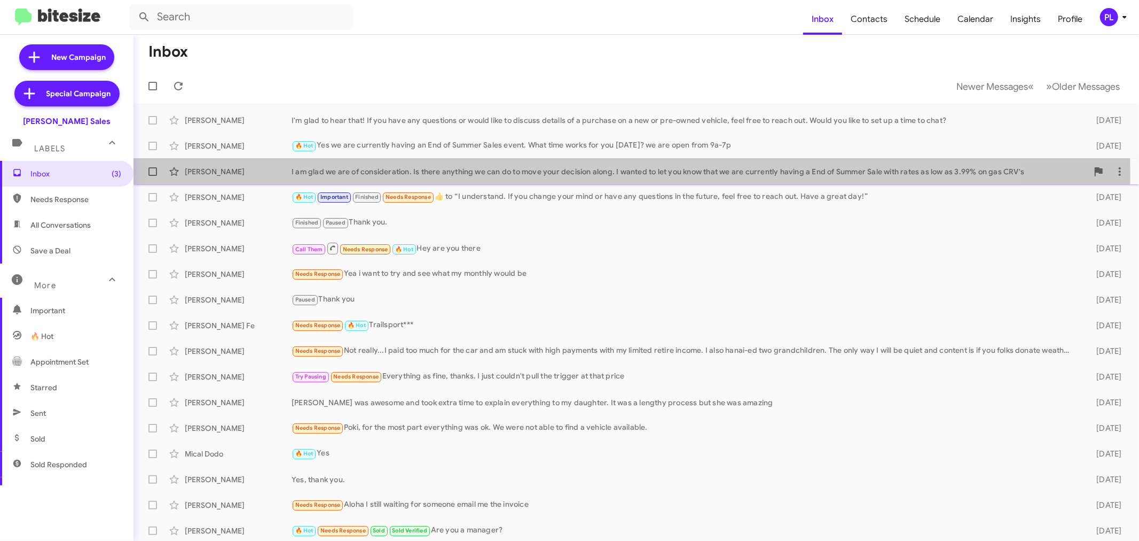
click at [534, 175] on div "I am glad we are of consideration. Is there anything we can do to move your dec…" at bounding box center [690, 171] width 797 height 11
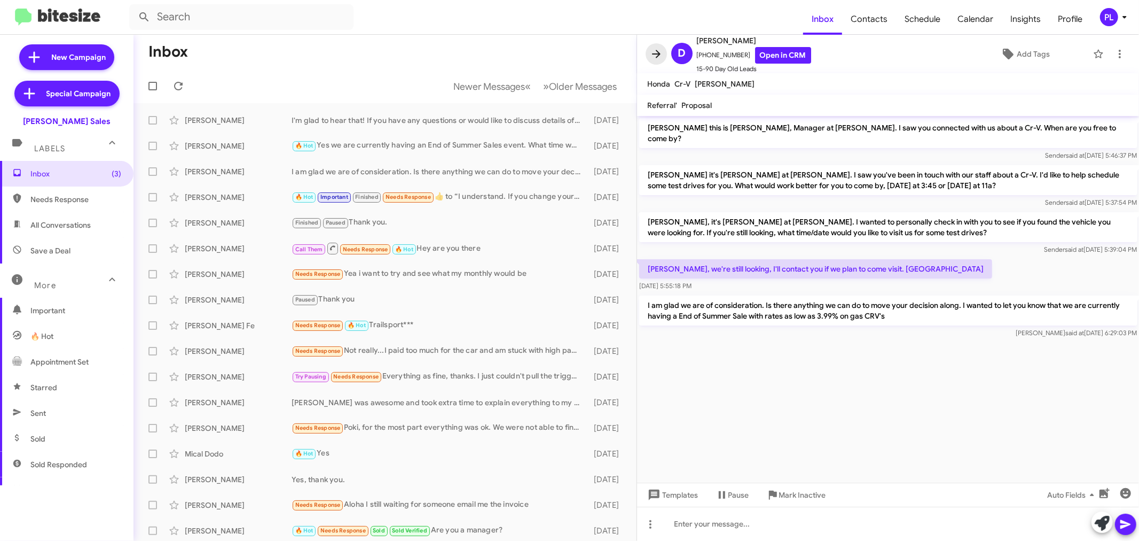
click at [662, 55] on icon at bounding box center [656, 54] width 13 height 13
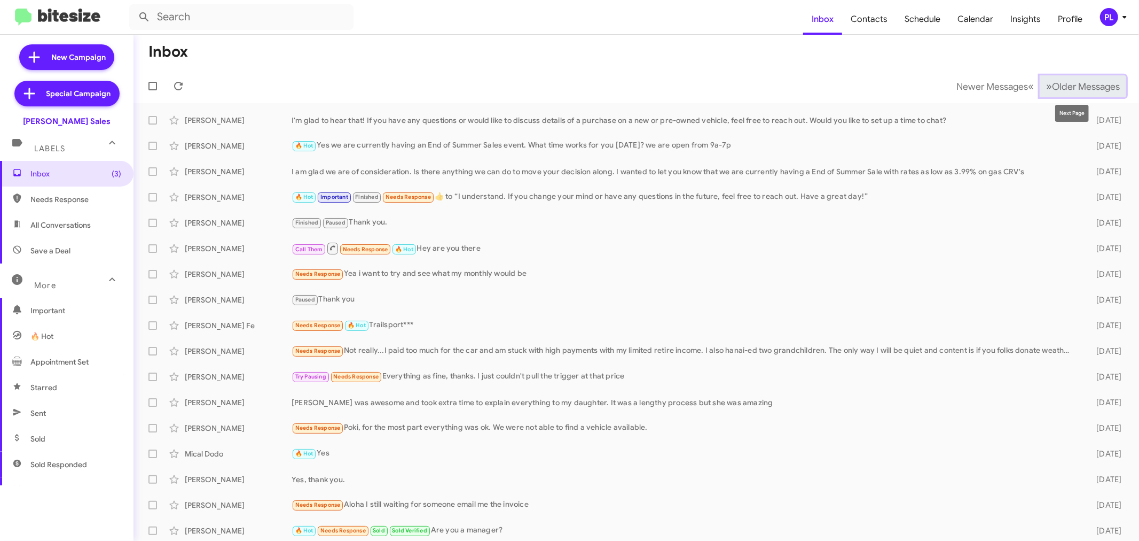
click at [1094, 83] on span "Older Messages" at bounding box center [1086, 87] width 68 height 12
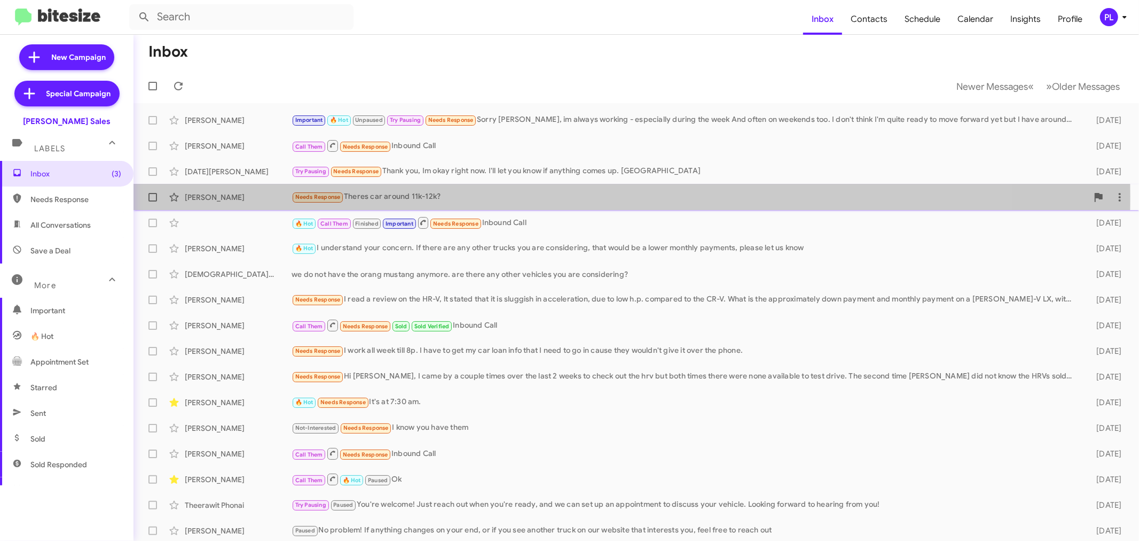
click at [461, 196] on div "Needs Response Theres car around 11k-12k?" at bounding box center [690, 197] width 797 height 12
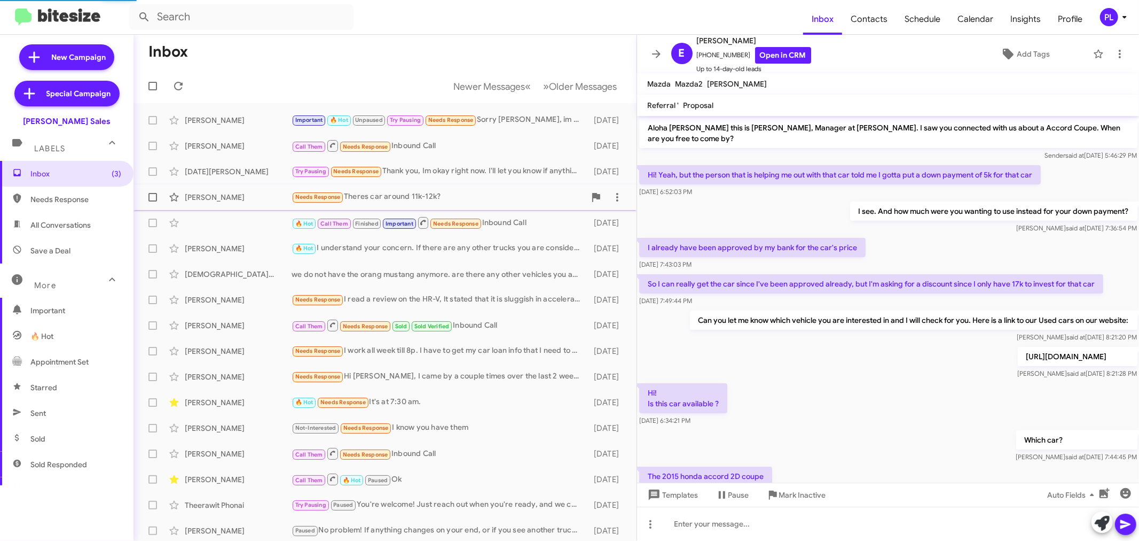
scroll to position [210, 0]
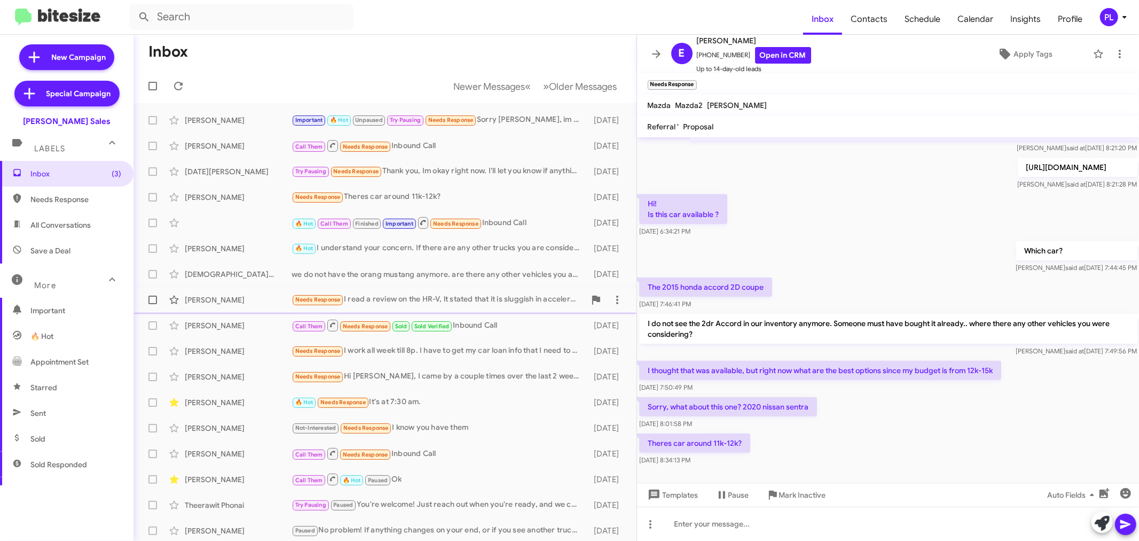
click at [421, 294] on div "Needs Response I read a review on the HR-V, lt stated that it is sluggish in ac…" at bounding box center [439, 299] width 294 height 12
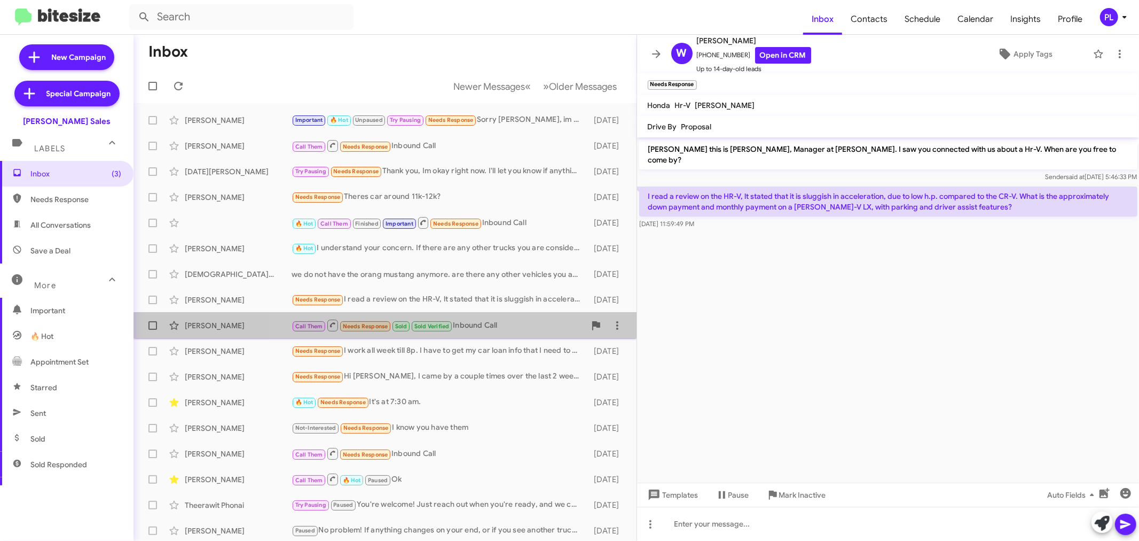
click at [510, 333] on div "[PERSON_NAME] Call Them Needs Response Sold Sold Verified Inbound Call [DATE]" at bounding box center [385, 325] width 486 height 21
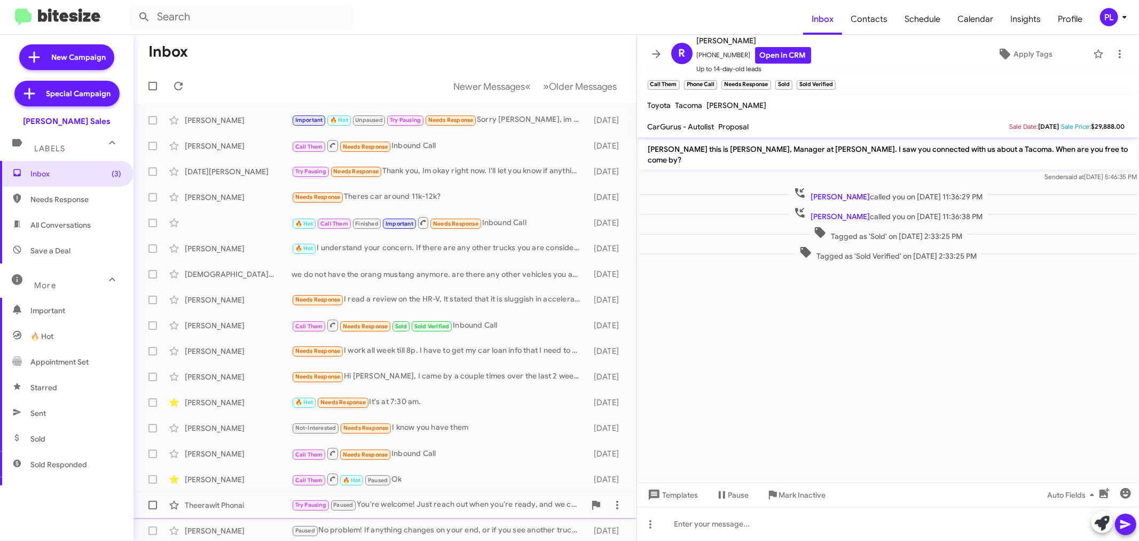
click at [478, 511] on div "Theerawit Phonai Try Pausing Paused You're welcome! Just reach out when you're …" at bounding box center [385, 504] width 486 height 21
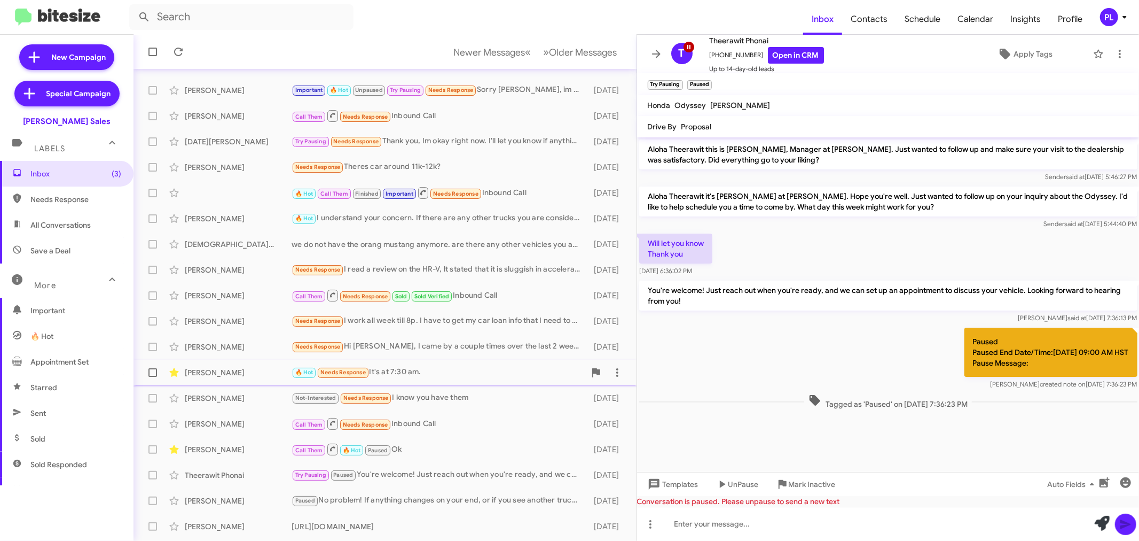
scroll to position [79, 0]
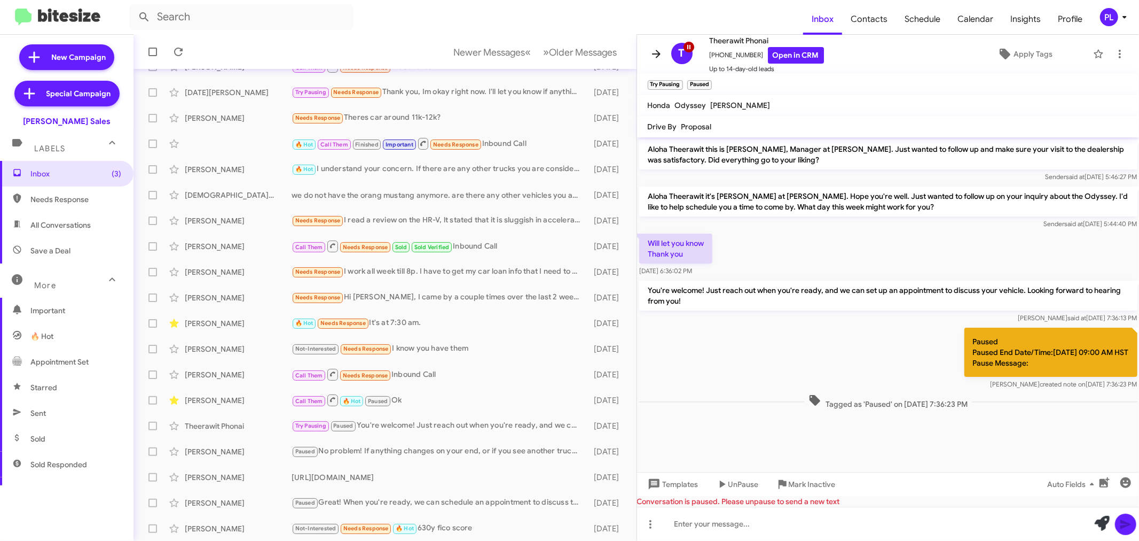
click at [653, 51] on icon at bounding box center [656, 54] width 13 height 13
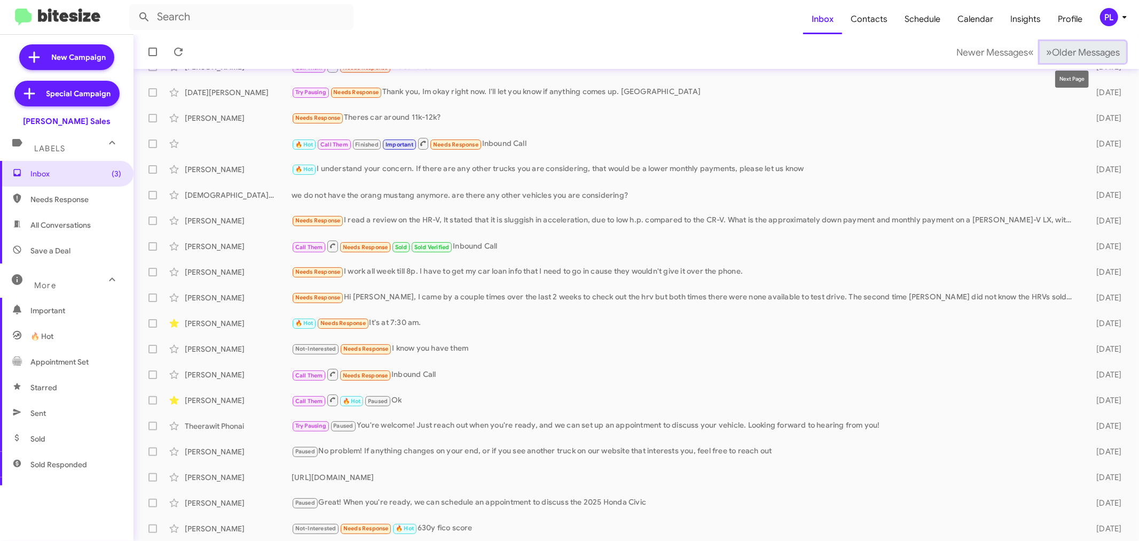
click at [1093, 53] on span "Older Messages" at bounding box center [1086, 52] width 68 height 12
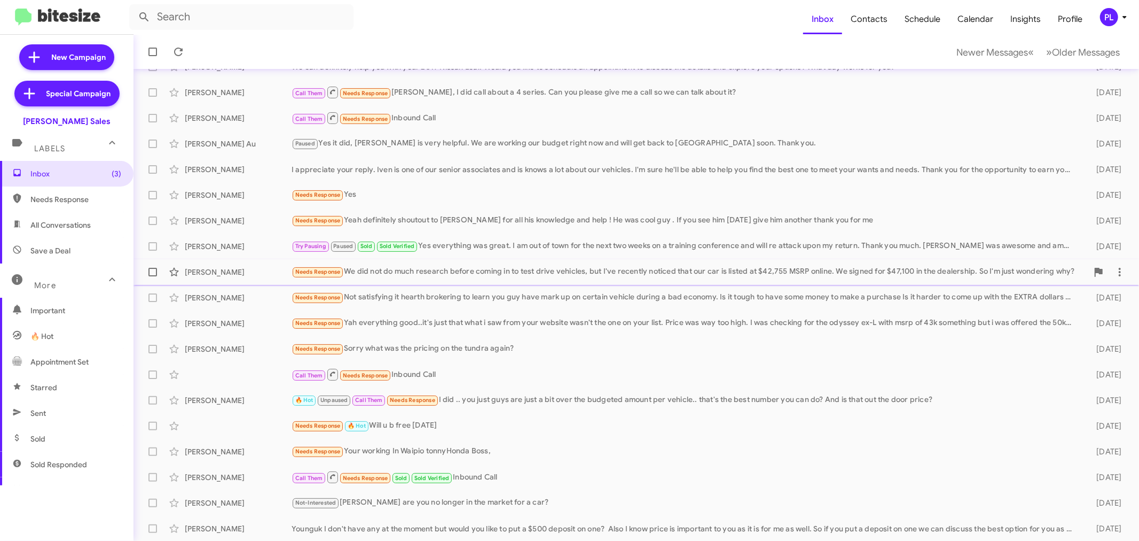
click at [508, 278] on div "[PERSON_NAME] Needs Response We did not do much research before coming in to te…" at bounding box center [636, 271] width 989 height 21
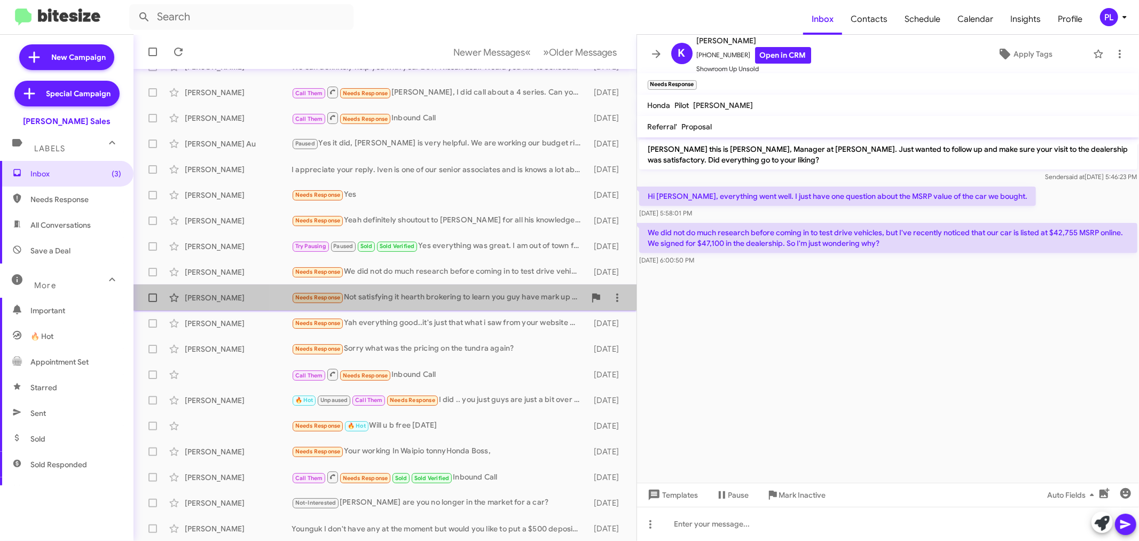
click at [478, 294] on div "Needs Response Not satisfying it hearth brokering to learn you guy have mark up…" at bounding box center [439, 297] width 294 height 12
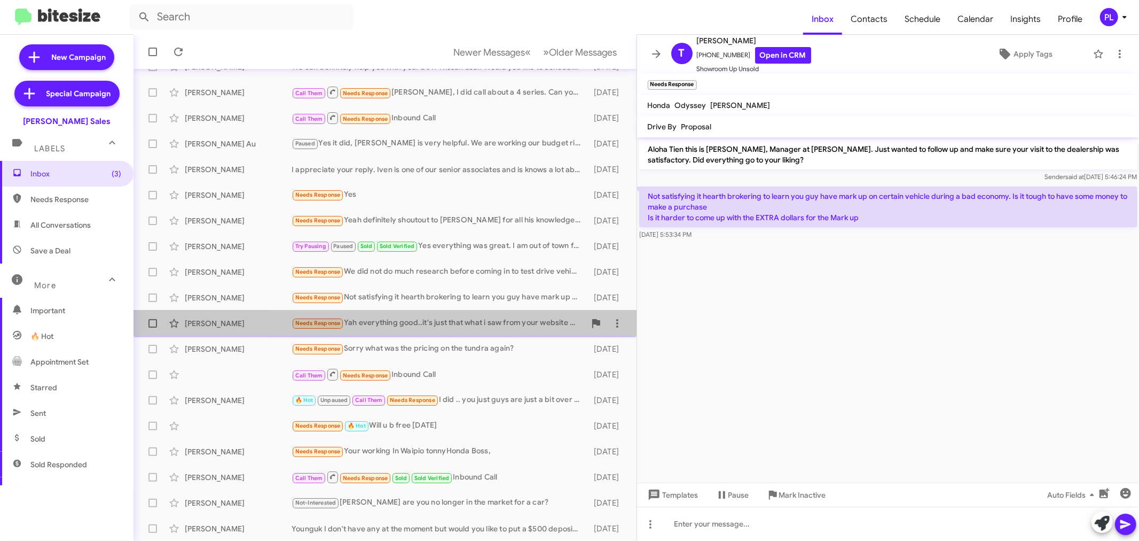
click at [463, 321] on div "Needs Response Yah everything good..it's just that what i saw from your website…" at bounding box center [439, 323] width 294 height 12
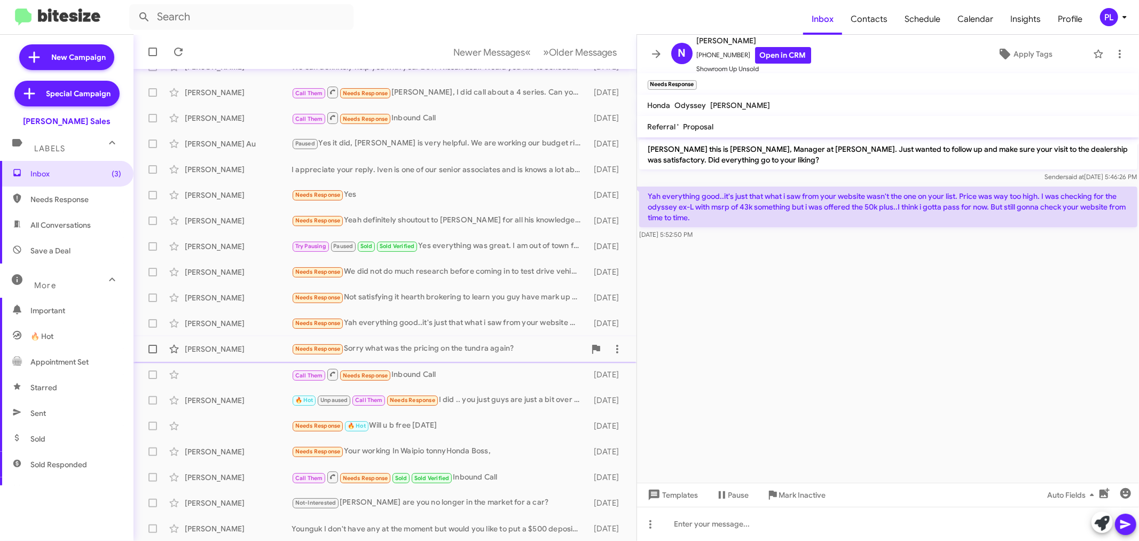
click at [457, 347] on div "Needs Response Sorry what was the pricing on the tundra again?" at bounding box center [439, 348] width 294 height 12
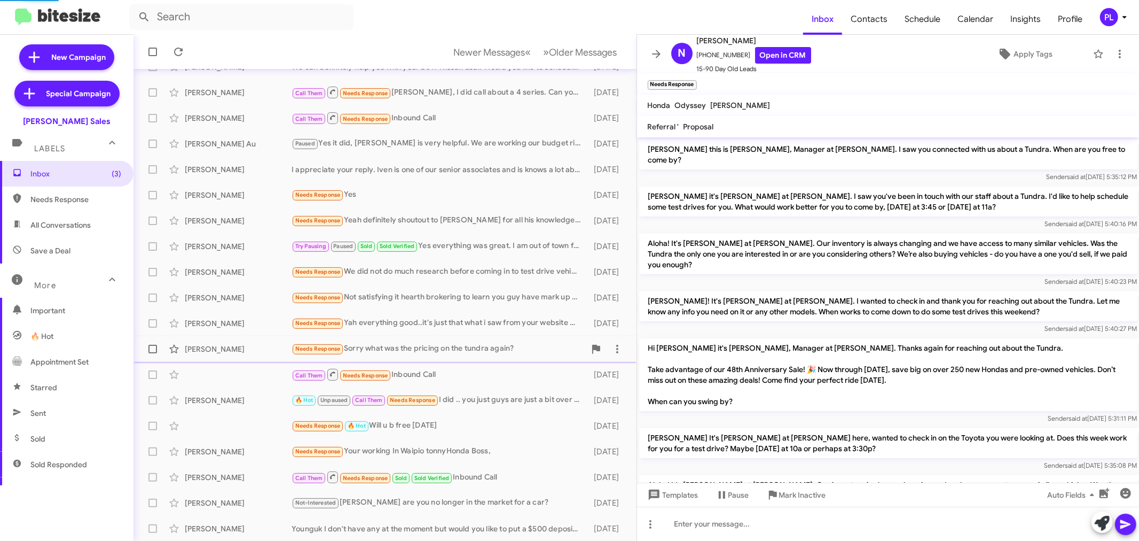
scroll to position [194, 0]
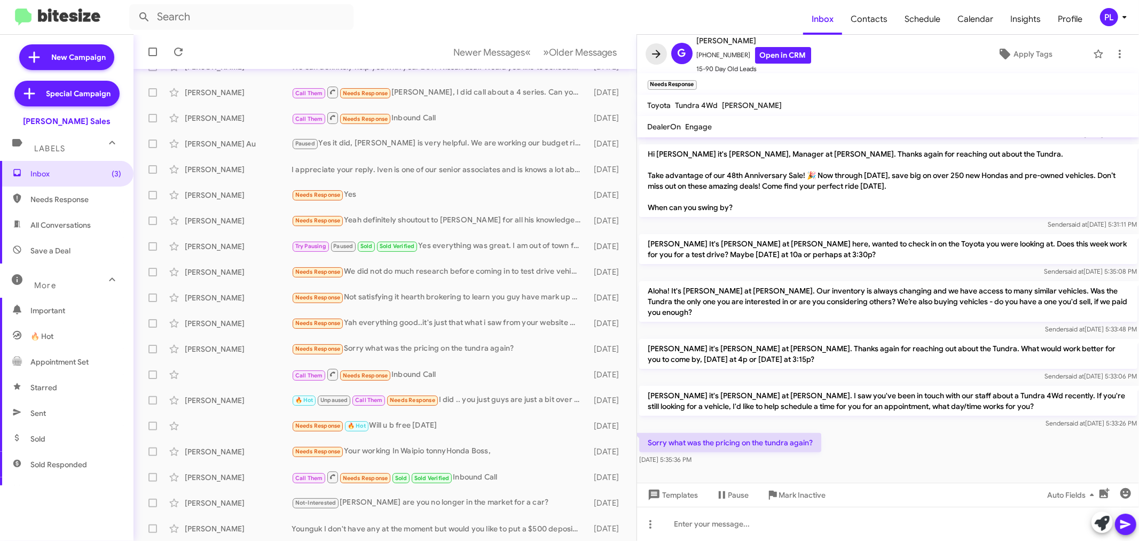
click at [654, 51] on icon at bounding box center [656, 54] width 13 height 13
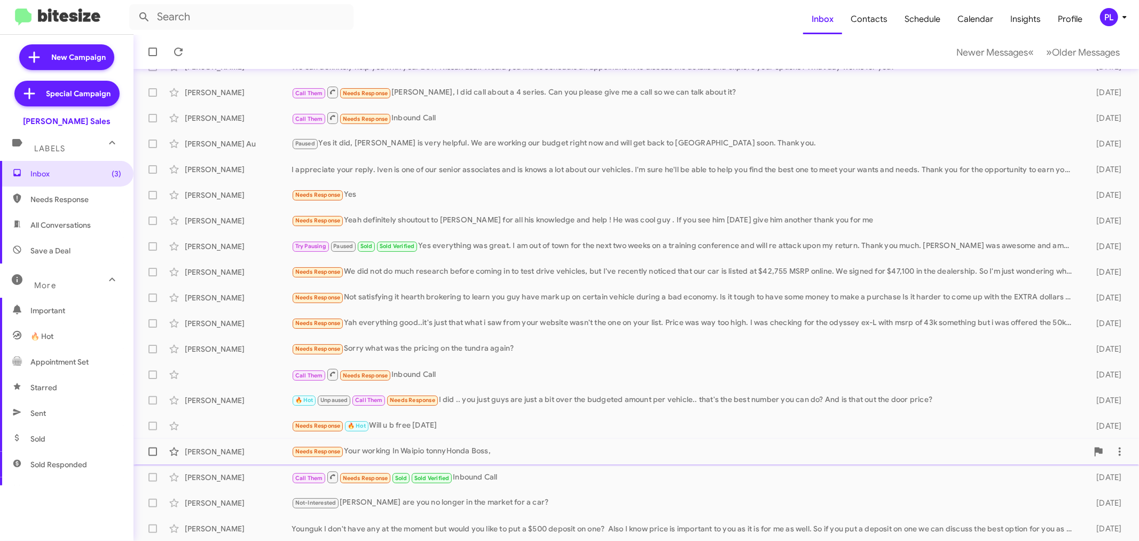
click at [441, 451] on div "Needs Response Your working In Waipio tonnyHonda Boss," at bounding box center [690, 451] width 797 height 12
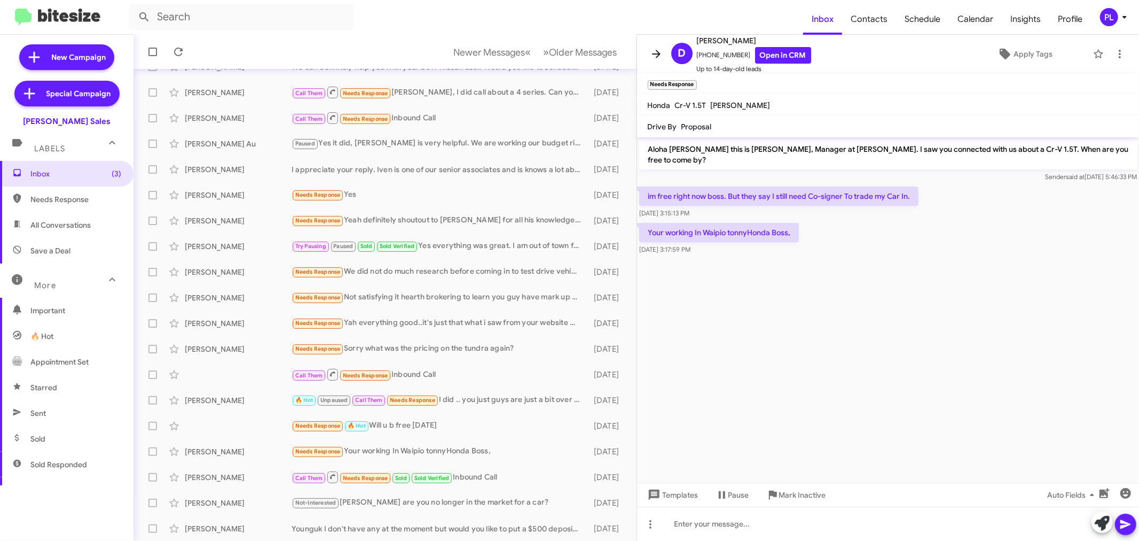
click at [655, 50] on icon at bounding box center [656, 54] width 13 height 13
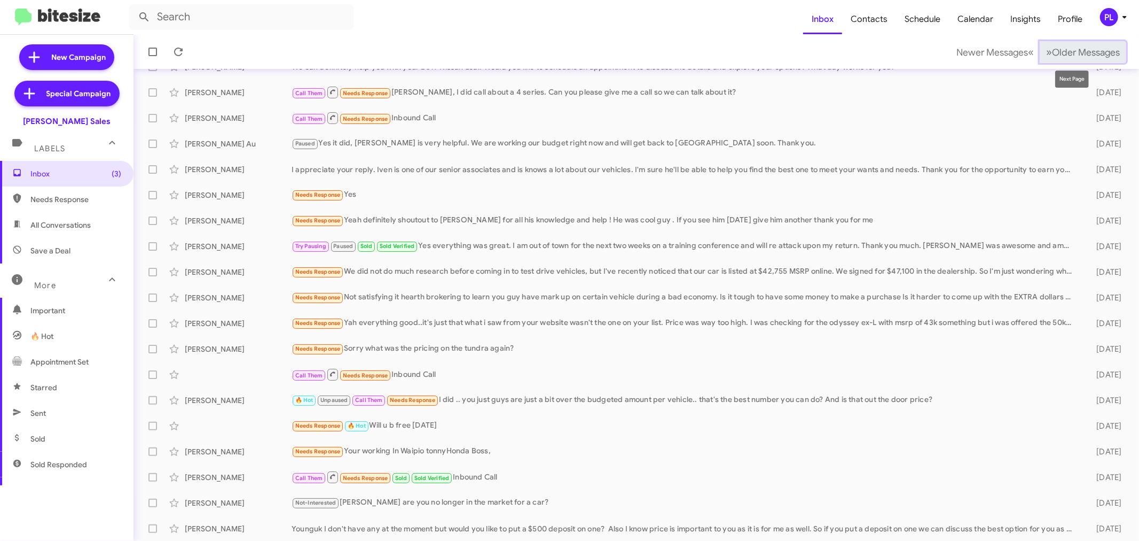
click at [1069, 50] on span "Older Messages" at bounding box center [1086, 52] width 68 height 12
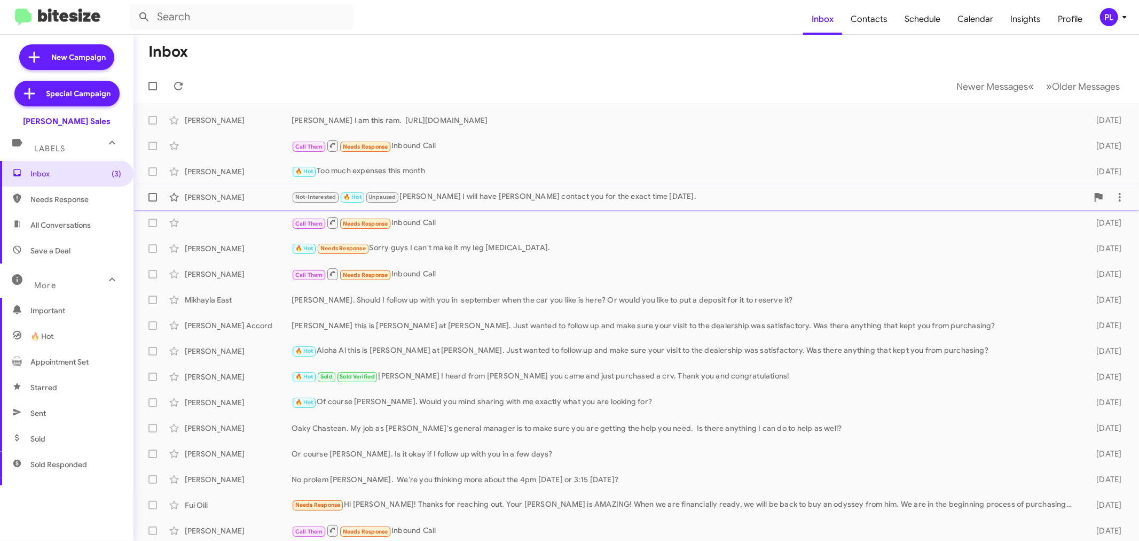
click at [482, 196] on div "Not-Interested 🔥 Hot Unpaused Okay [PERSON_NAME] I will have [PERSON_NAME] cont…" at bounding box center [690, 197] width 797 height 12
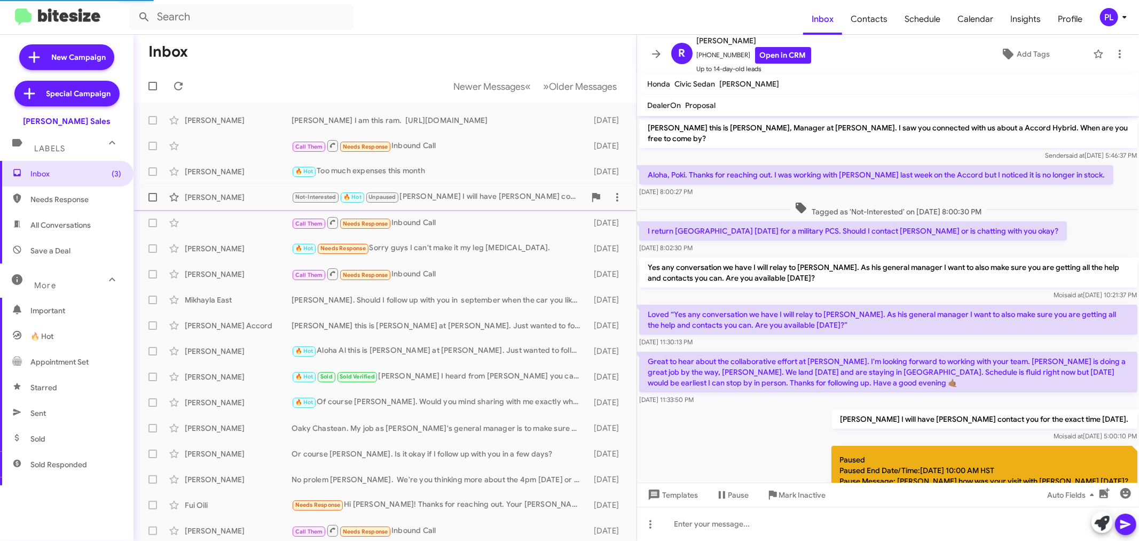
scroll to position [97, 0]
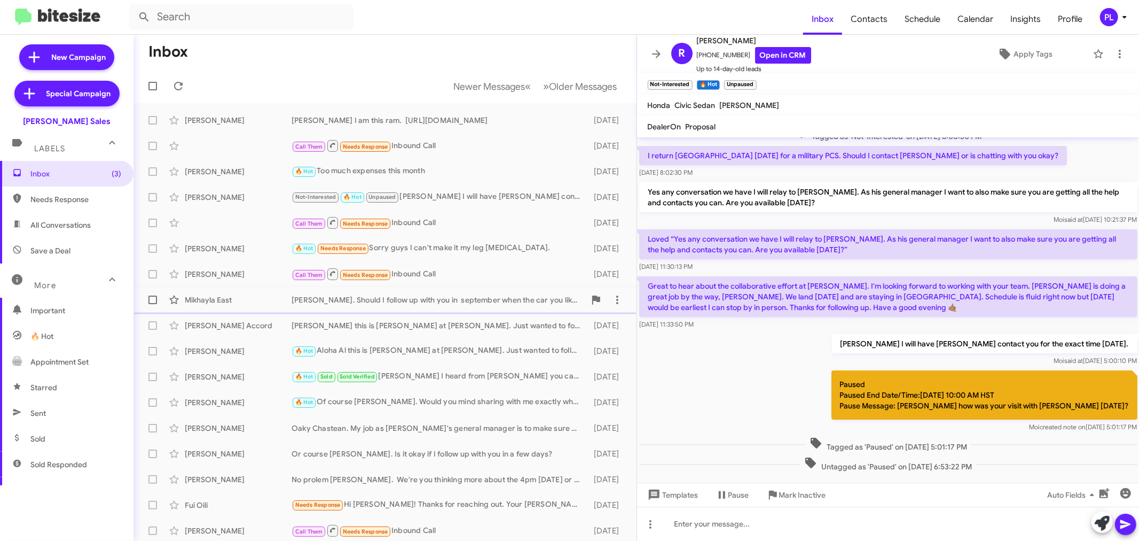
click at [434, 295] on div "[PERSON_NAME]. Should I follow up with you in september when the car you like i…" at bounding box center [439, 299] width 294 height 11
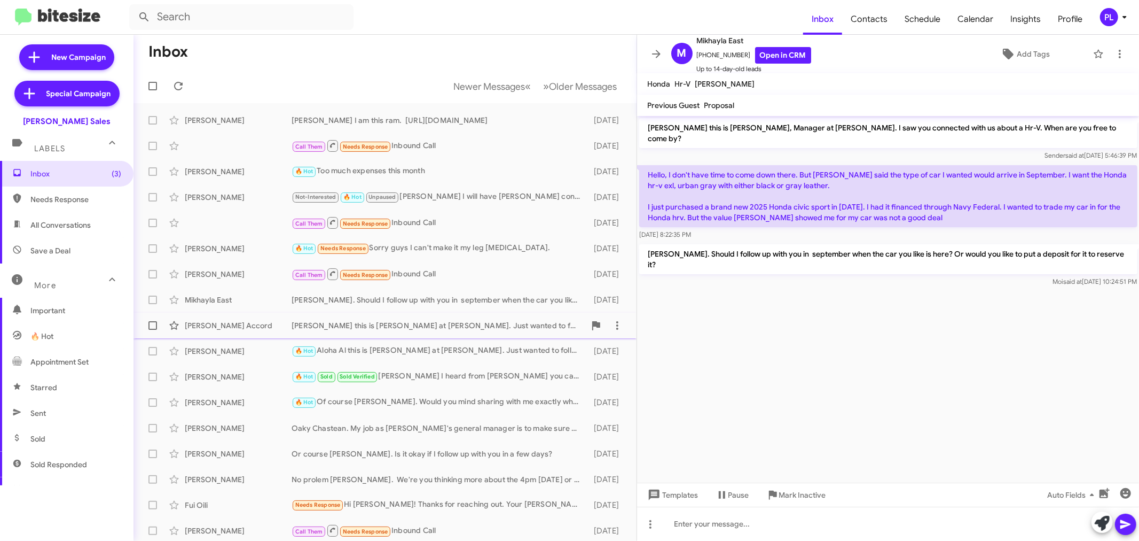
click at [419, 318] on div "[PERSON_NAME] Accord [PERSON_NAME] this is [PERSON_NAME] at [PERSON_NAME]. Just…" at bounding box center [385, 325] width 486 height 21
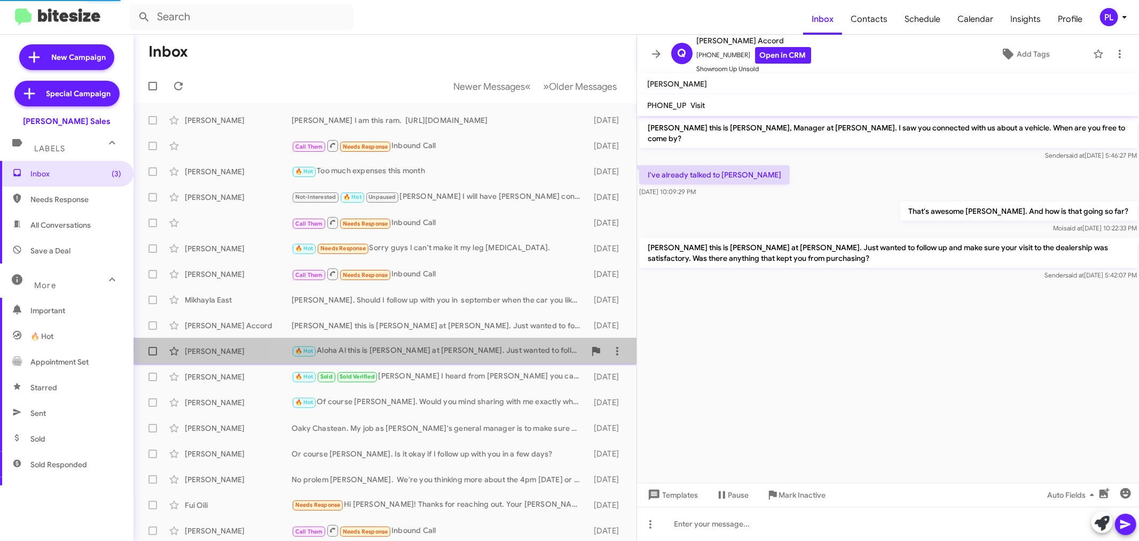
click at [419, 350] on div "🔥 Hot Aloha Al this is [PERSON_NAME] at [PERSON_NAME]. Just wanted to follow up…" at bounding box center [439, 351] width 294 height 12
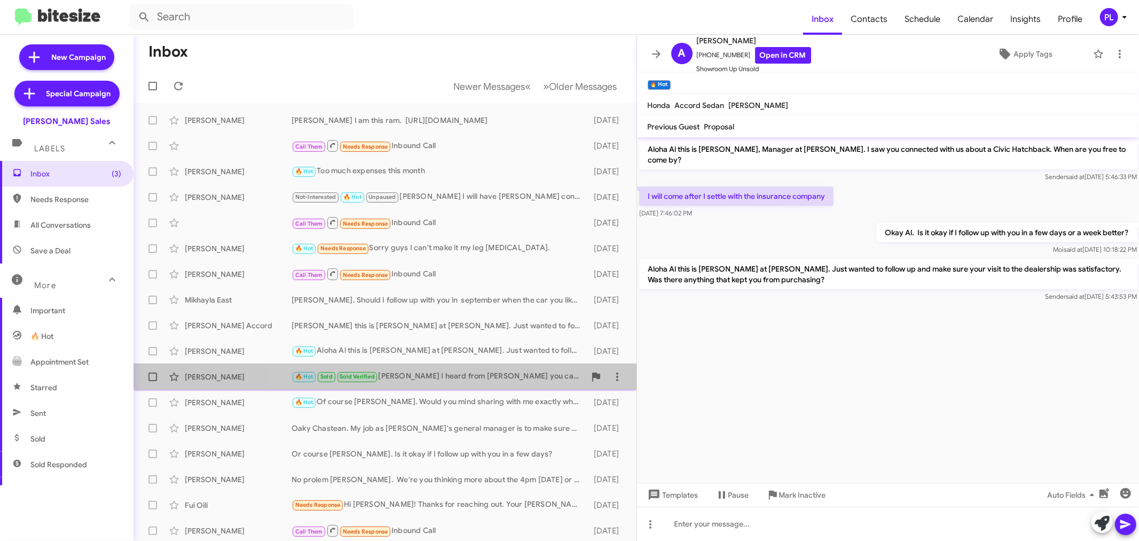
click at [419, 369] on div "[PERSON_NAME] 🔥 Hot Sold Sold Verified [PERSON_NAME] I heard from [PERSON_NAME]…" at bounding box center [385, 376] width 486 height 21
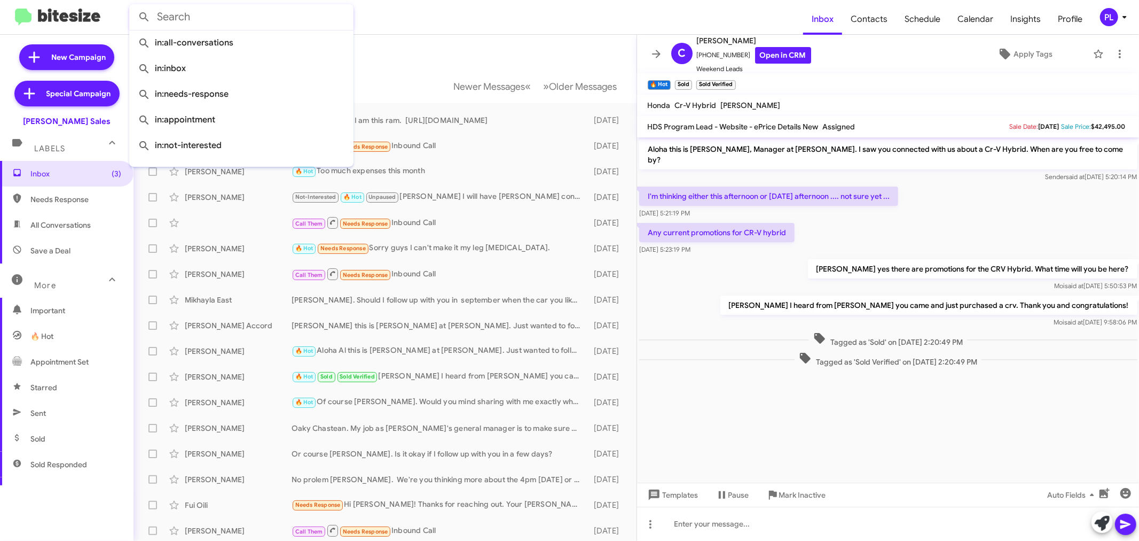
click at [246, 15] on input "text" at bounding box center [241, 17] width 224 height 26
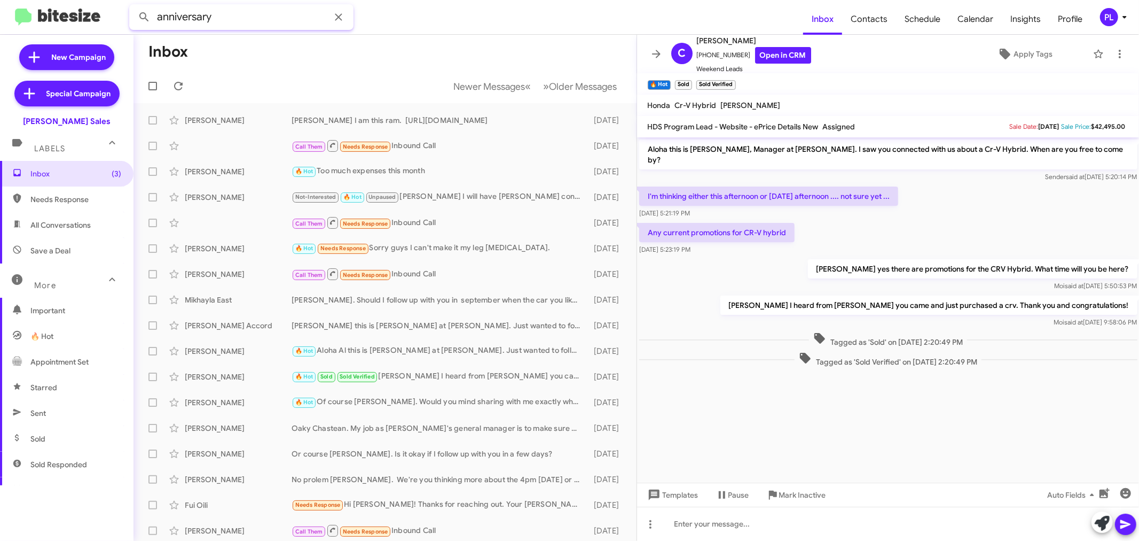
click at [134, 6] on button at bounding box center [144, 16] width 21 height 21
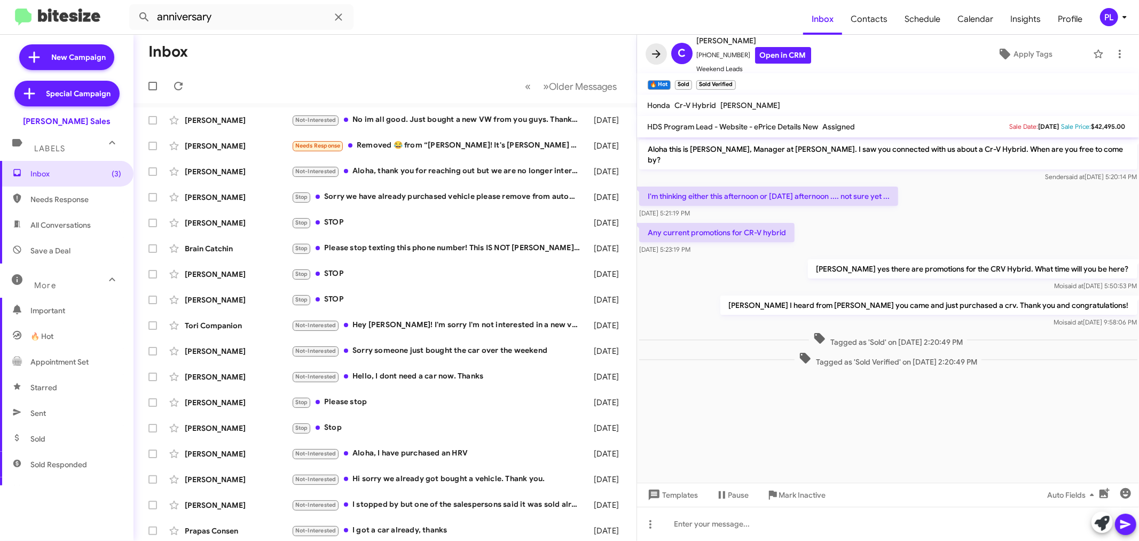
click at [655, 53] on icon at bounding box center [656, 54] width 13 height 13
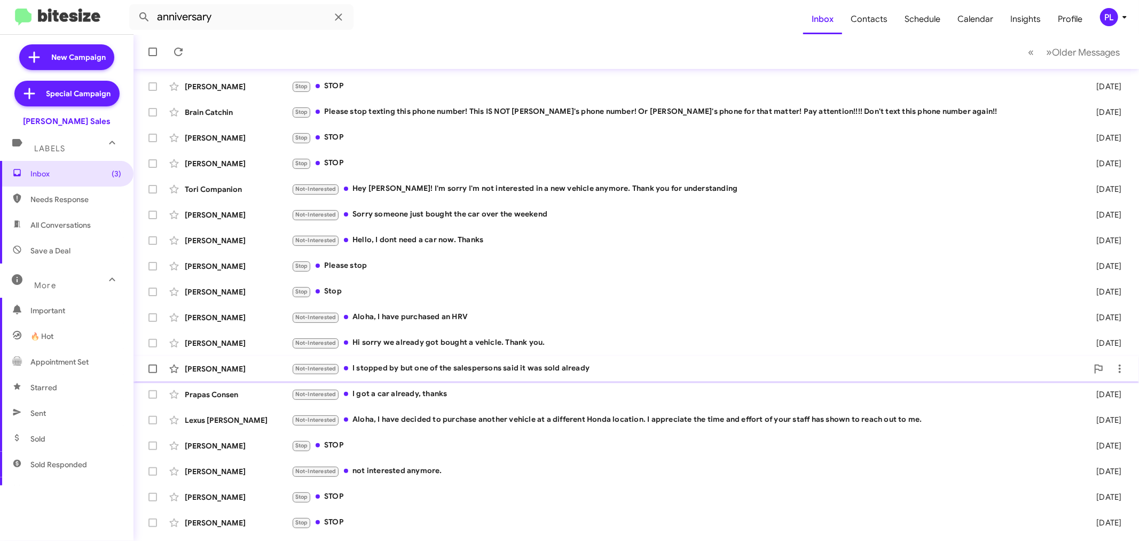
scroll to position [207, 0]
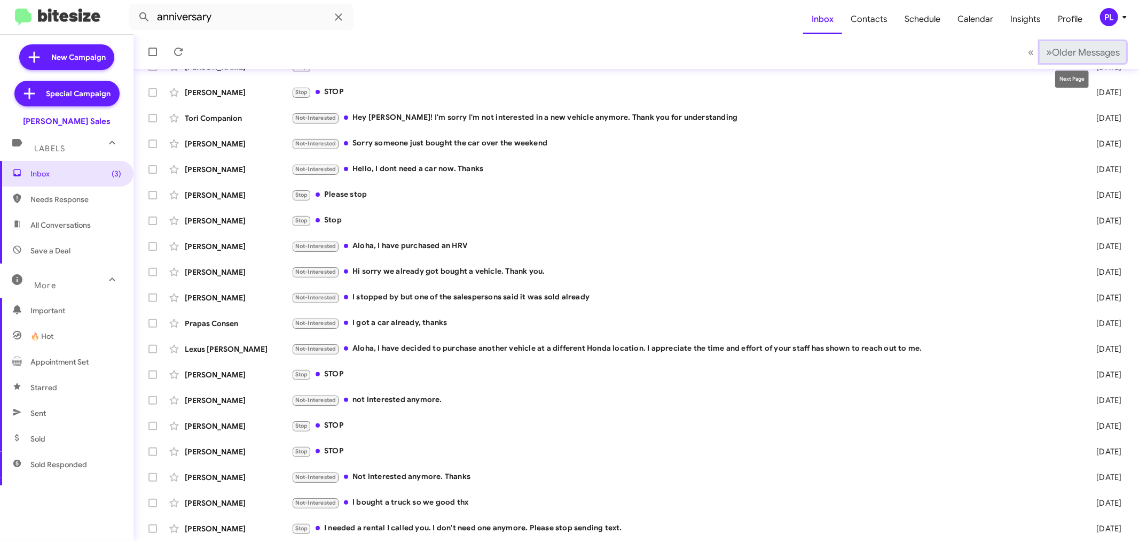
click at [1081, 49] on span "Older Messages" at bounding box center [1086, 52] width 68 height 12
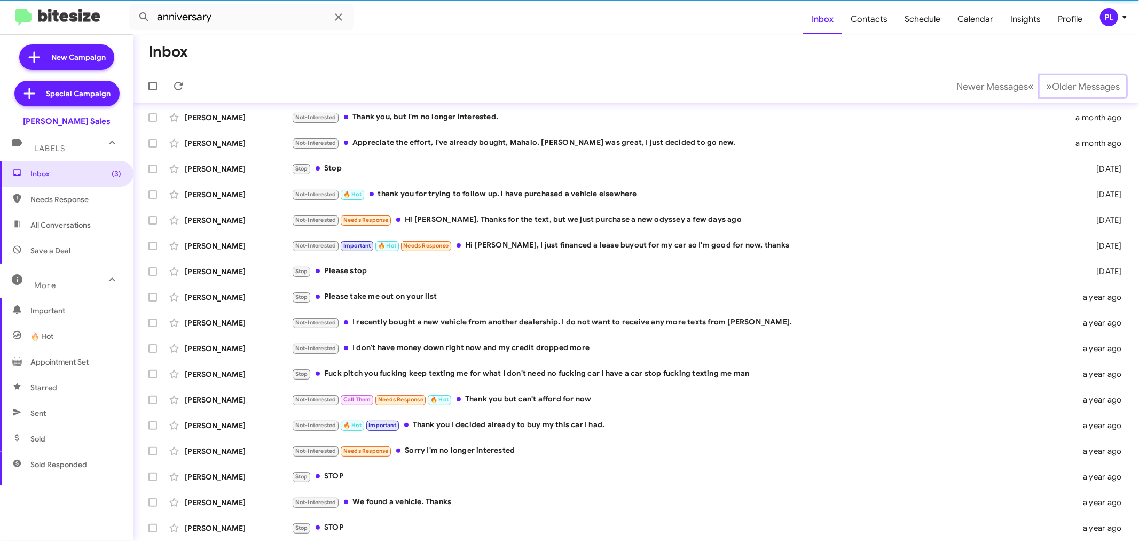
scroll to position [105, 0]
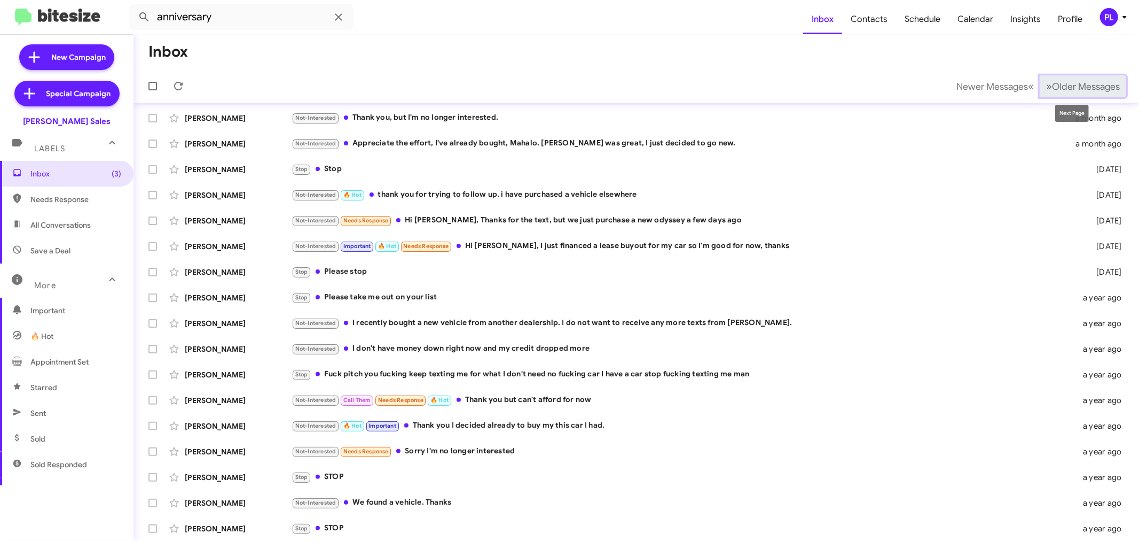
click at [1052, 90] on span "Older Messages" at bounding box center [1086, 87] width 68 height 12
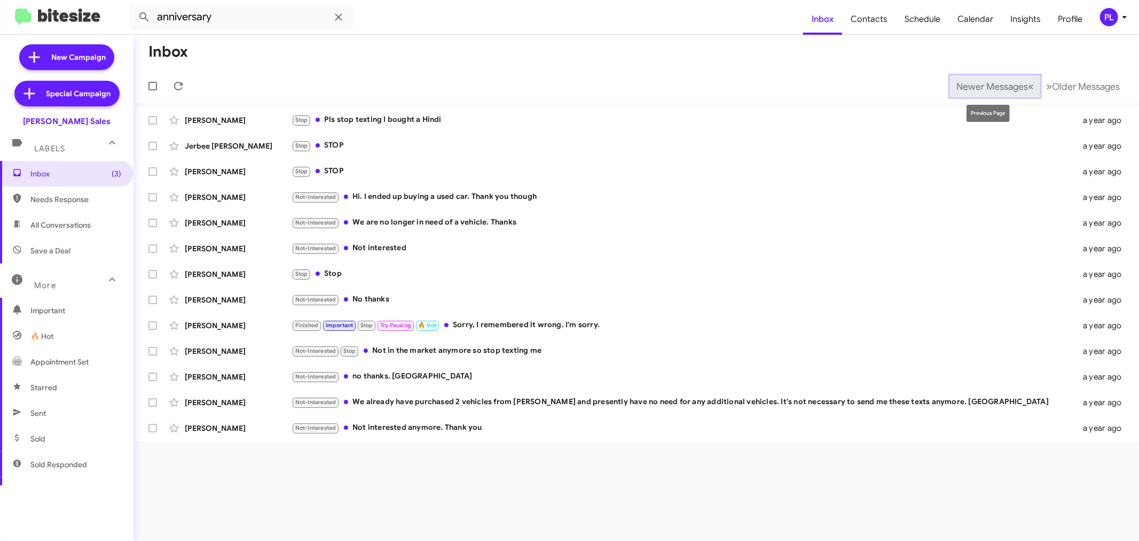
click at [978, 84] on span "Newer Messages" at bounding box center [993, 87] width 72 height 12
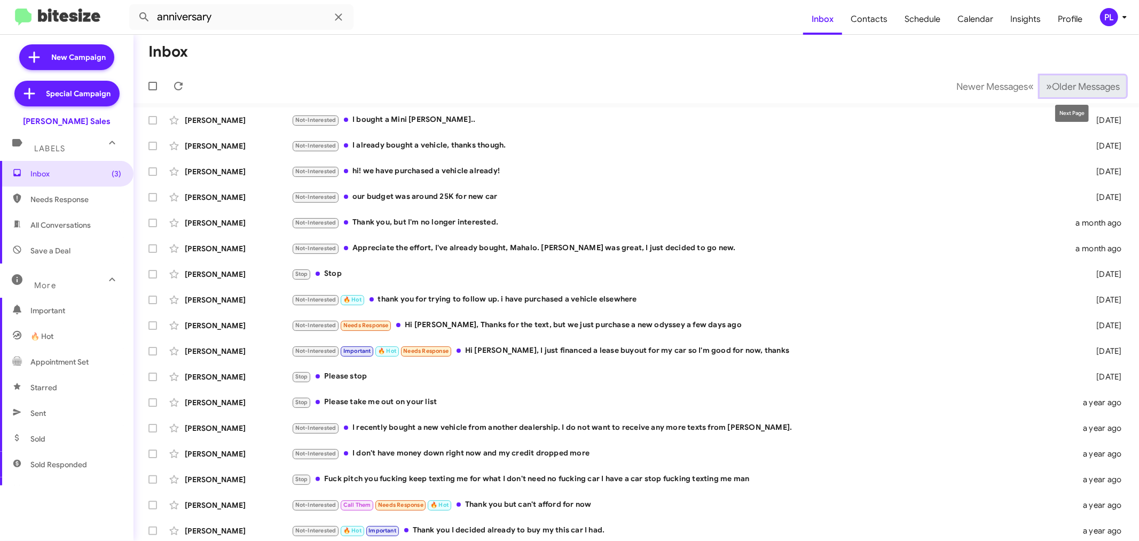
click at [1062, 84] on span "Older Messages" at bounding box center [1086, 87] width 68 height 12
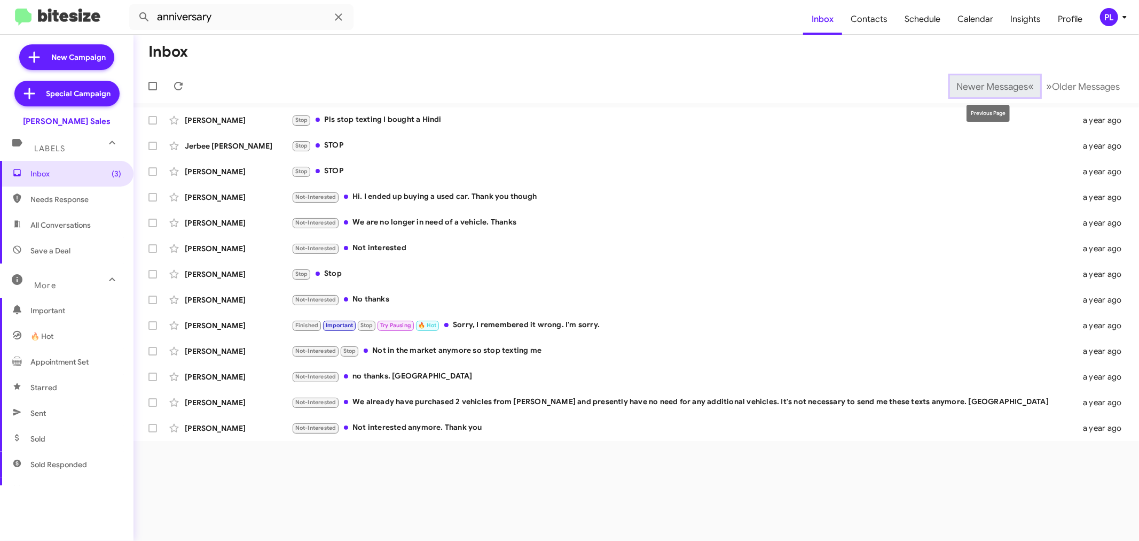
click at [999, 91] on span "Newer Messages" at bounding box center [993, 87] width 72 height 12
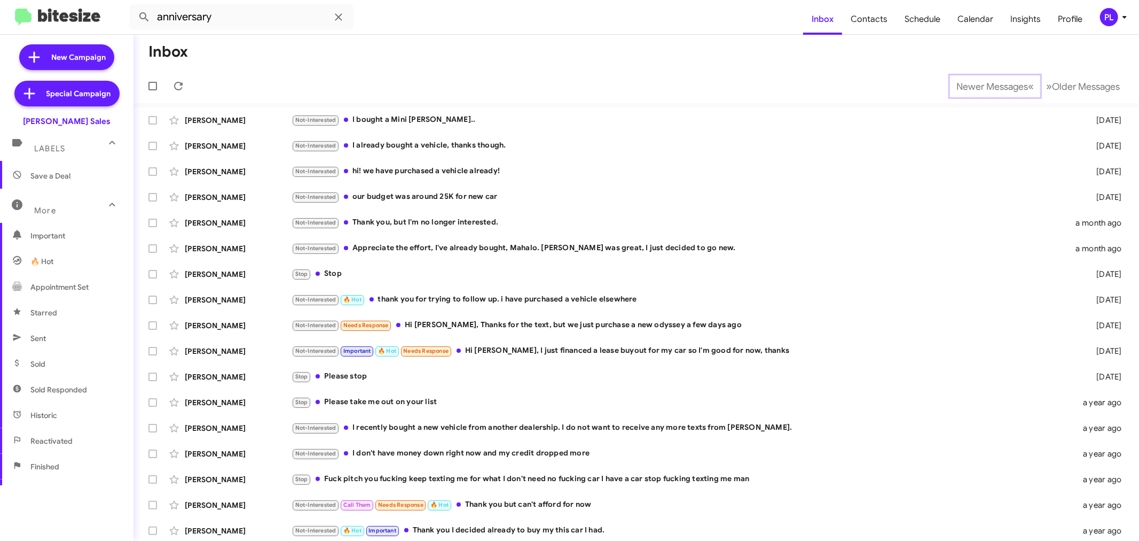
scroll to position [179, 0]
click at [93, 290] on span "Sold Responded" at bounding box center [67, 285] width 134 height 26
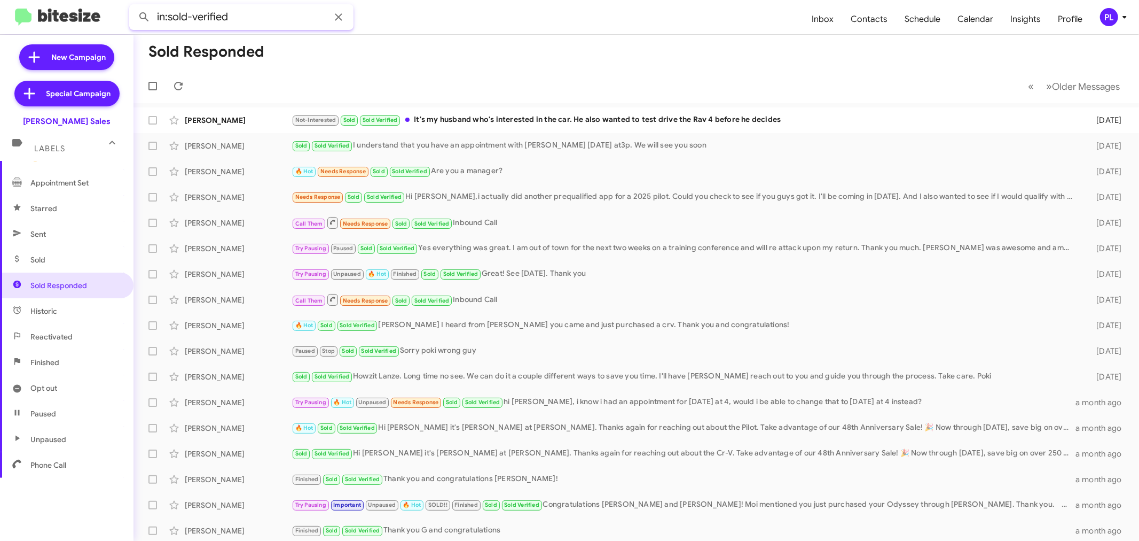
click at [268, 22] on input "in:sold-verified" at bounding box center [241, 17] width 224 height 26
type input "in:sold-verified anniversary"
click at [134, 6] on button at bounding box center [144, 16] width 21 height 21
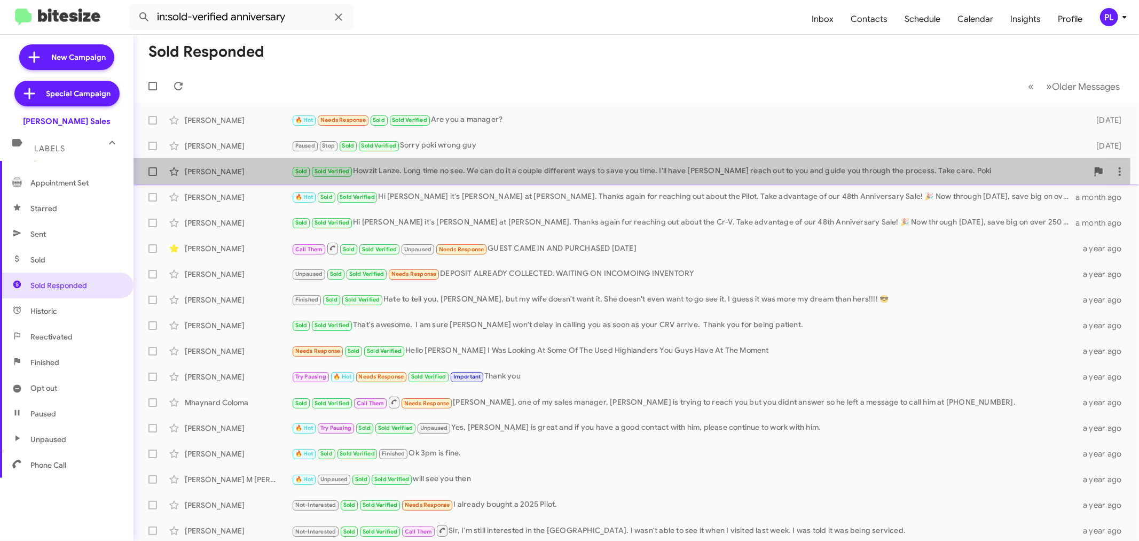
click at [508, 169] on div "Sold Sold Verified Howzit Lanze. Long time no see. We can do it a couple differ…" at bounding box center [690, 171] width 797 height 12
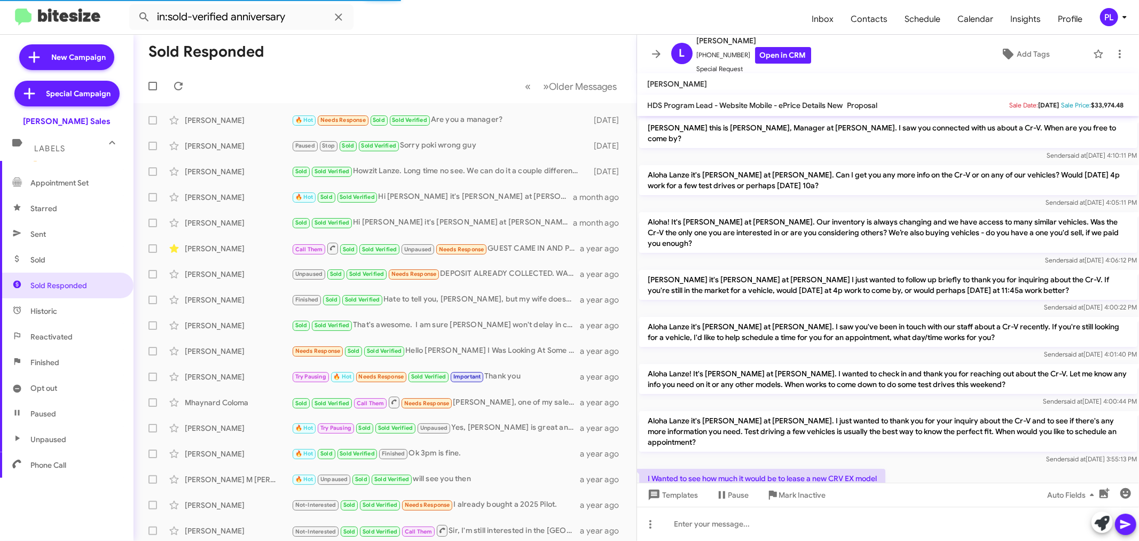
scroll to position [345, 0]
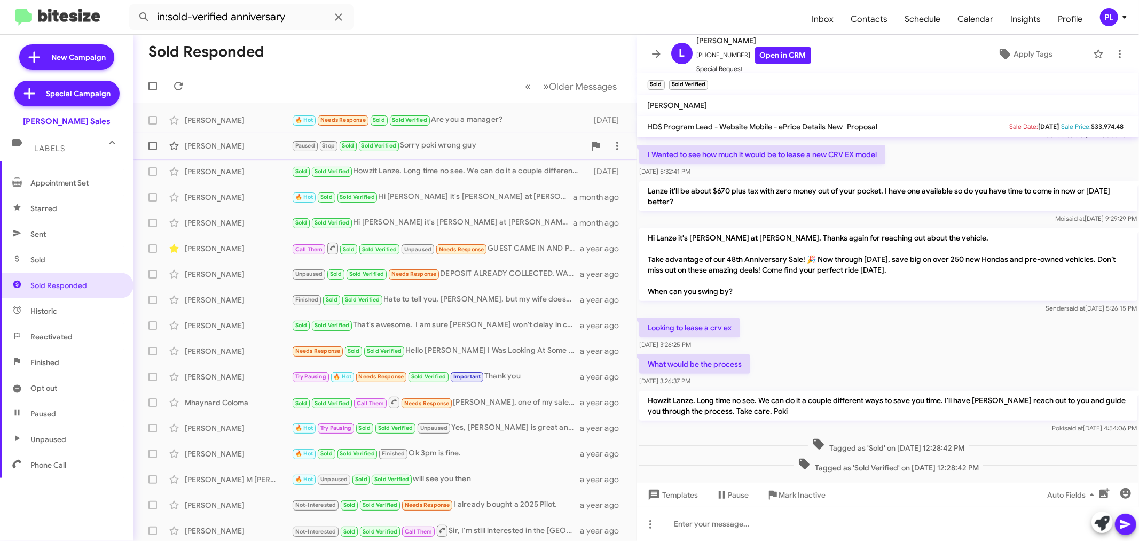
click at [455, 146] on div "Paused Stop Sold Sold Verified Sorry poki wrong guy" at bounding box center [439, 145] width 294 height 12
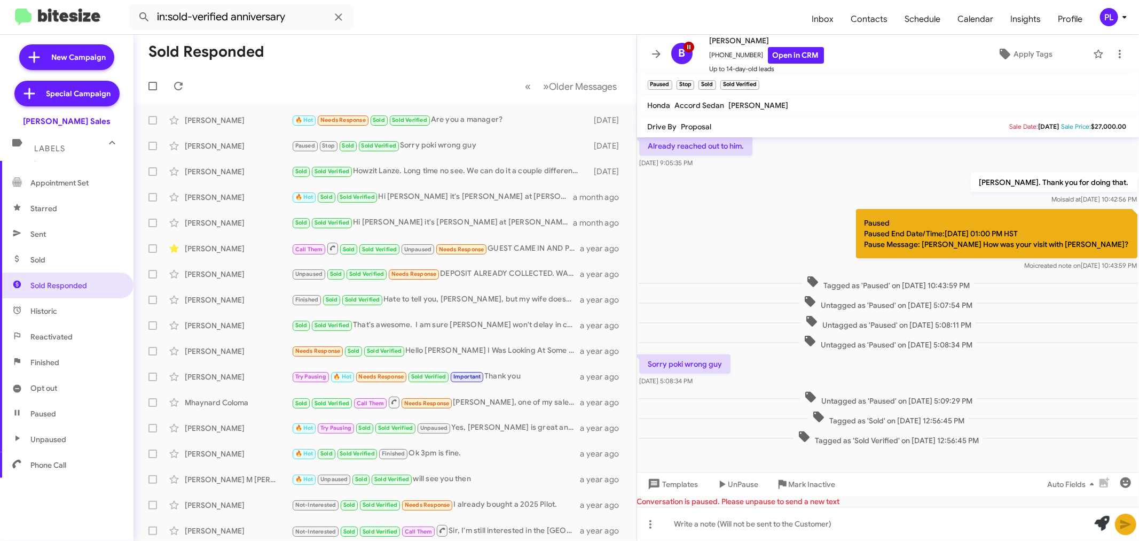
scroll to position [241, 0]
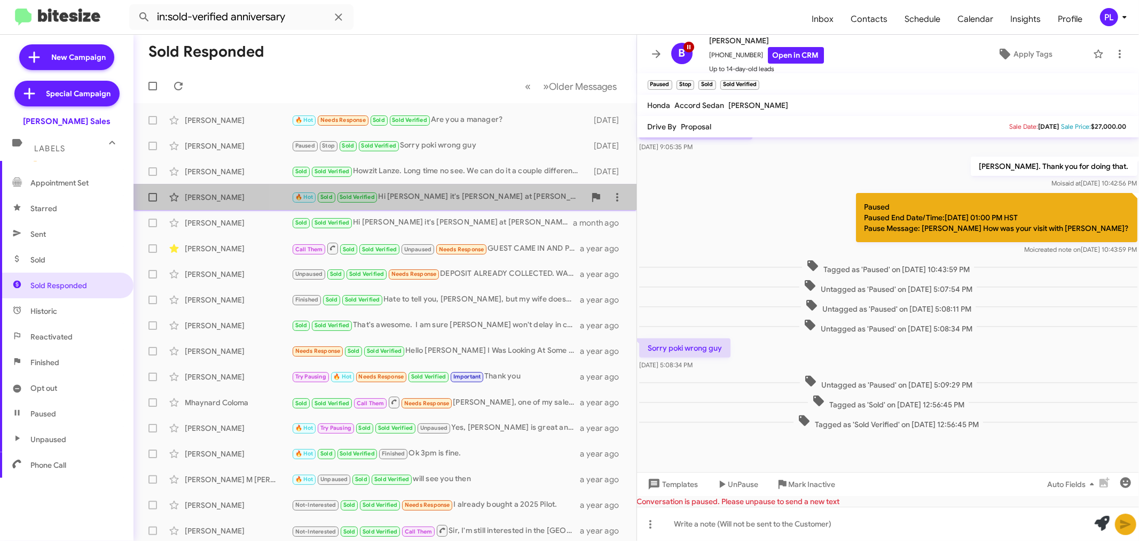
click at [477, 194] on div "🔥 Hot Sold Sold Verified Hi [PERSON_NAME] it's [PERSON_NAME] at [PERSON_NAME]. …" at bounding box center [439, 197] width 294 height 12
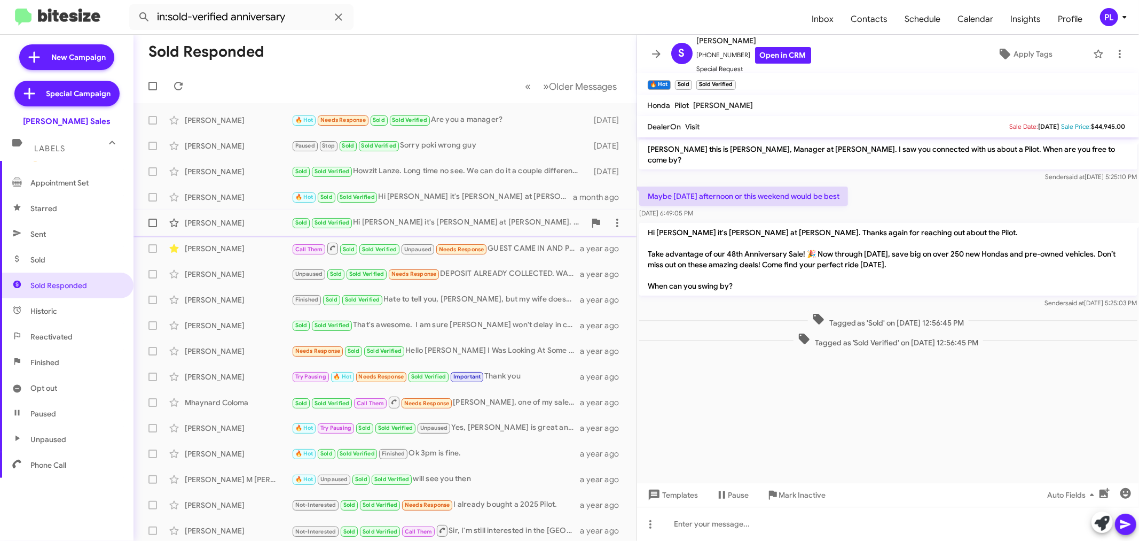
click at [478, 221] on div "Sold Sold Verified Hi [PERSON_NAME] it's [PERSON_NAME] at [PERSON_NAME]. Thanks…" at bounding box center [439, 222] width 294 height 12
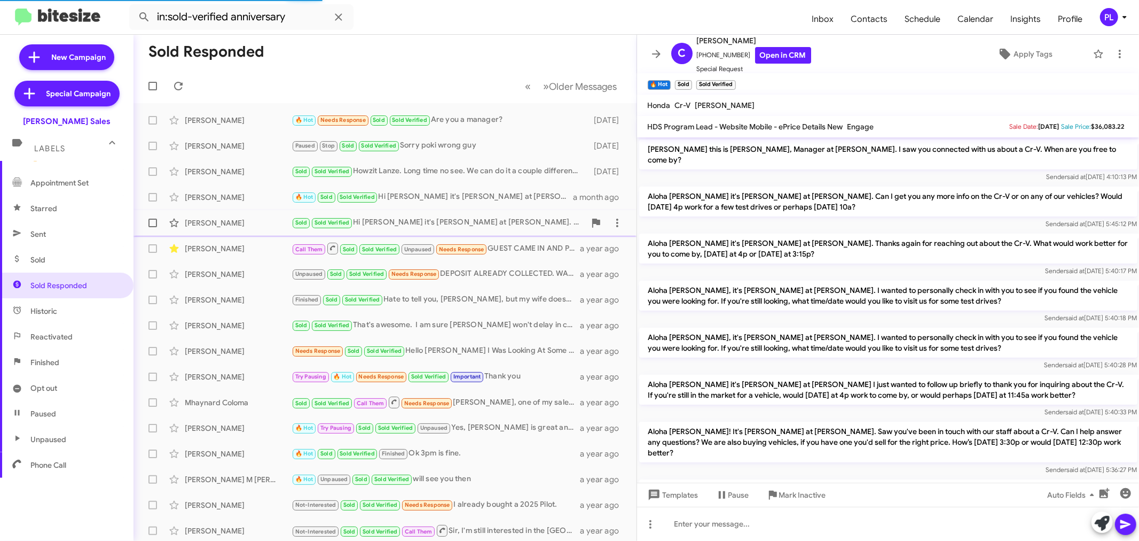
scroll to position [370, 0]
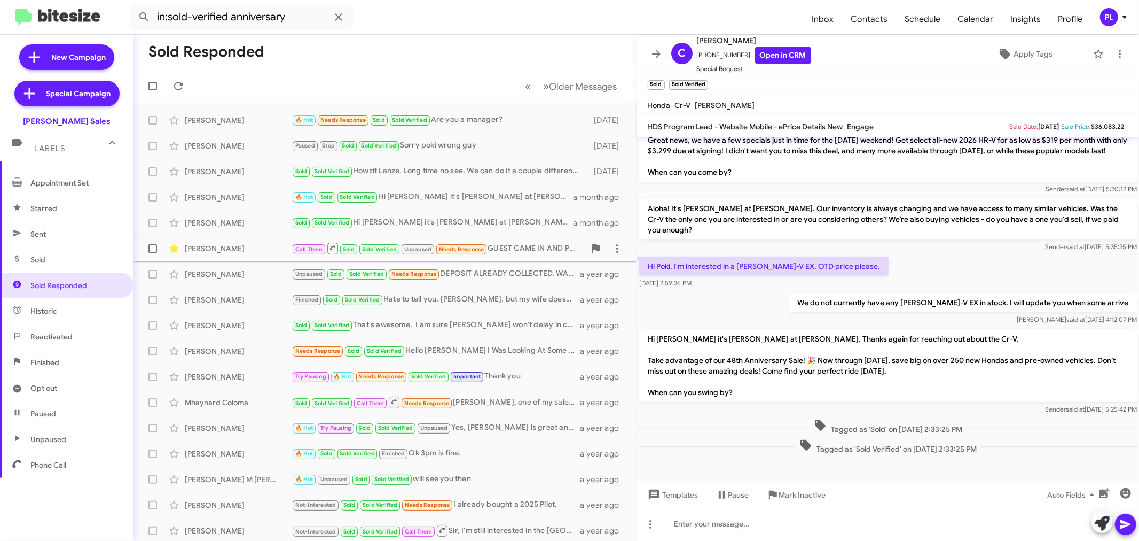
click at [503, 245] on div "Call Them Sold Sold Verified Unpaused Needs Response GUEST CAME IN AND PURCHASE…" at bounding box center [439, 247] width 294 height 13
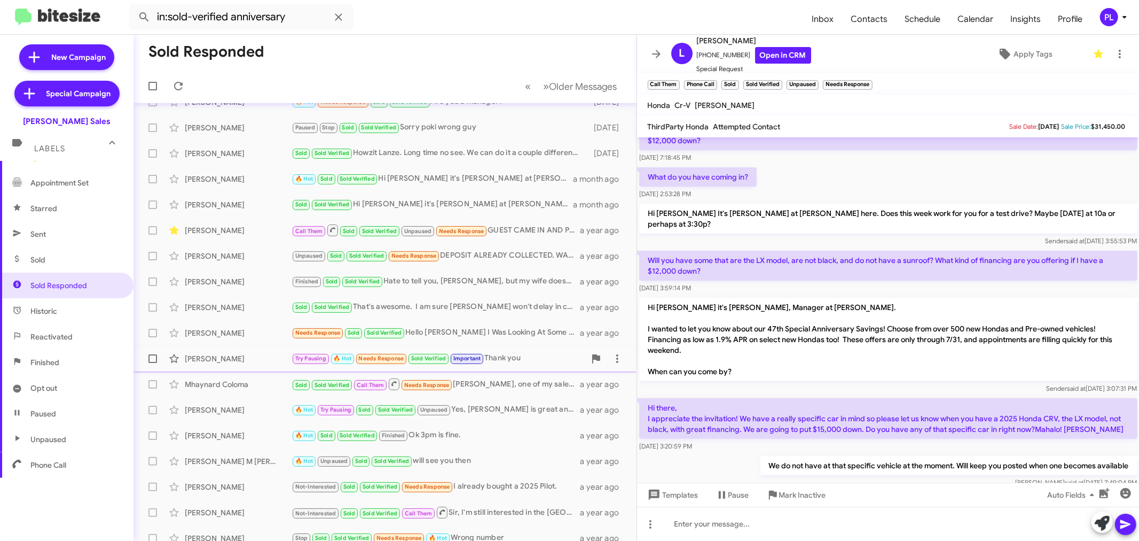
scroll to position [28, 0]
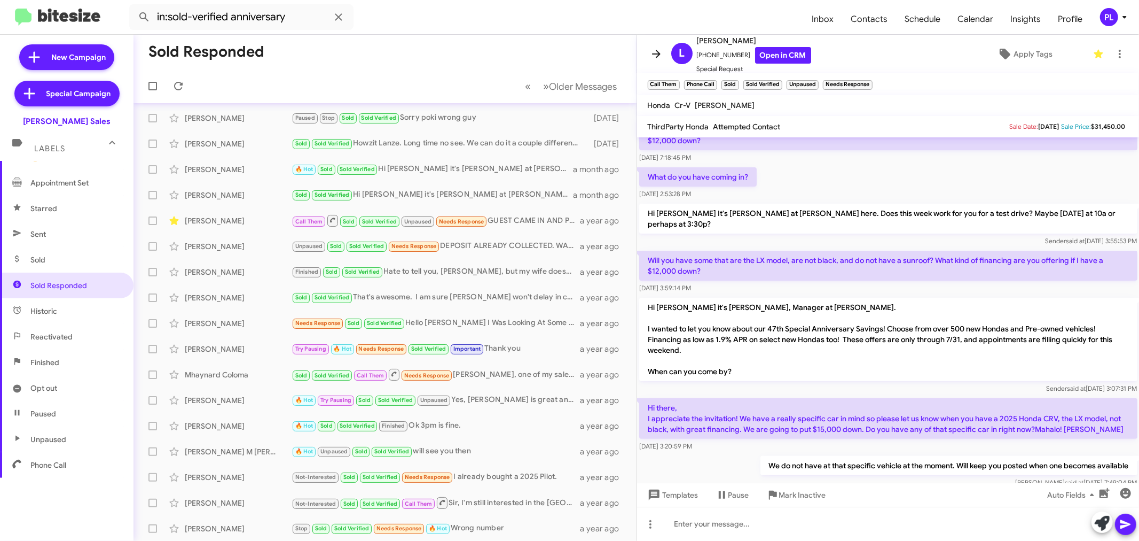
click at [654, 50] on icon at bounding box center [656, 54] width 13 height 13
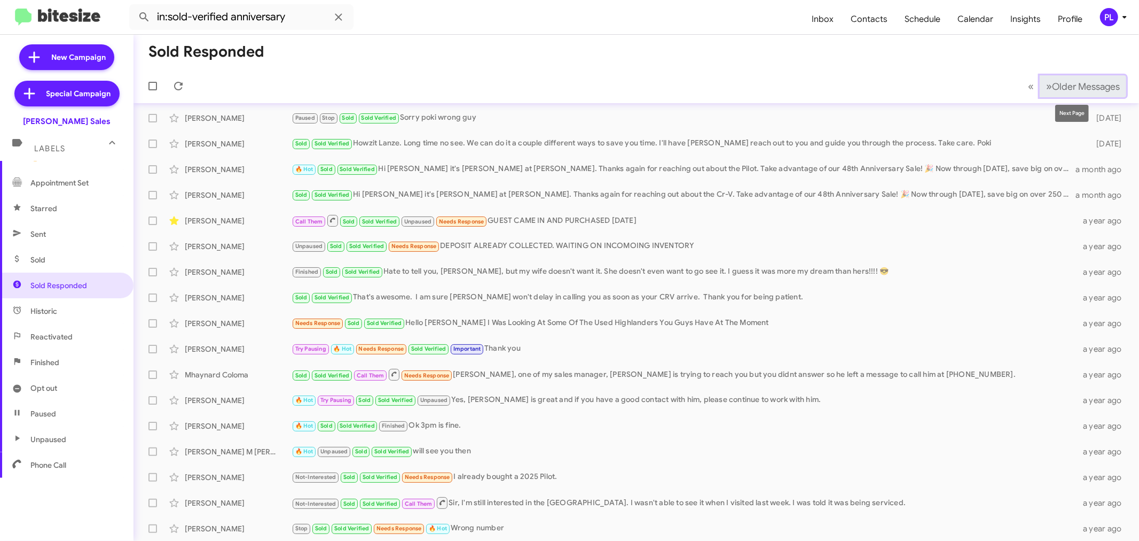
click at [1092, 91] on span "Older Messages" at bounding box center [1086, 87] width 68 height 12
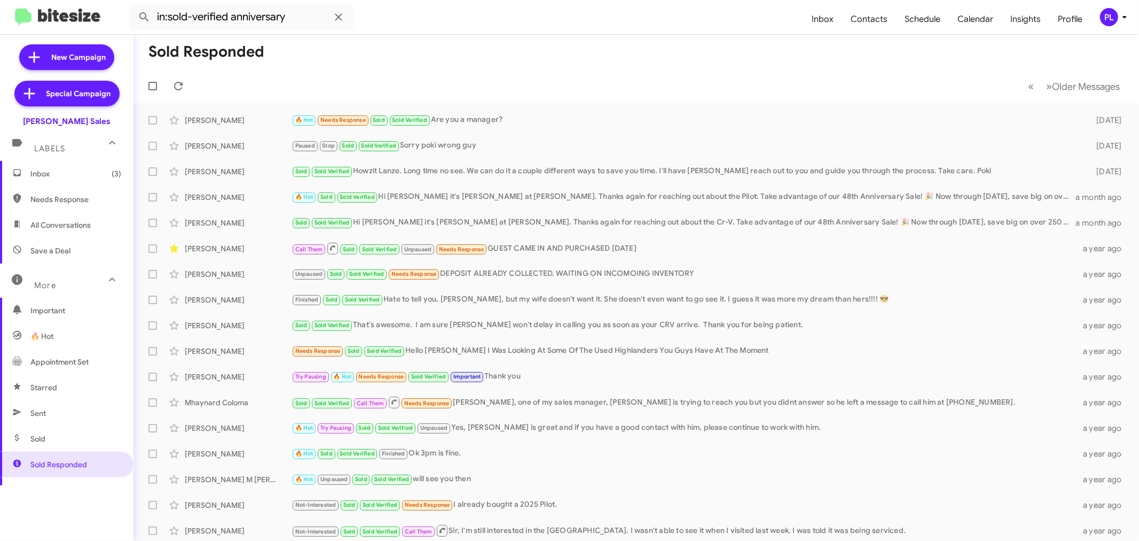
click at [67, 178] on span "Inbox (3)" at bounding box center [75, 173] width 91 height 11
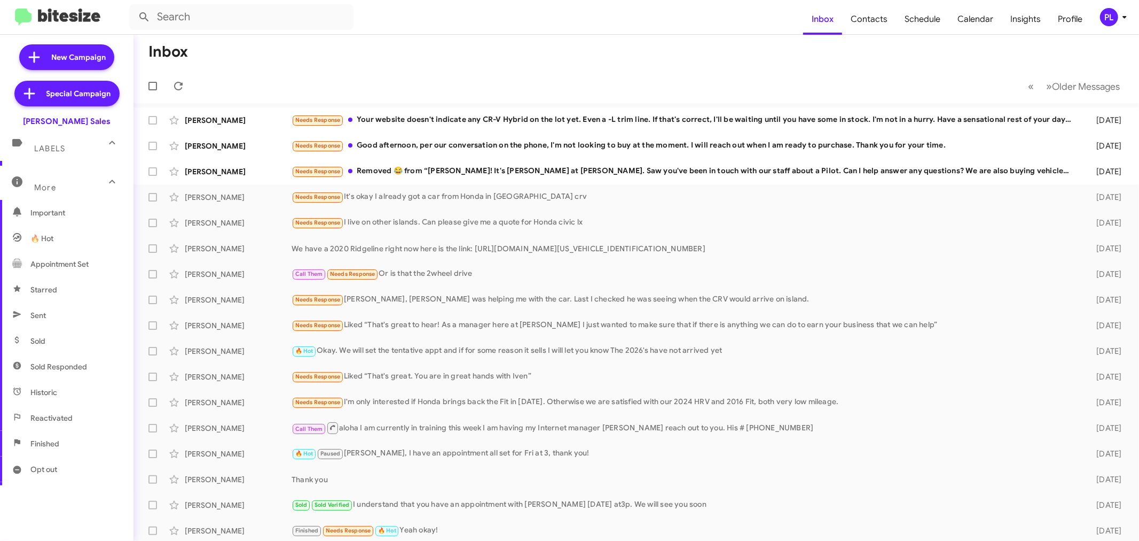
scroll to position [179, 0]
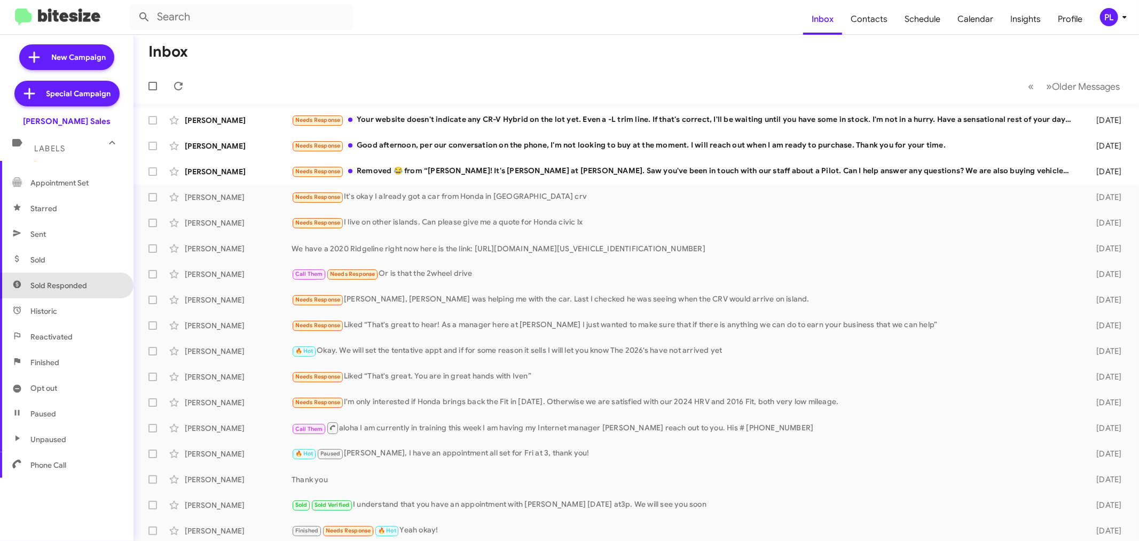
click at [79, 287] on span "Sold Responded" at bounding box center [58, 285] width 57 height 11
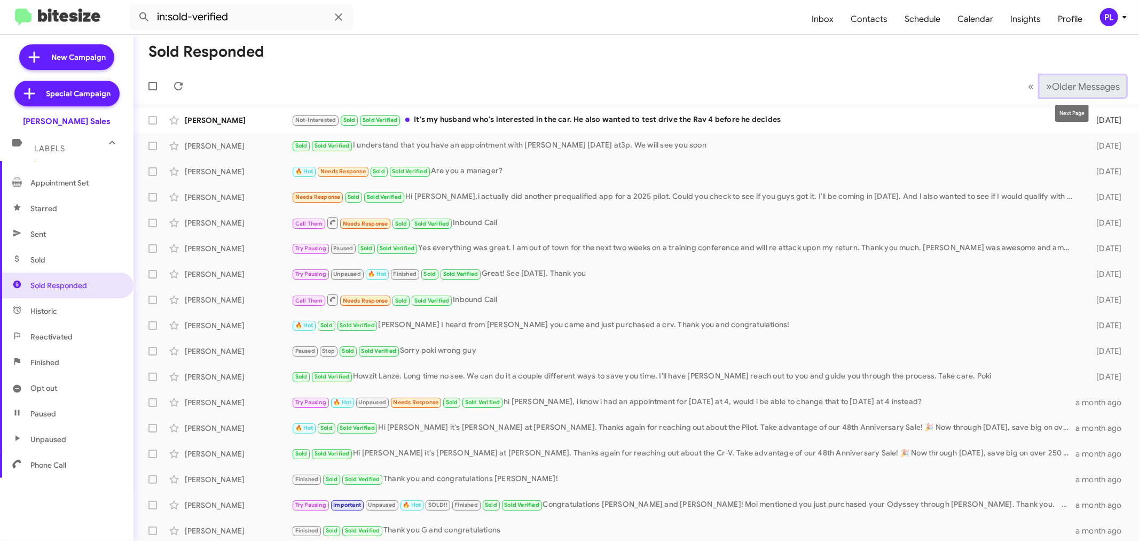
click at [1071, 87] on span "Older Messages" at bounding box center [1086, 87] width 68 height 12
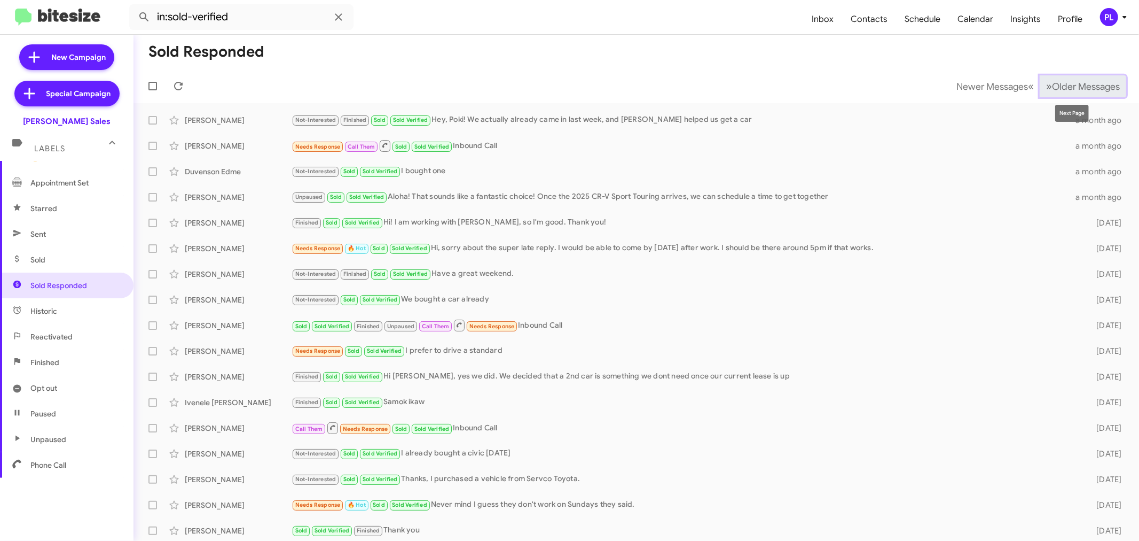
click at [1072, 93] on button "» Next Older Messages" at bounding box center [1083, 86] width 87 height 22
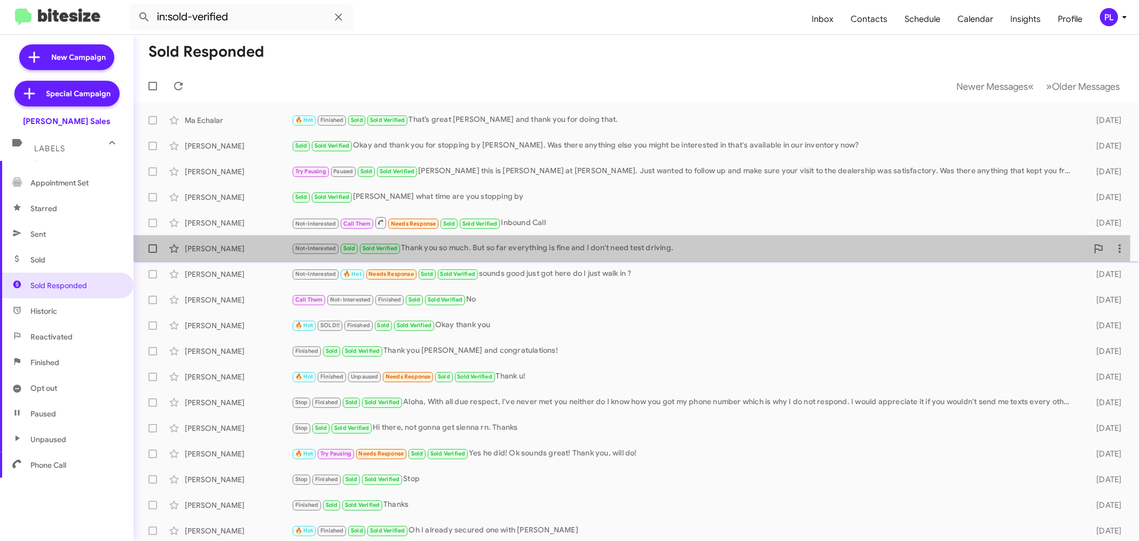
click at [564, 243] on div "Not-Interested Sold Sold Verified Thank you so much. But so far everything is f…" at bounding box center [690, 248] width 797 height 12
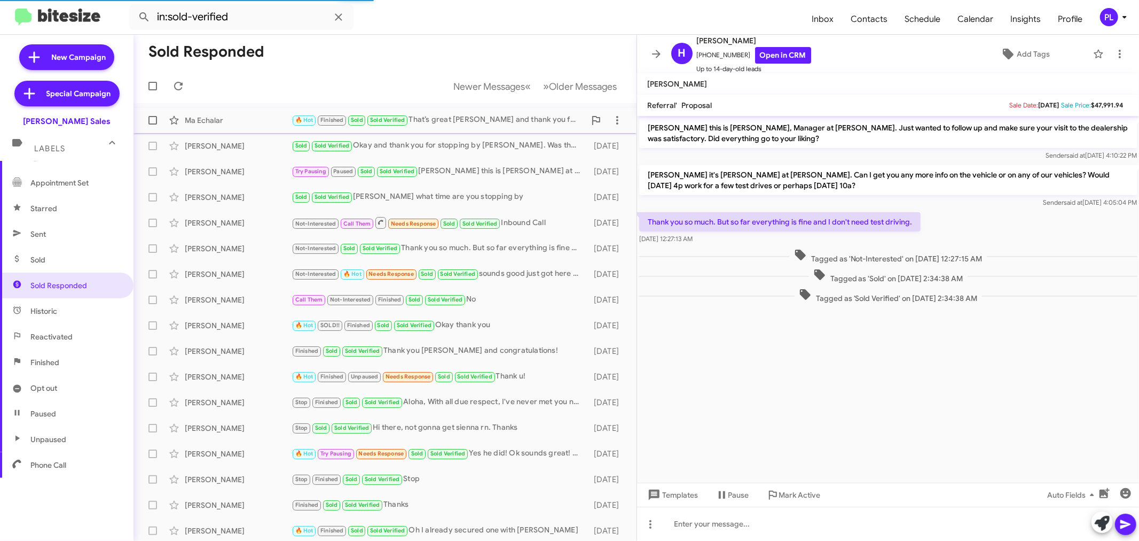
click at [465, 121] on div "🔥 Hot Finished Sold Sold Verified That’s great [PERSON_NAME] and thank you for …" at bounding box center [439, 120] width 294 height 12
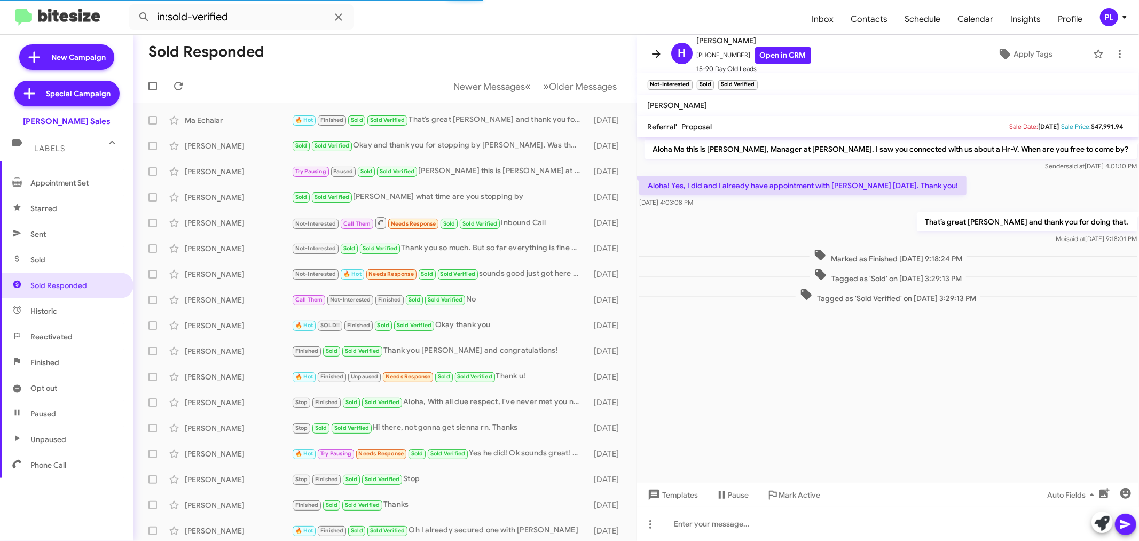
click at [655, 46] on button at bounding box center [656, 53] width 21 height 21
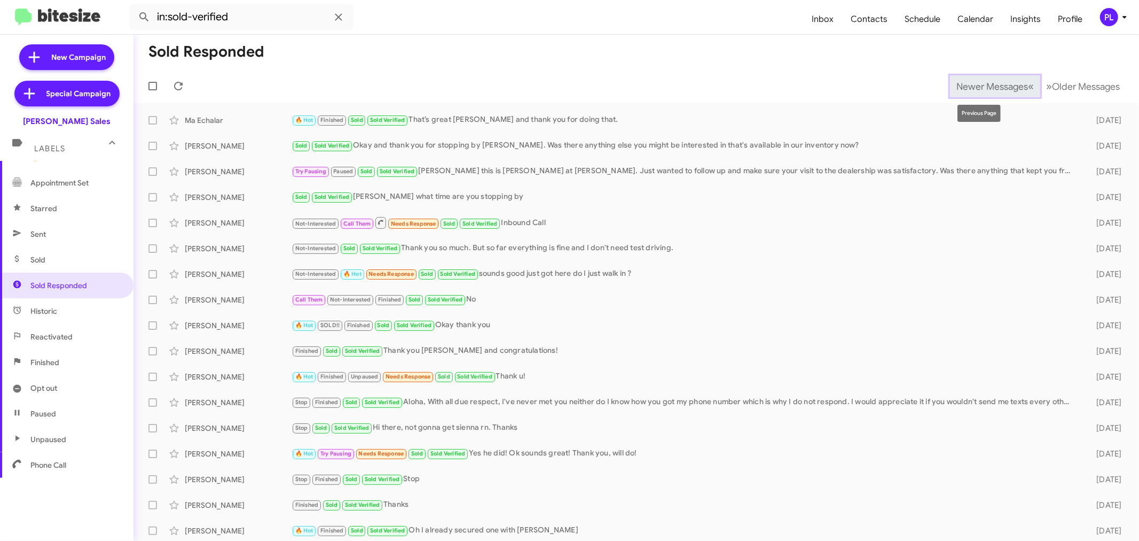
click at [974, 93] on button "Newer Messages « Previous" at bounding box center [995, 86] width 90 height 22
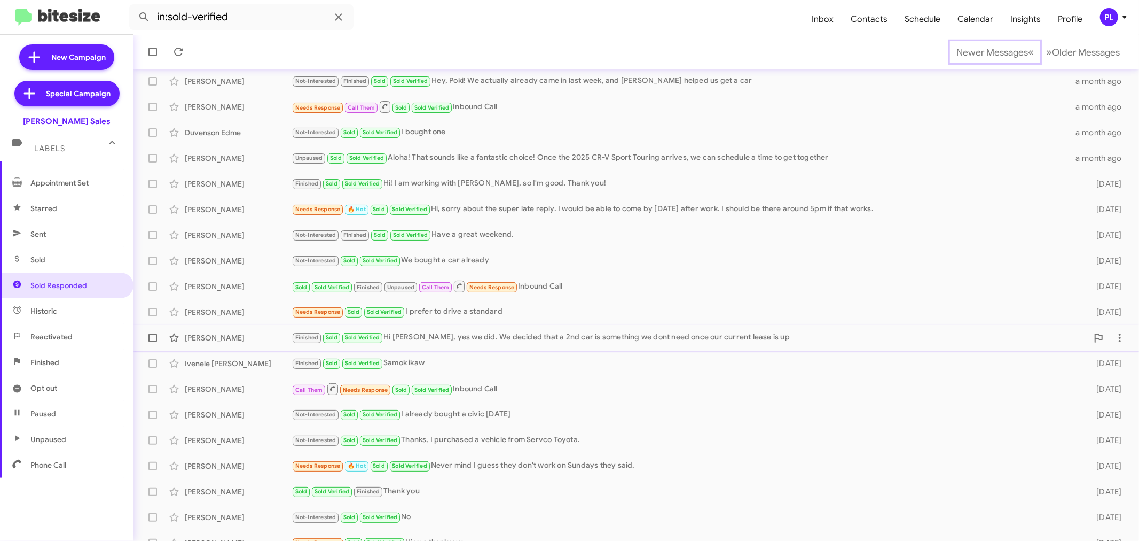
scroll to position [79, 0]
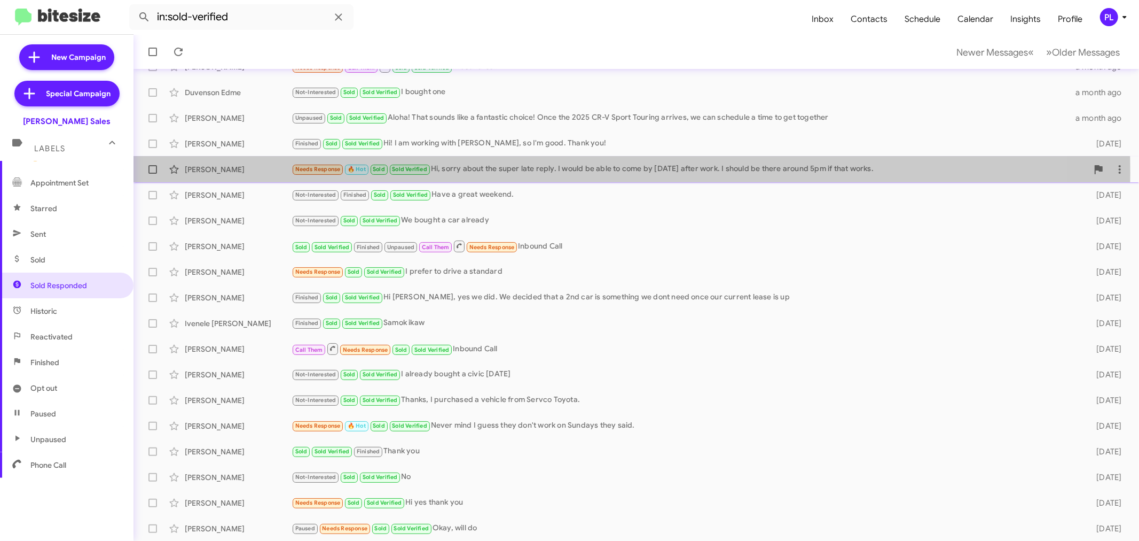
click at [488, 172] on div "Needs Response 🔥 Hot Sold Sold Verified Hi, sorry about the super late reply. I…" at bounding box center [690, 169] width 797 height 12
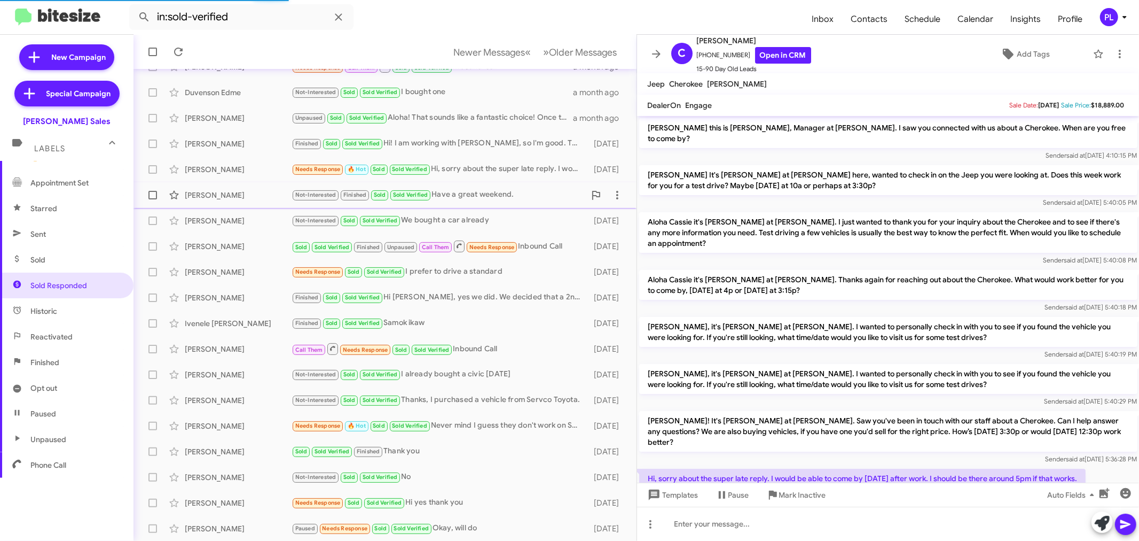
scroll to position [65, 0]
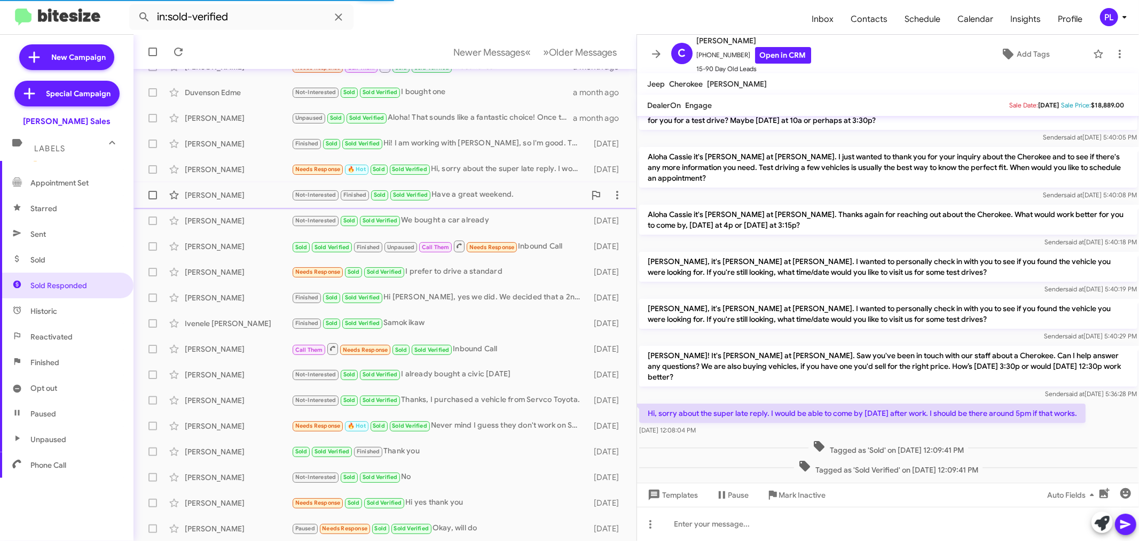
click at [473, 192] on div "Not-Interested Finished Sold Sold Verified Have a great weekend." at bounding box center [439, 195] width 294 height 12
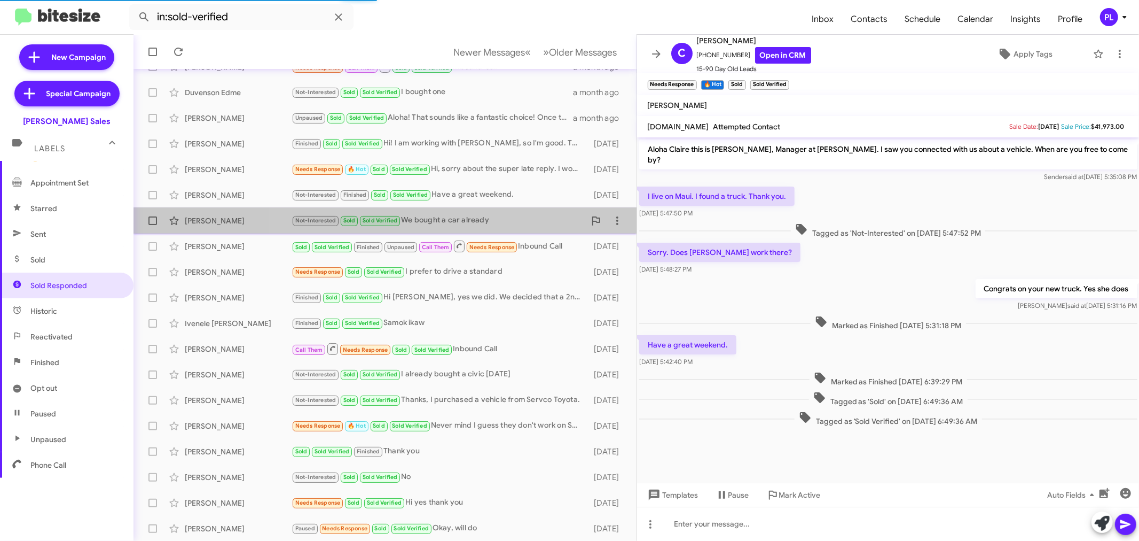
click at [473, 223] on div "Not-Interested Sold Sold Verified We bought a car already" at bounding box center [439, 220] width 294 height 12
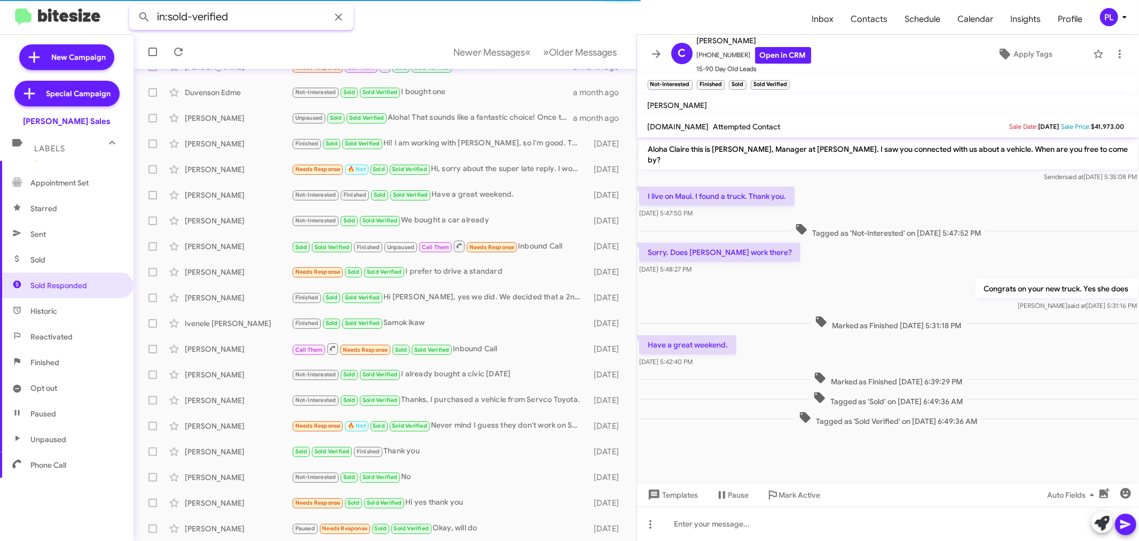
click at [262, 16] on input "in:sold-verified" at bounding box center [241, 17] width 224 height 26
click at [134, 6] on button at bounding box center [144, 16] width 21 height 21
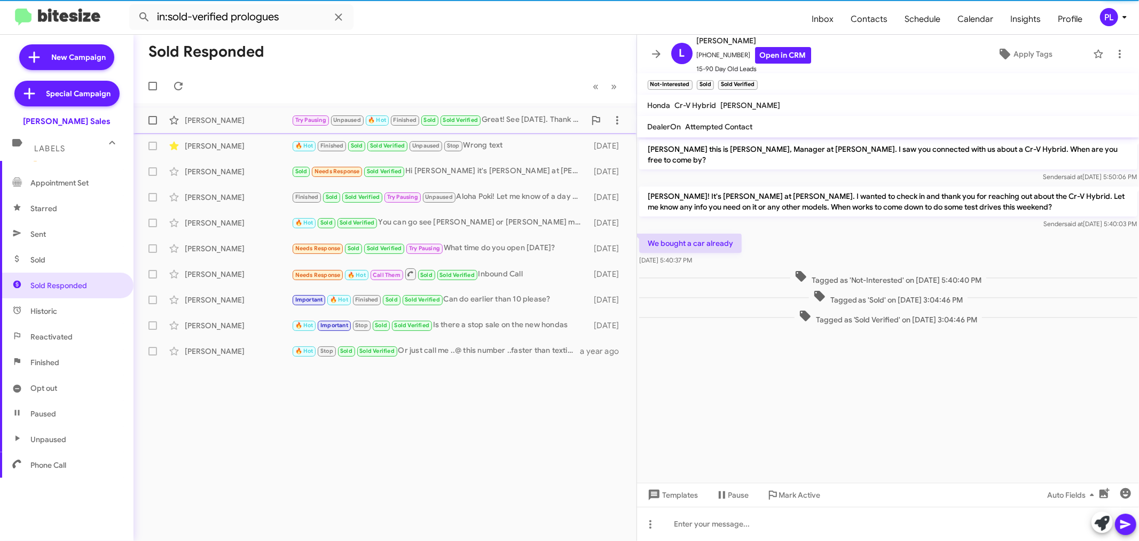
click at [545, 116] on div "Try Pausing Unpaused 🔥 Hot Finished Sold Sold Verified Great! See [DATE]. Thank…" at bounding box center [439, 120] width 294 height 12
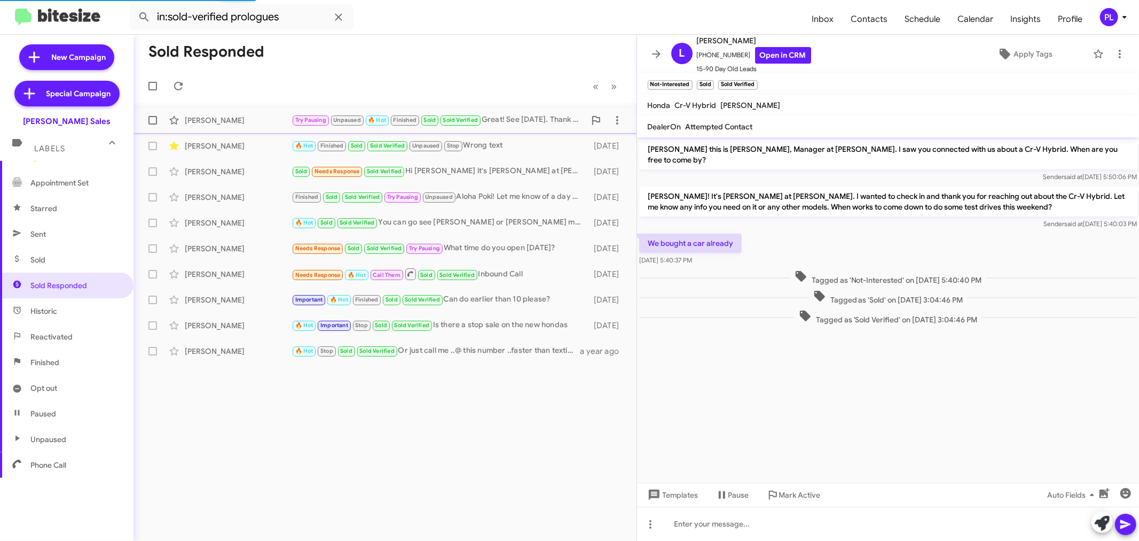
scroll to position [596, 0]
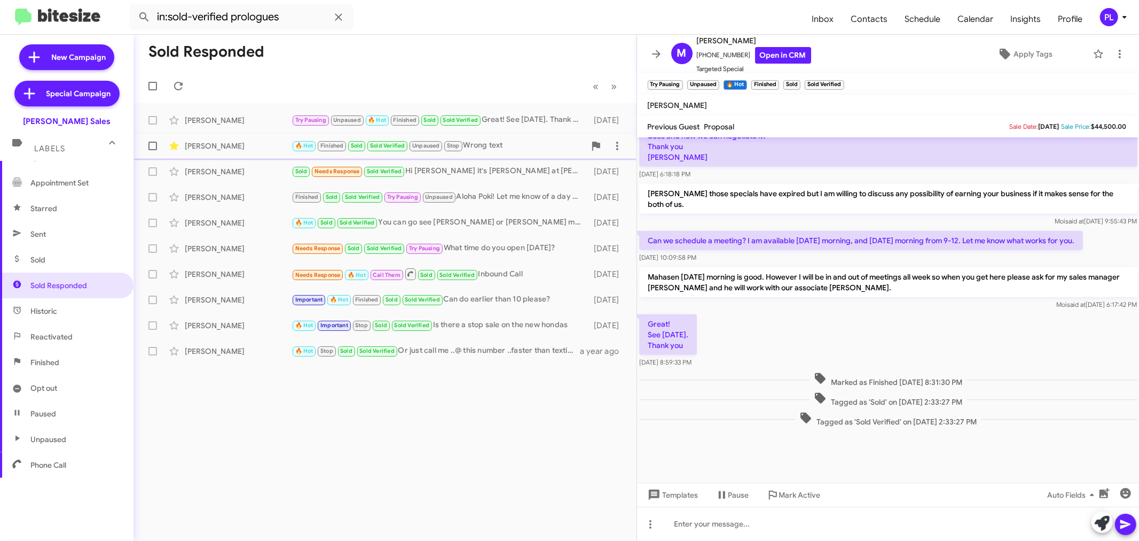
click at [526, 134] on span "[PERSON_NAME] 🔥 Hot Finished Sold Sold Verified Unpaused Stop Wrong text [DATE]" at bounding box center [385, 146] width 503 height 26
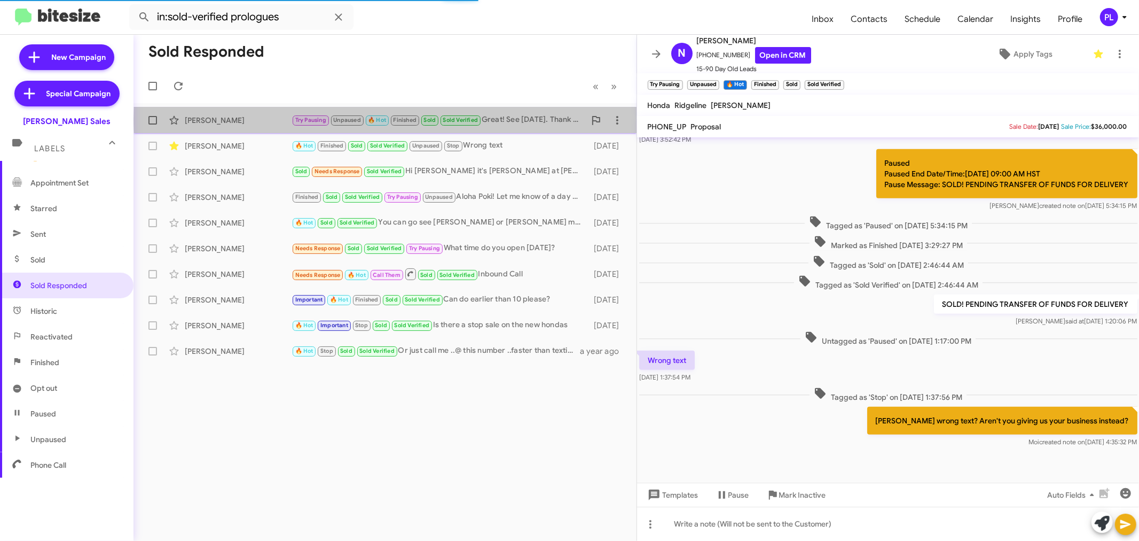
click at [529, 119] on div "Try Pausing Unpaused 🔥 Hot Finished Sold Sold Verified Great! See [DATE]. Thank…" at bounding box center [439, 120] width 294 height 12
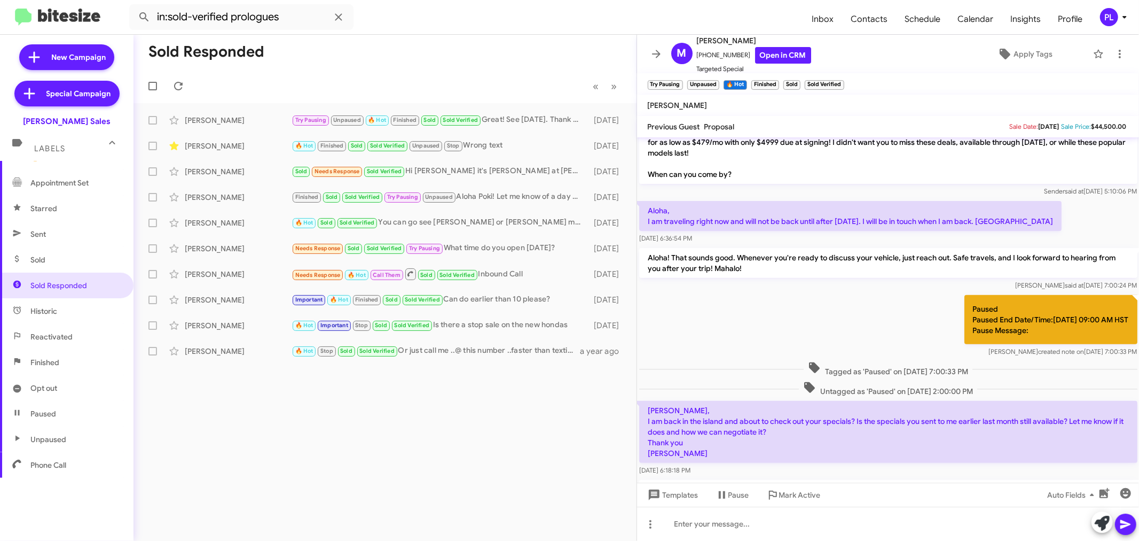
scroll to position [3, 0]
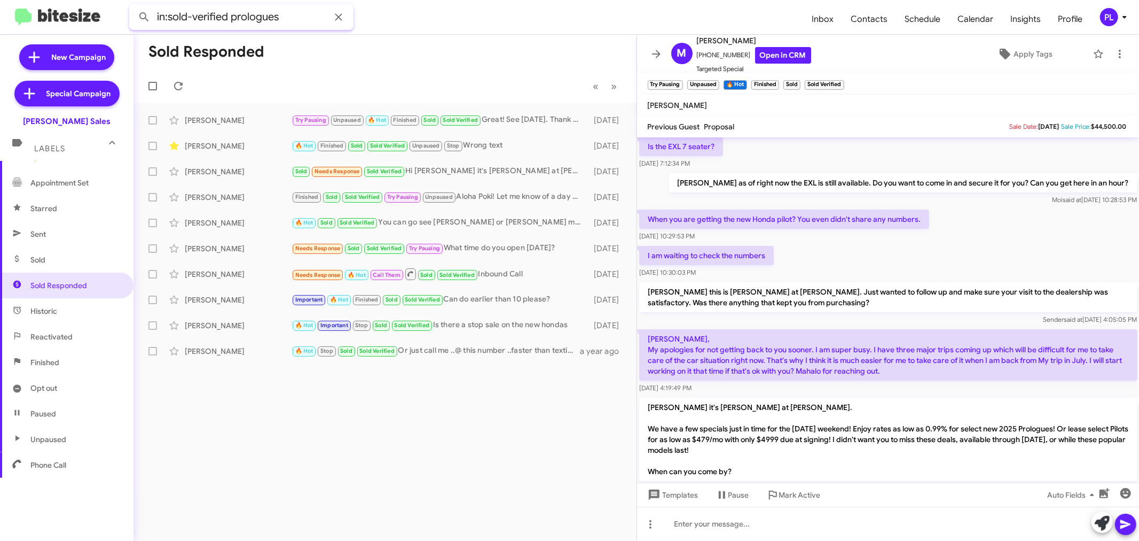
click at [265, 13] on input "in:sold-verified prologues" at bounding box center [241, 17] width 224 height 26
type input "in:sold-verified 4th"
click at [134, 6] on button at bounding box center [144, 16] width 21 height 21
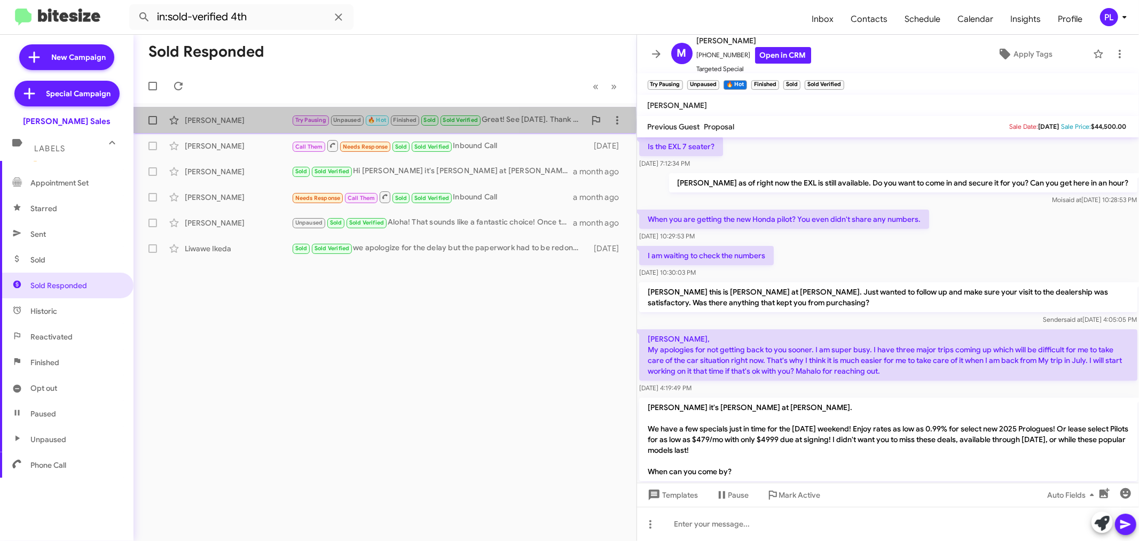
click at [238, 122] on div "[PERSON_NAME]" at bounding box center [238, 120] width 107 height 11
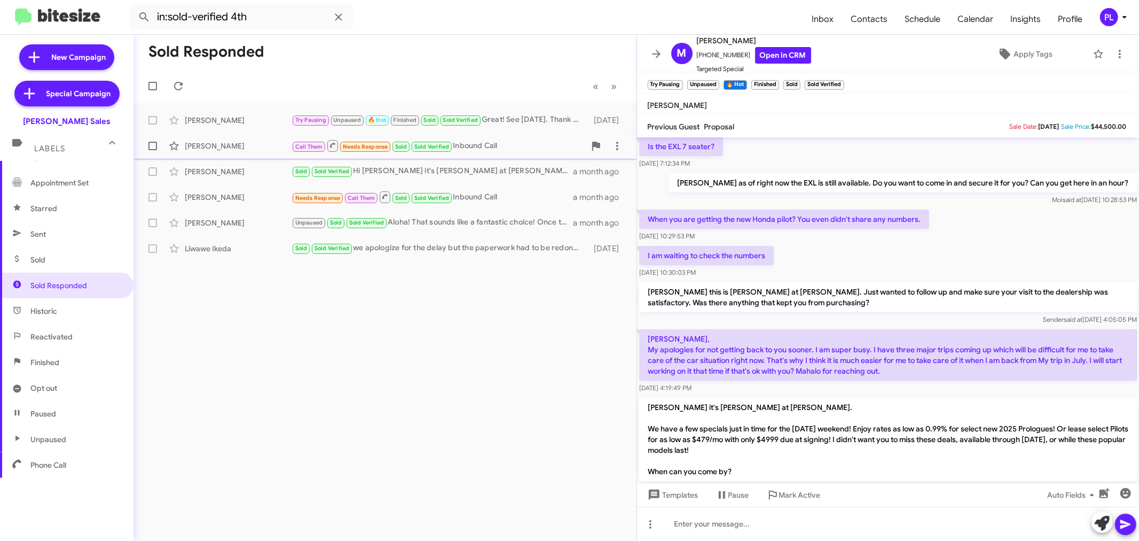
click at [236, 147] on div "[PERSON_NAME]" at bounding box center [238, 145] width 107 height 11
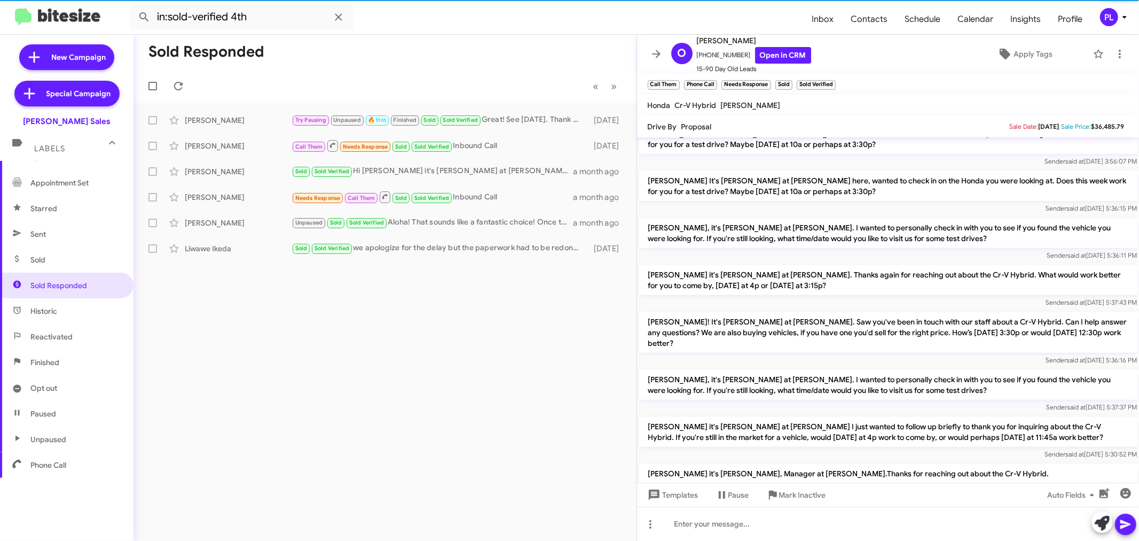
scroll to position [328, 0]
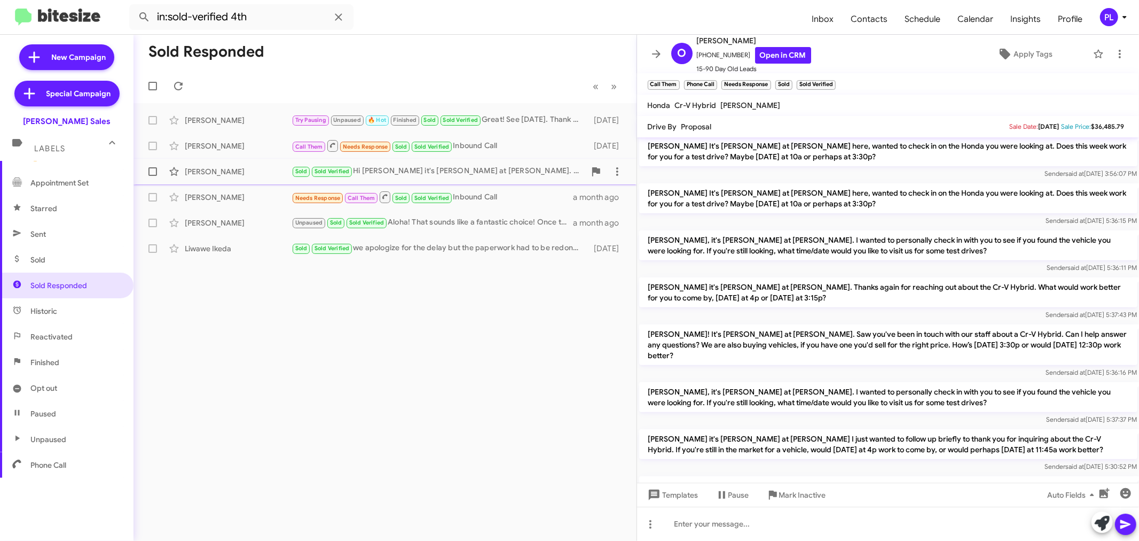
click at [237, 163] on div "[PERSON_NAME] Sold Verified Hi [PERSON_NAME] it's [PERSON_NAME] at [PERSON_NAME…" at bounding box center [385, 171] width 486 height 21
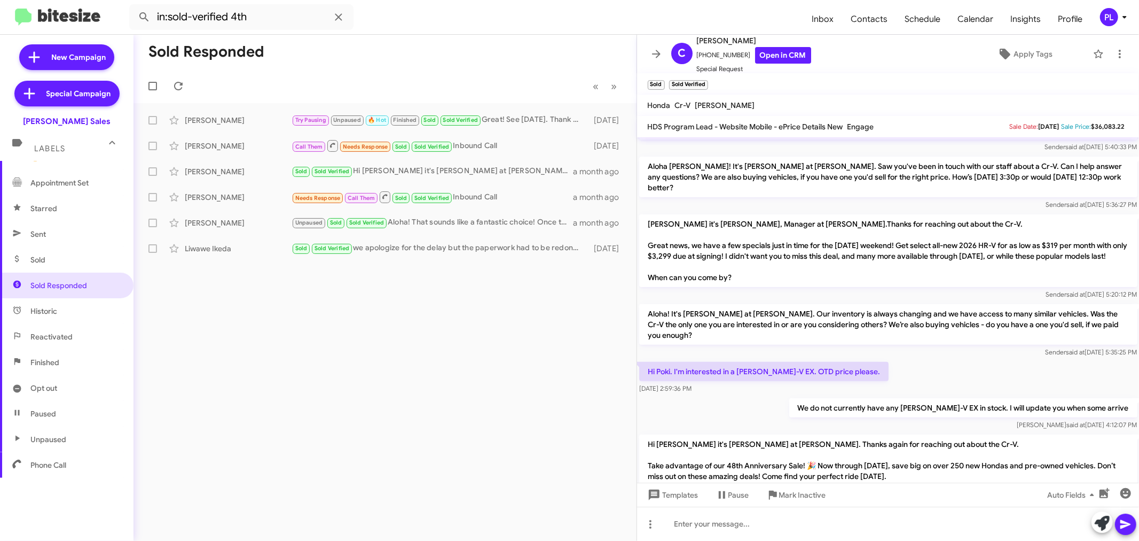
scroll to position [370, 0]
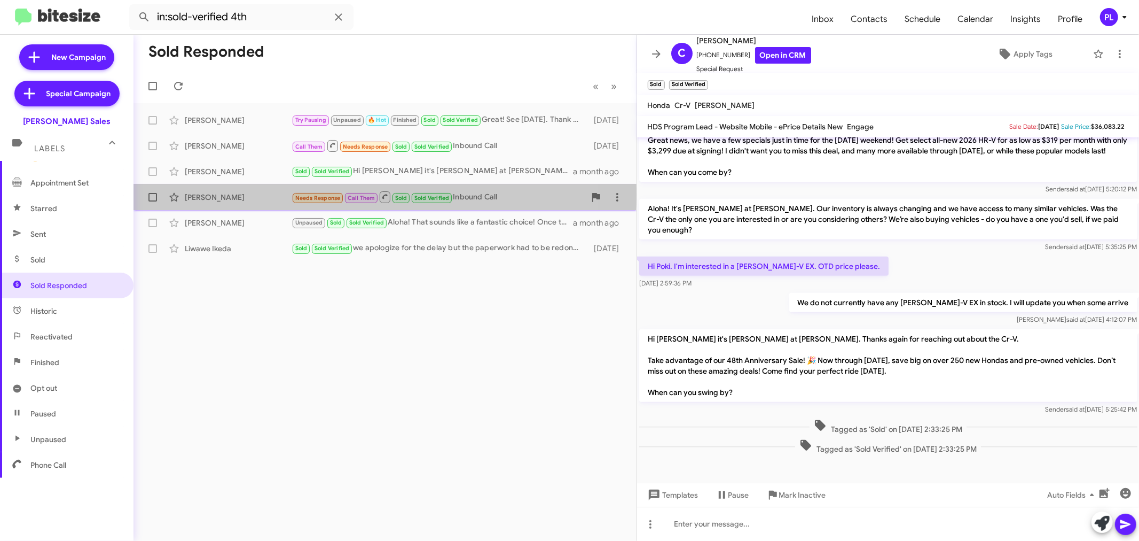
click at [210, 194] on div "[PERSON_NAME]" at bounding box center [238, 197] width 107 height 11
